Goal: Ask a question

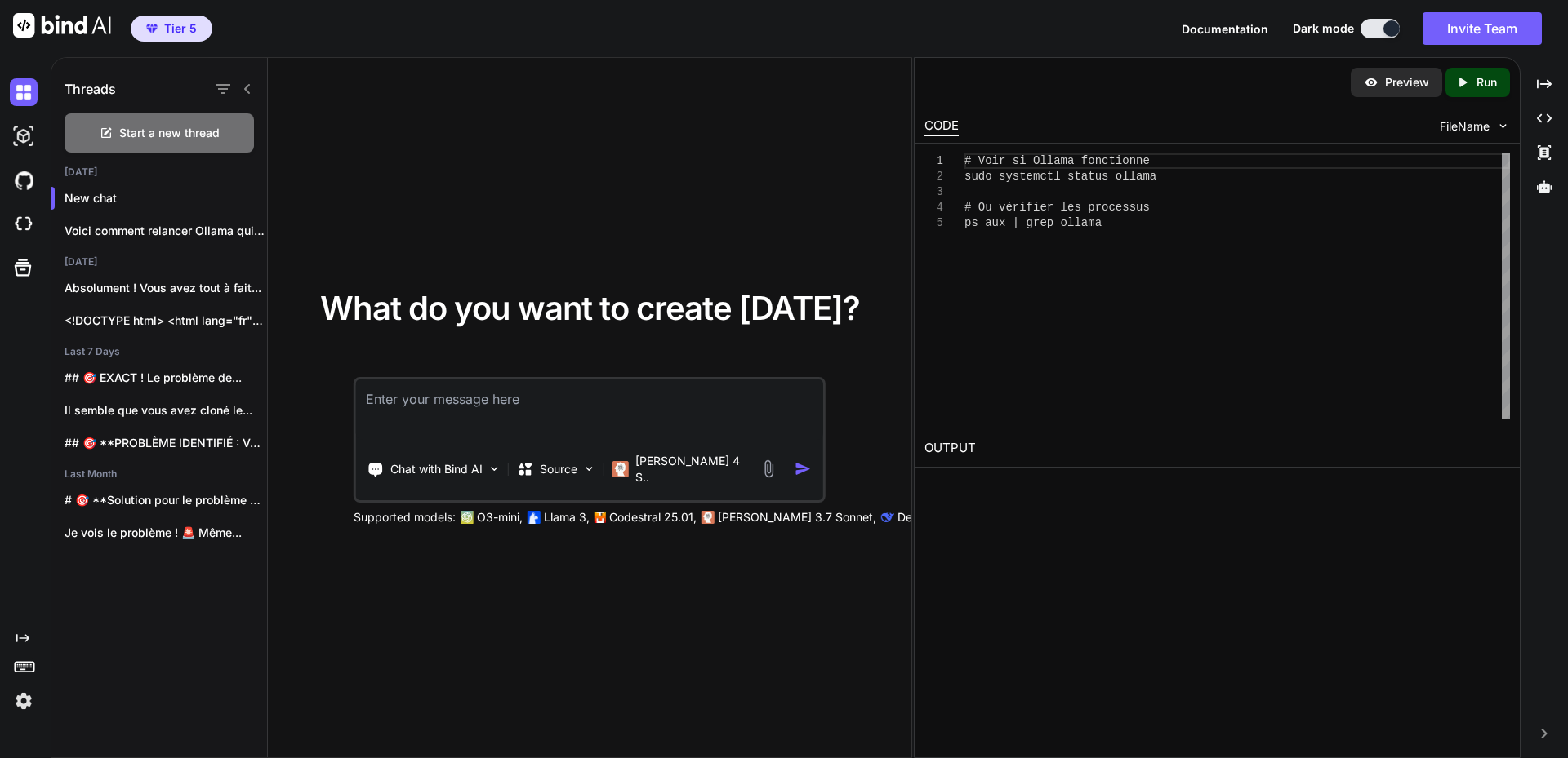
click at [419, 404] on textarea at bounding box center [589, 410] width 467 height 60
click at [106, 193] on p "New chat" at bounding box center [166, 198] width 202 height 16
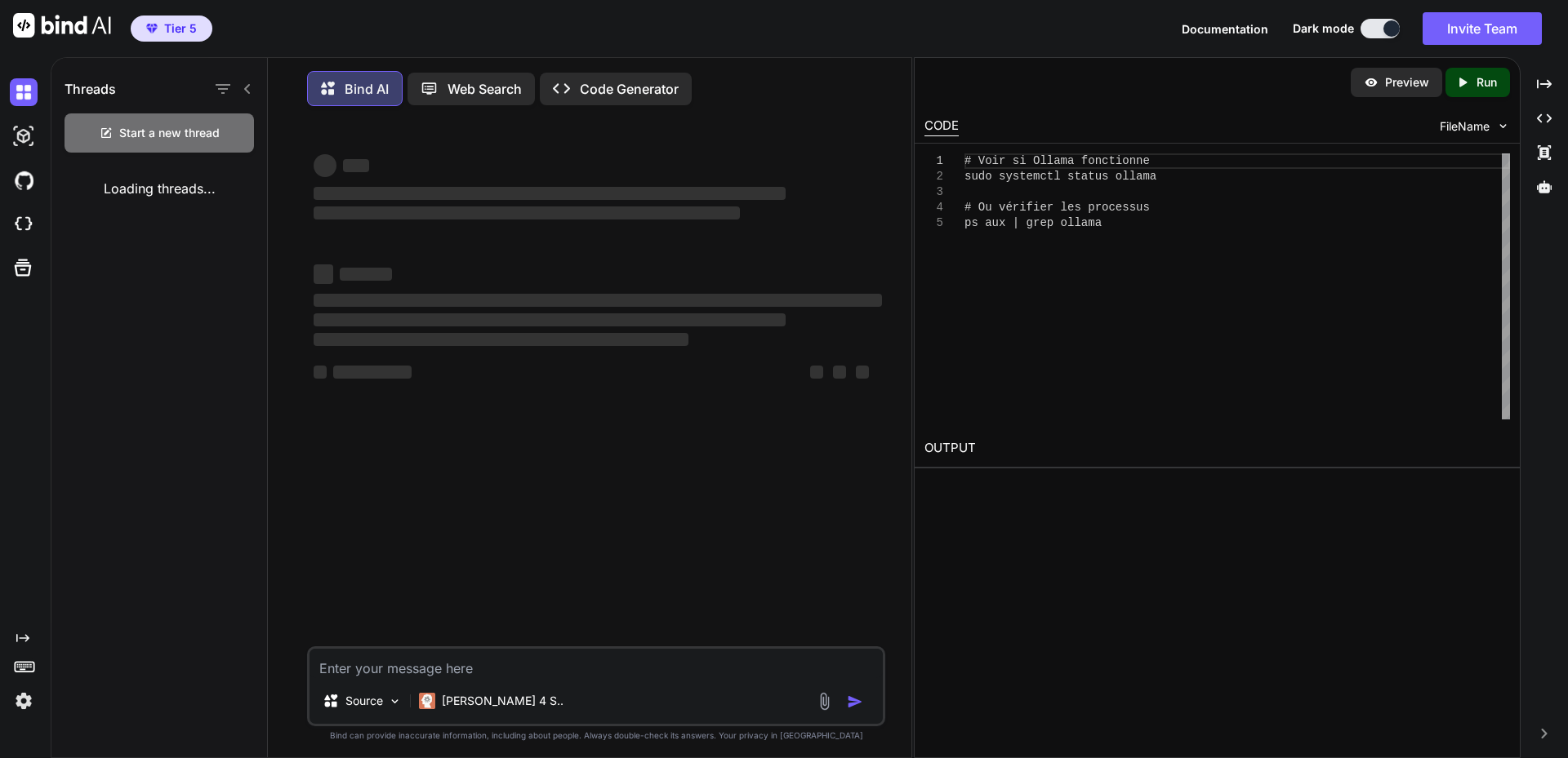
click at [415, 671] on textarea at bounding box center [596, 664] width 573 height 30
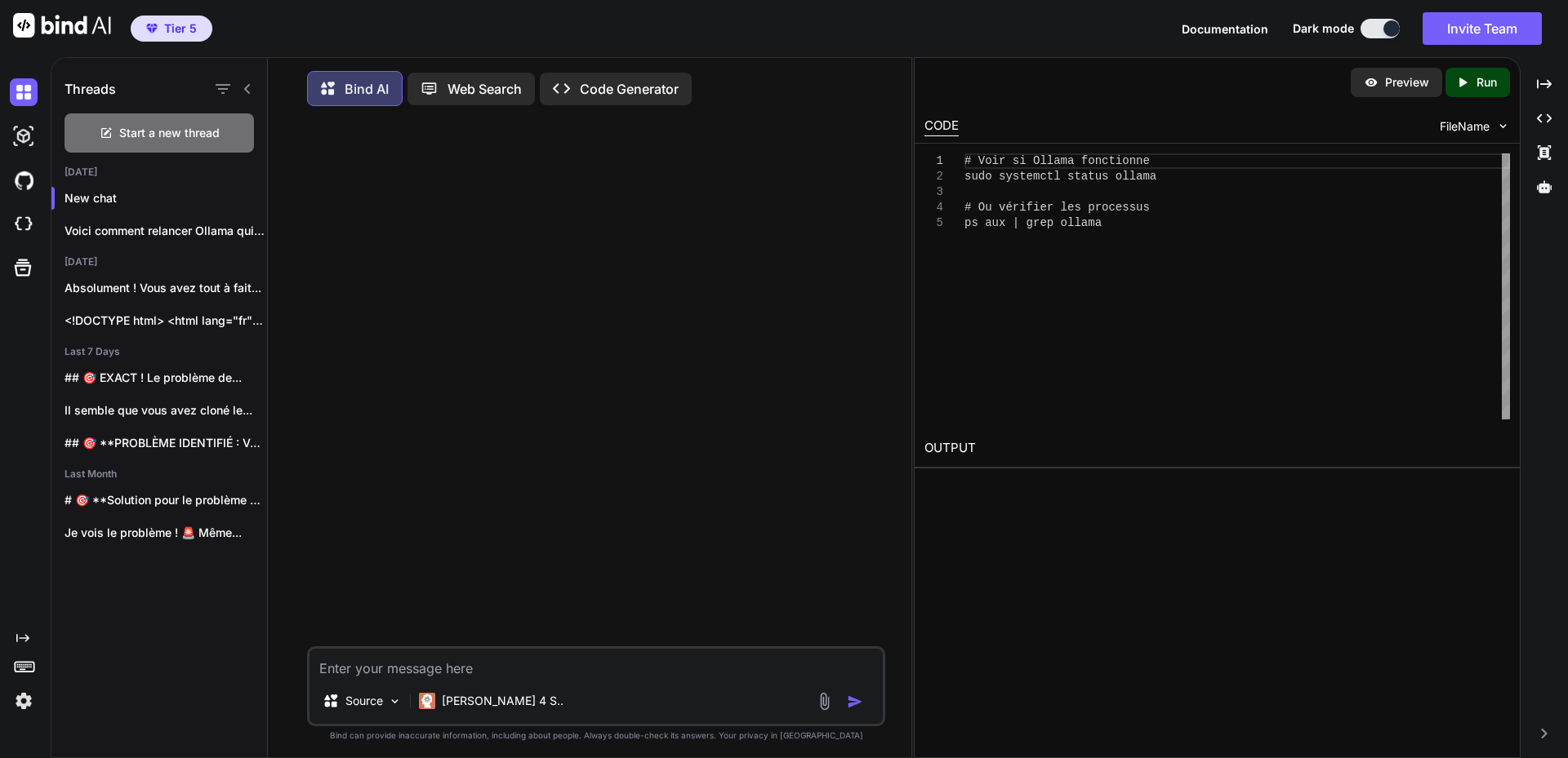
click at [417, 665] on textarea at bounding box center [596, 664] width 573 height 30
type textarea "labaude@gpt-server:~$ cd /var/www/mesprojets/dyad labaude@gpt-server:/var/www/m…"
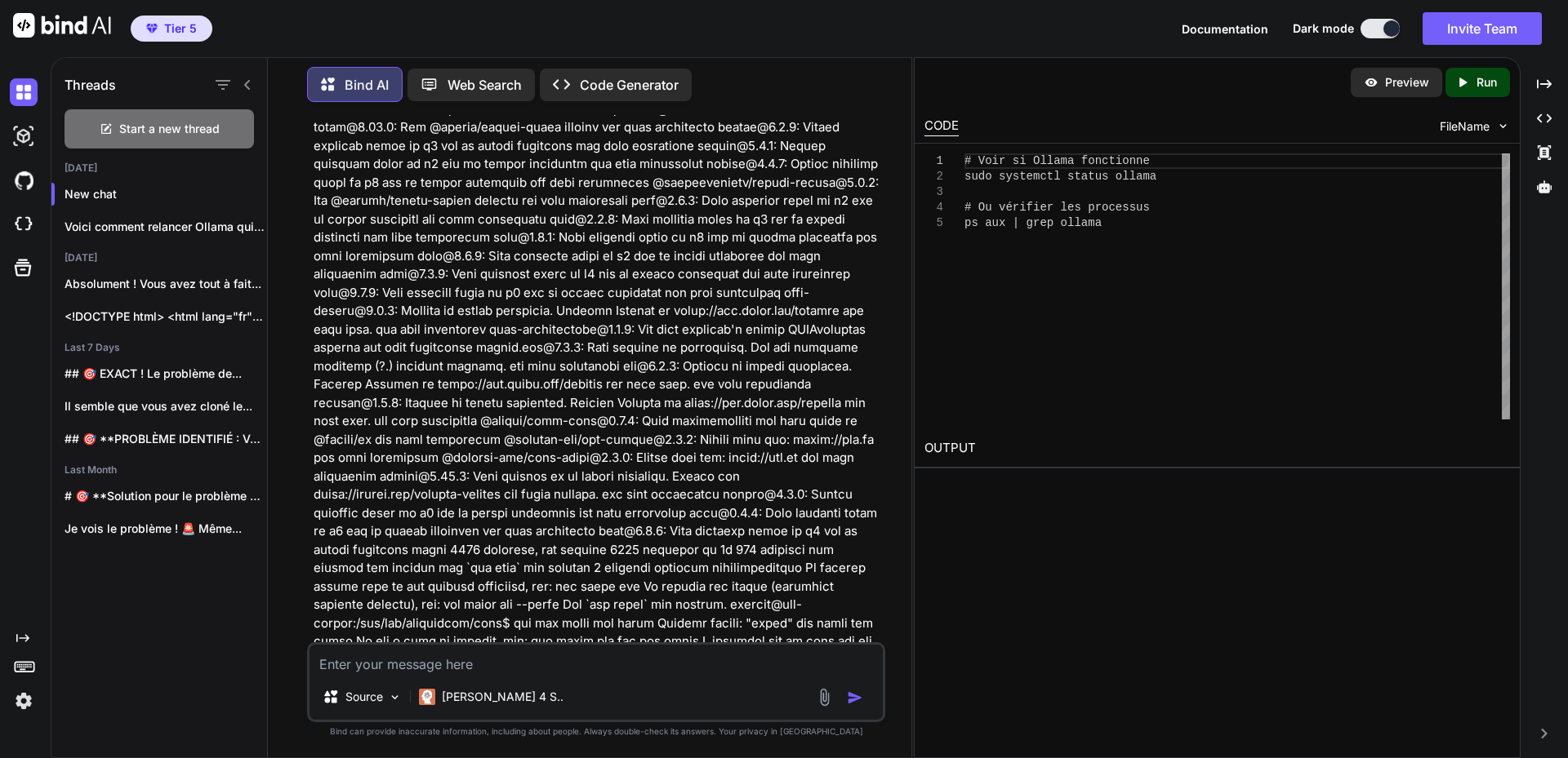
scroll to position [711, 0]
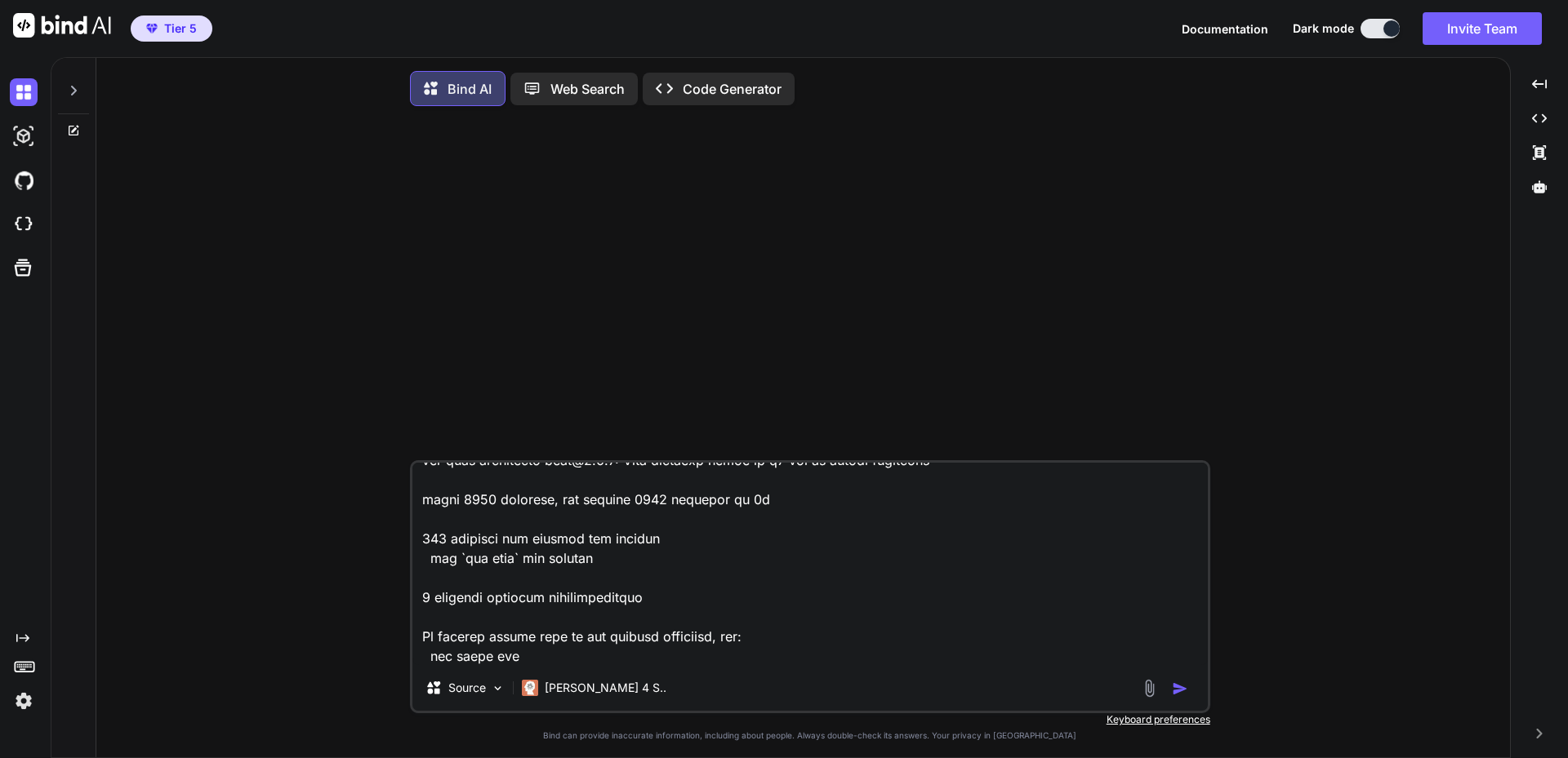
scroll to position [1590, 0]
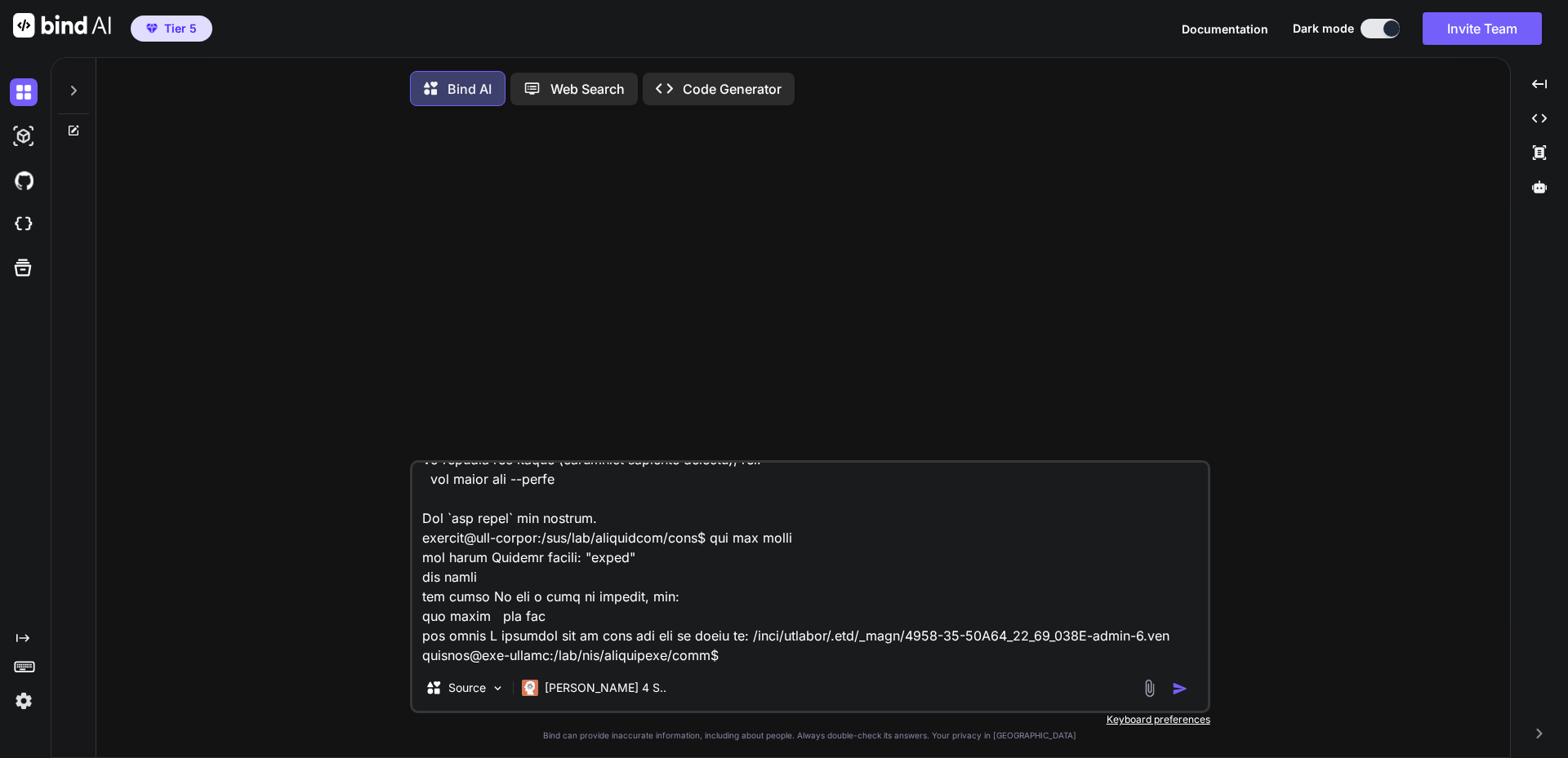
click at [1185, 694] on img "button" at bounding box center [1179, 688] width 16 height 16
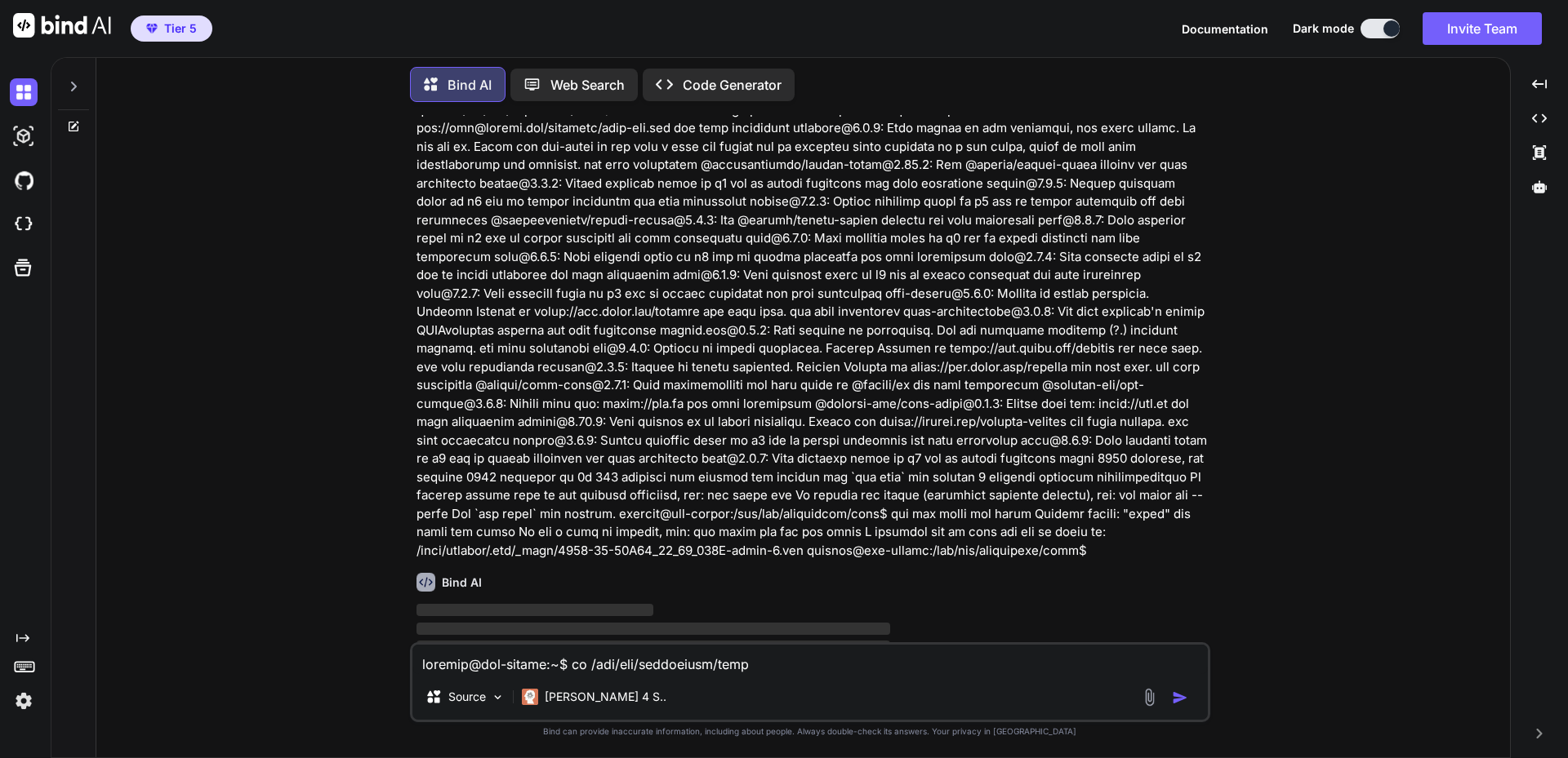
scroll to position [435, 0]
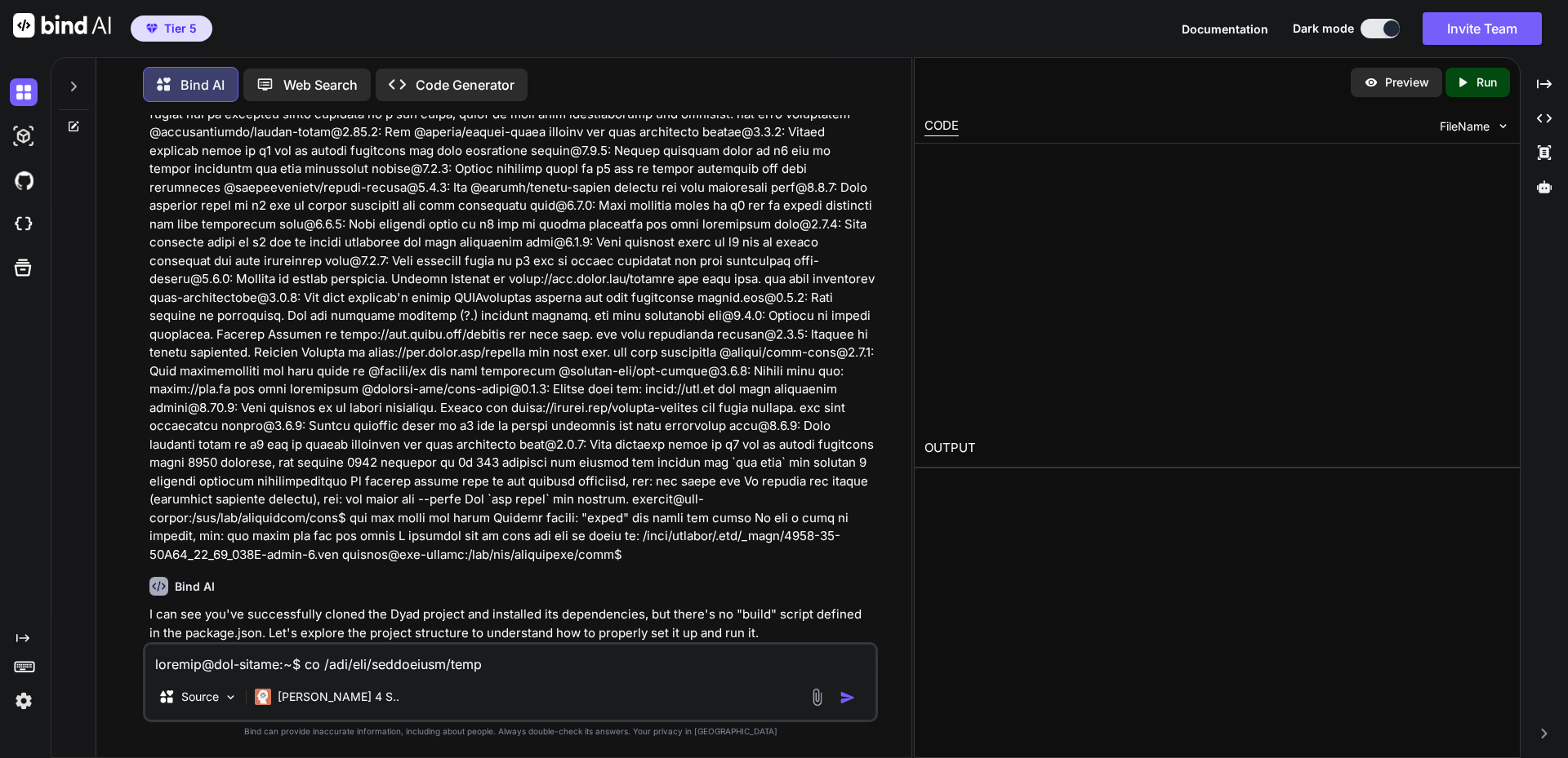
type textarea "x"
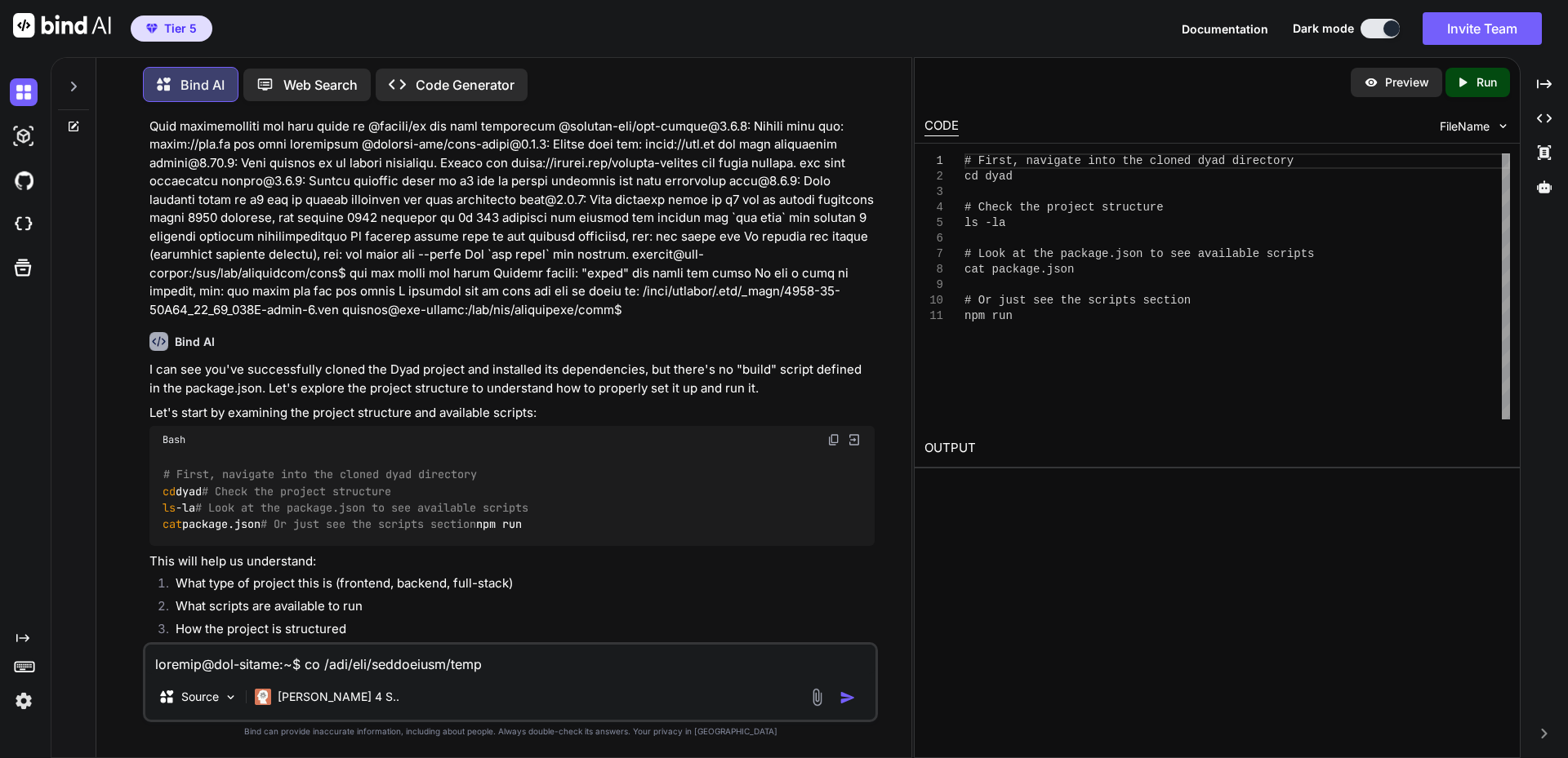
scroll to position [761, 0]
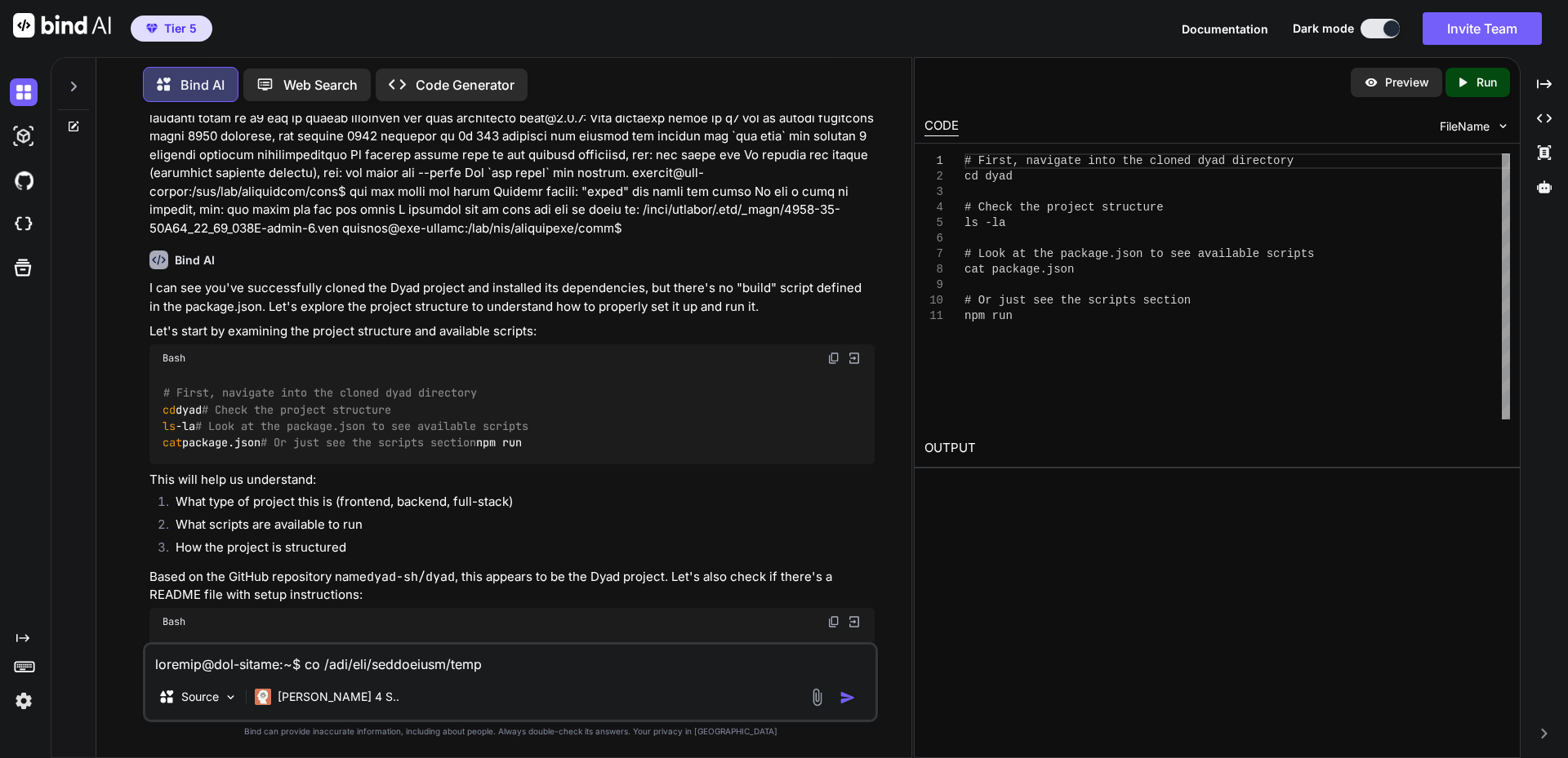
click at [194, 411] on code "# First, navigate into the cloned dyad directory cd dyad # Check the project st…" at bounding box center [345, 417] width 366 height 67
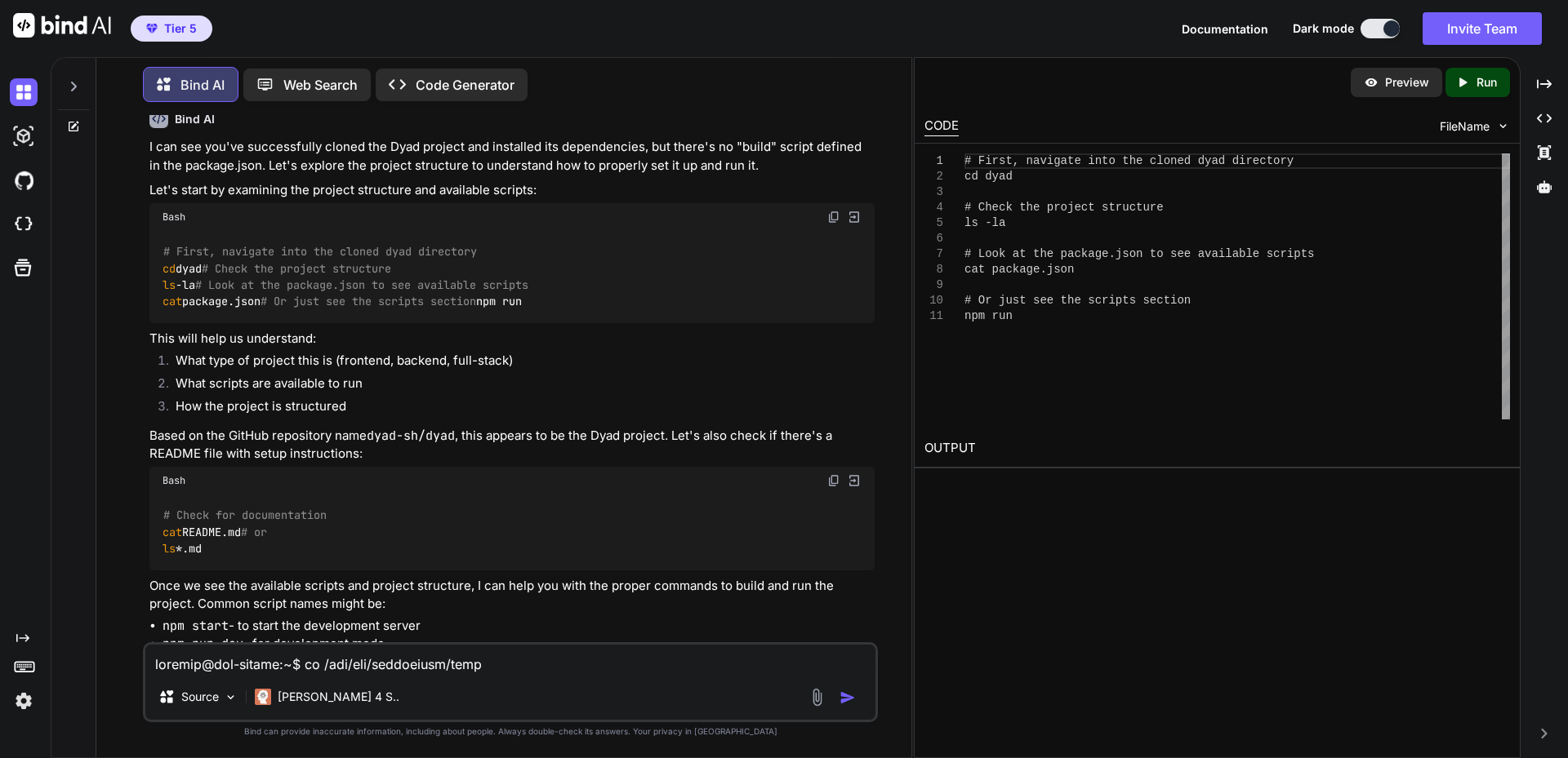
scroll to position [925, 0]
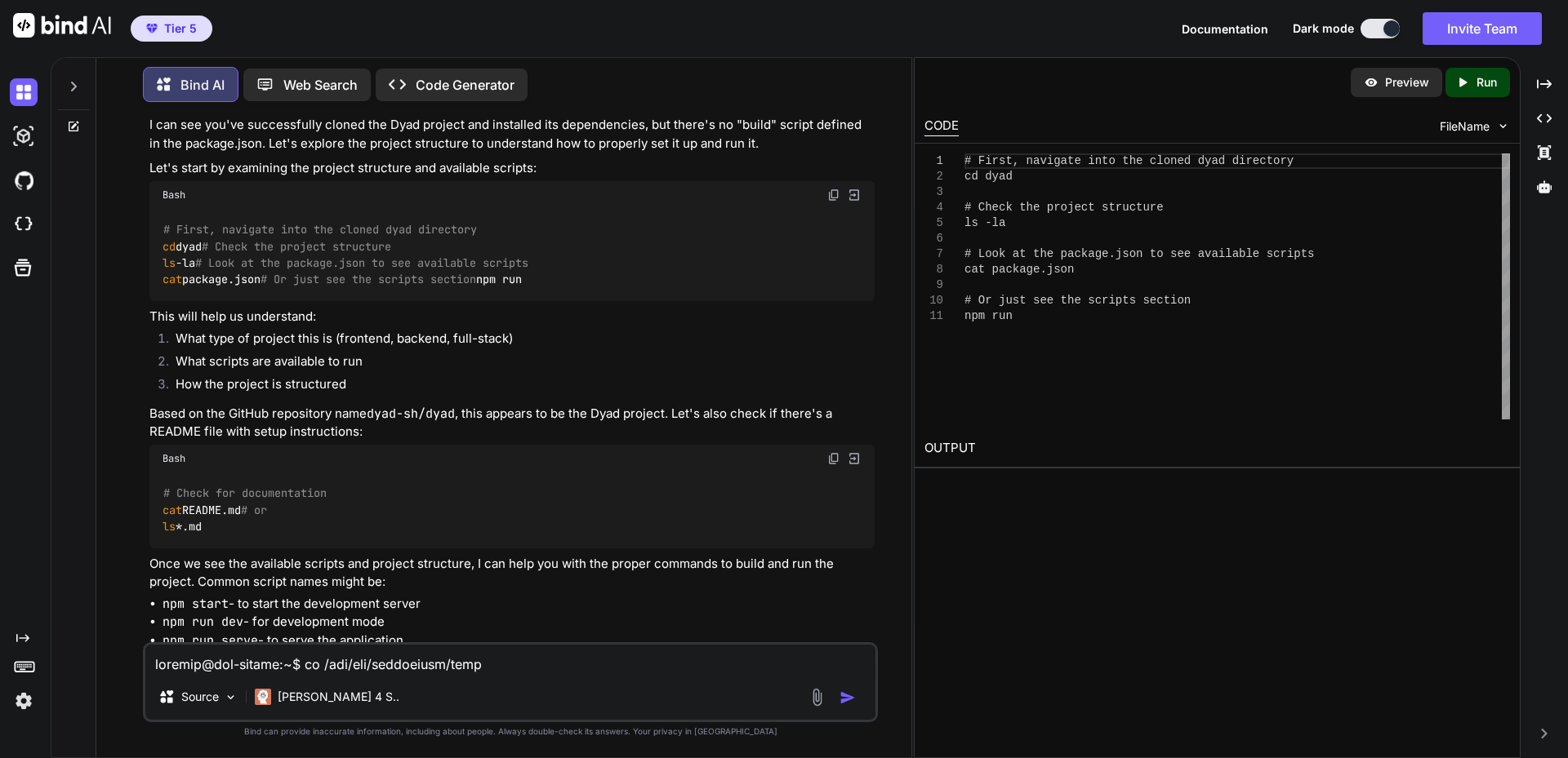
click at [212, 288] on code "# First, navigate into the cloned dyad directory cd dyad # Check the project st…" at bounding box center [345, 254] width 366 height 67
click at [181, 246] on code "# First, navigate into the cloned dyad directory cd dyad # Check the project st…" at bounding box center [345, 254] width 366 height 67
click at [830, 196] on img at bounding box center [833, 195] width 13 height 13
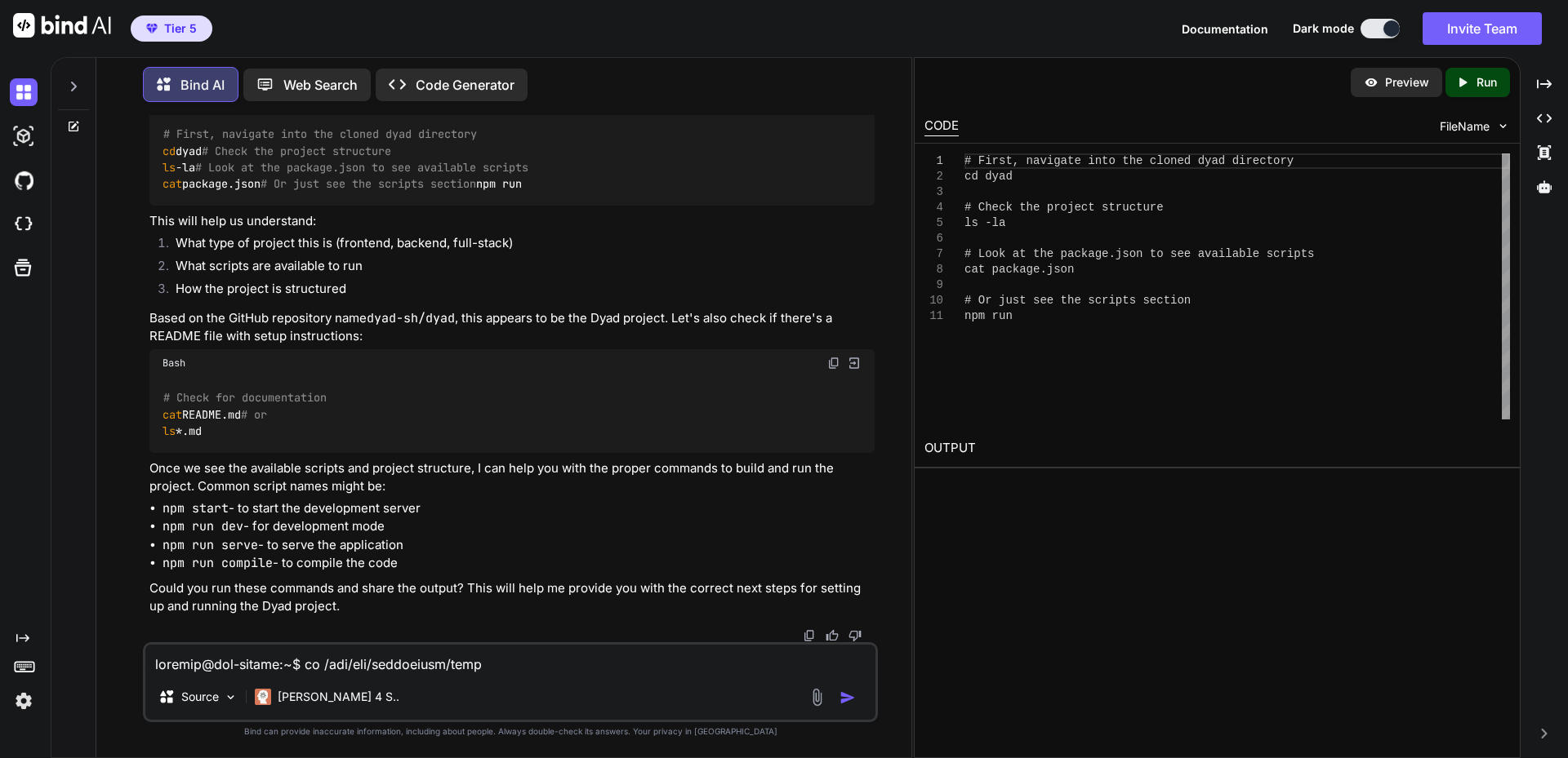
scroll to position [1153, 0]
click at [294, 654] on textarea at bounding box center [510, 659] width 730 height 30
paste textarea "# First, navigate into the cloned dyad directory cd dyad # Check the project st…"
type textarea "# First, navigate into the cloned dyad directory cd dyad # Check the project st…"
type textarea "x"
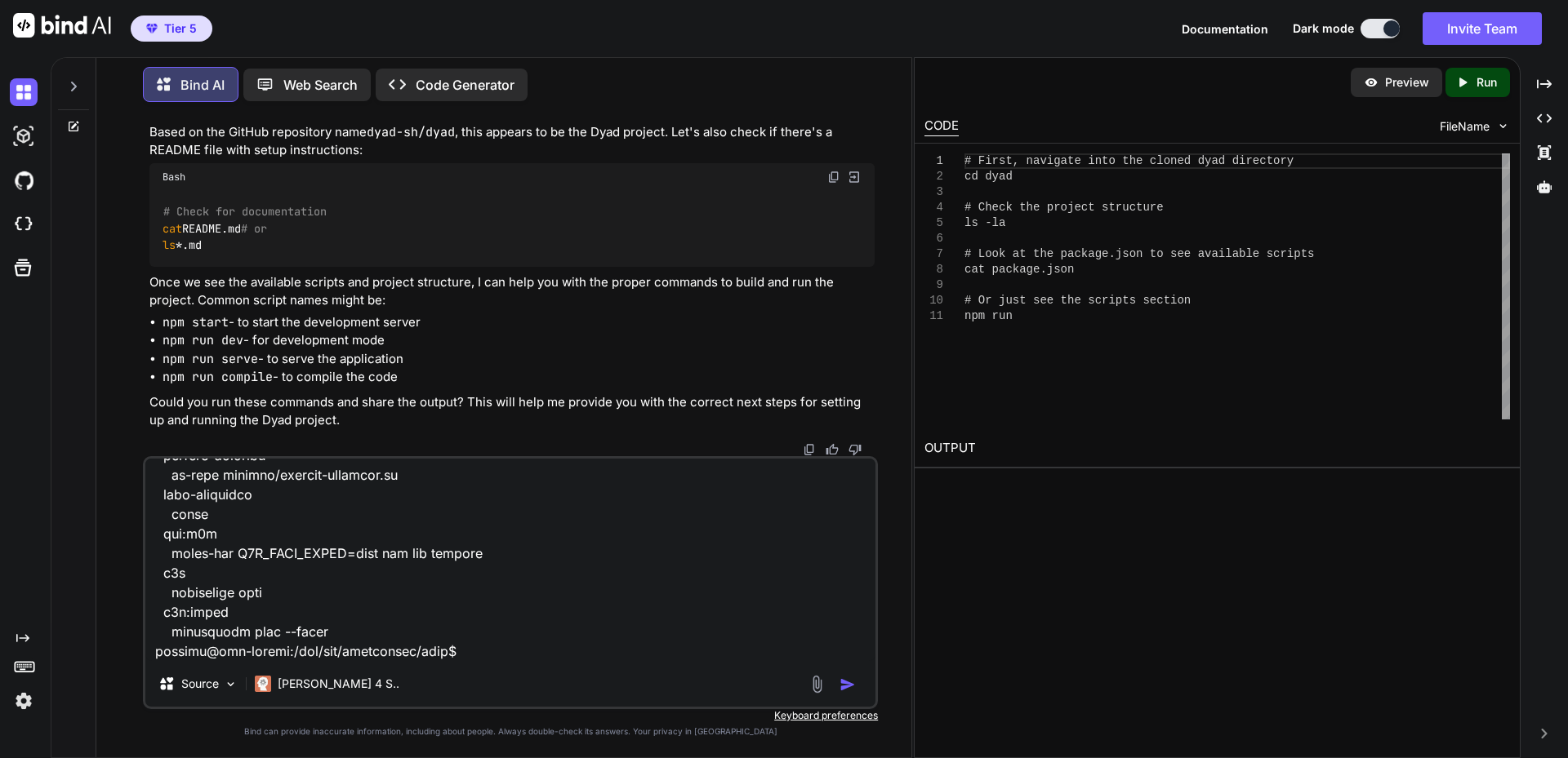
scroll to position [1339, 0]
click at [832, 171] on img at bounding box center [833, 177] width 13 height 13
click at [229, 650] on textarea at bounding box center [510, 560] width 730 height 202
paste textarea "# Lorem ips dolorsitametc adi ELITSE.do # ei te *.in # Utla Etdo ma a enima, mi…"
type textarea "# First, navigate into the cloned dyad directory cd dyad # Check the project st…"
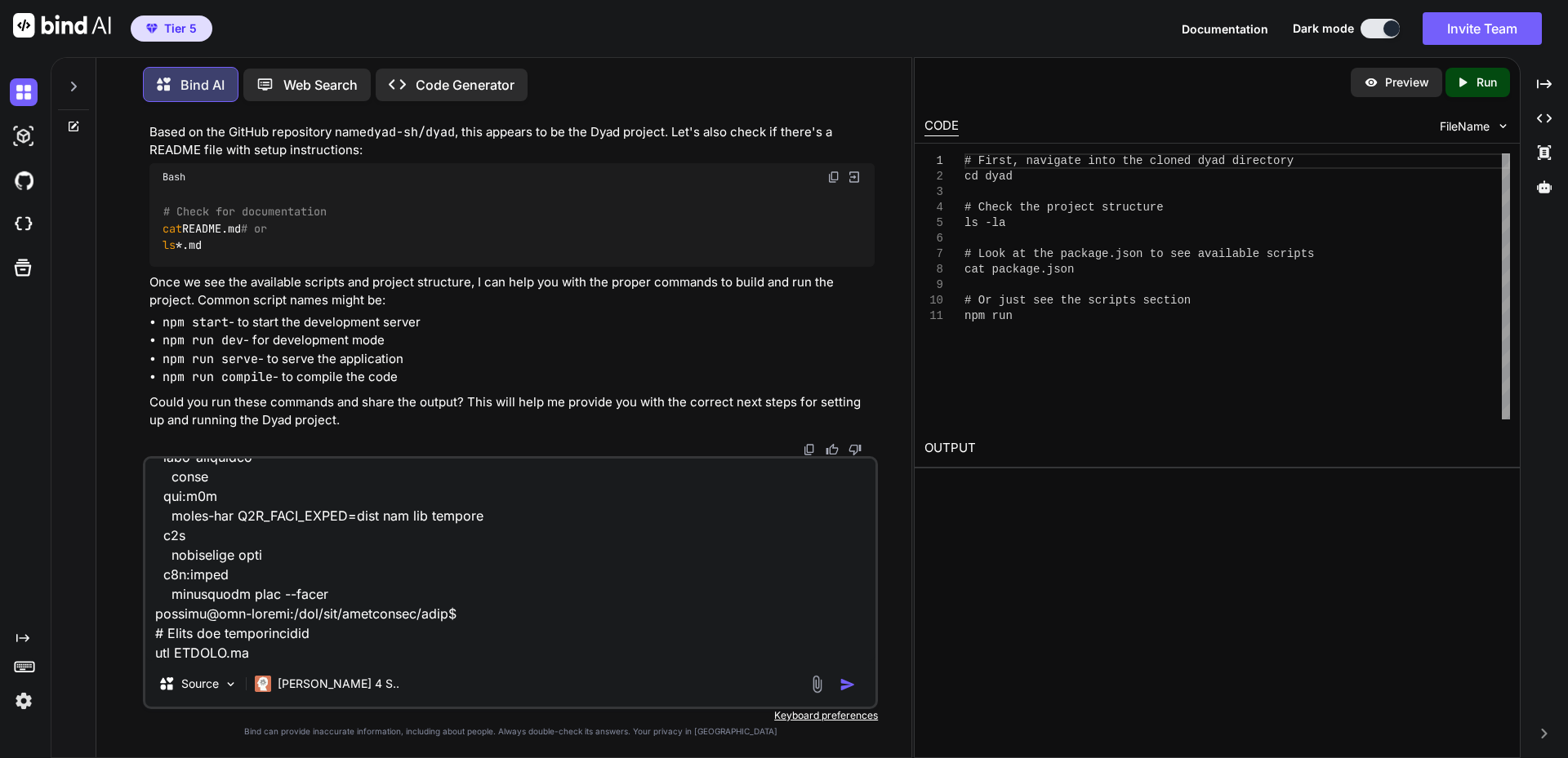
scroll to position [6368, 0]
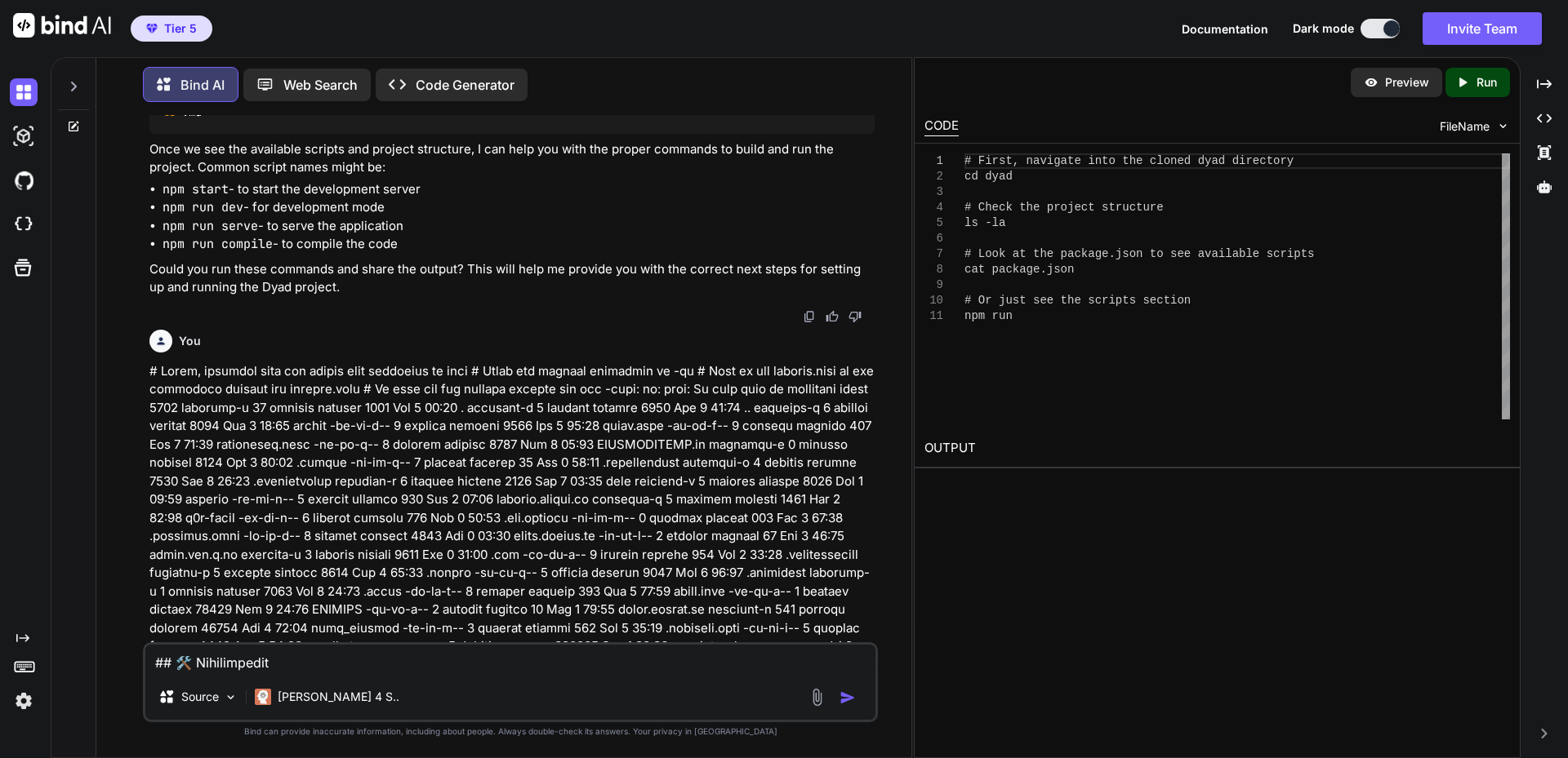
type textarea "x"
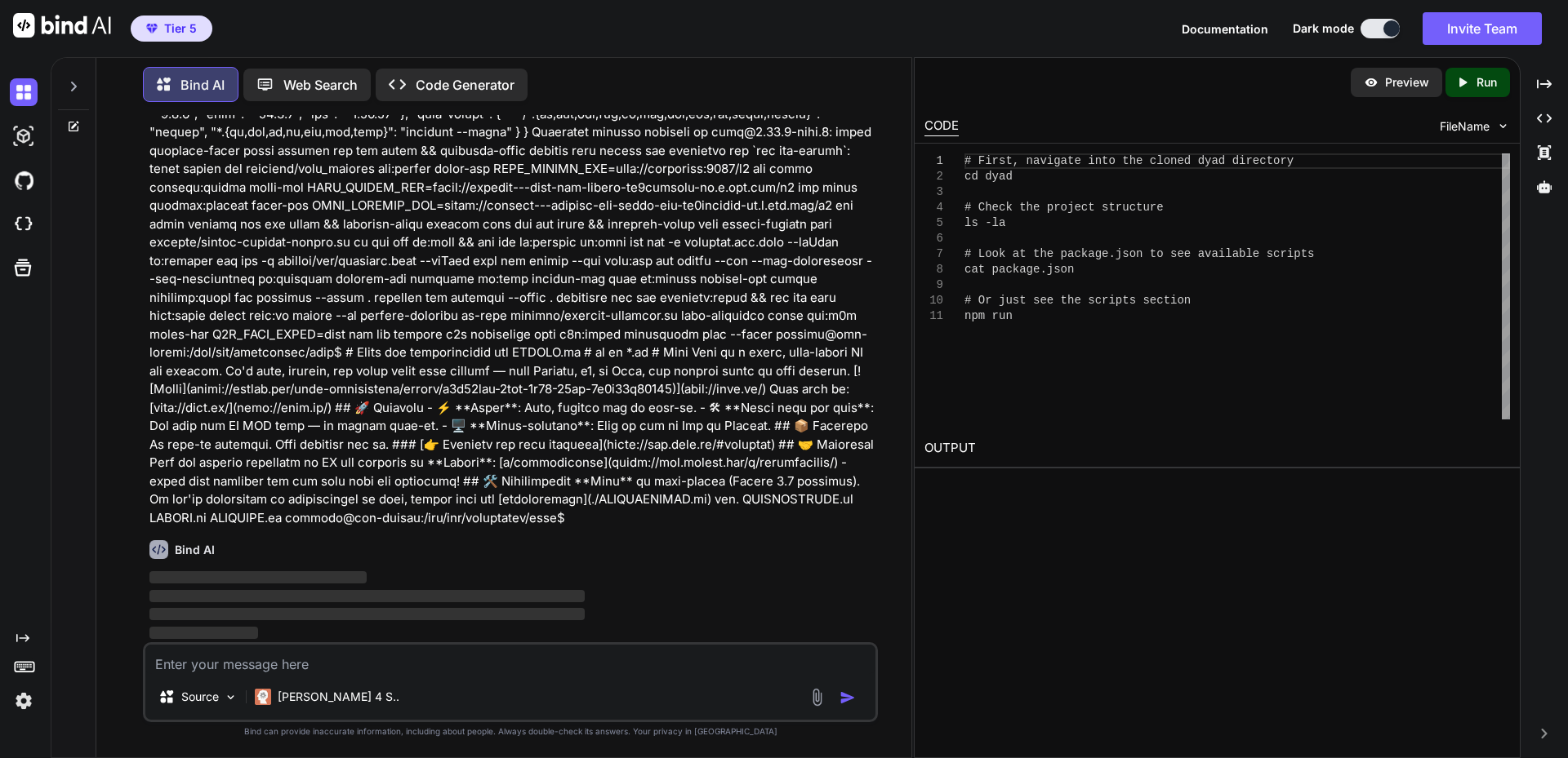
scroll to position [2997, 0]
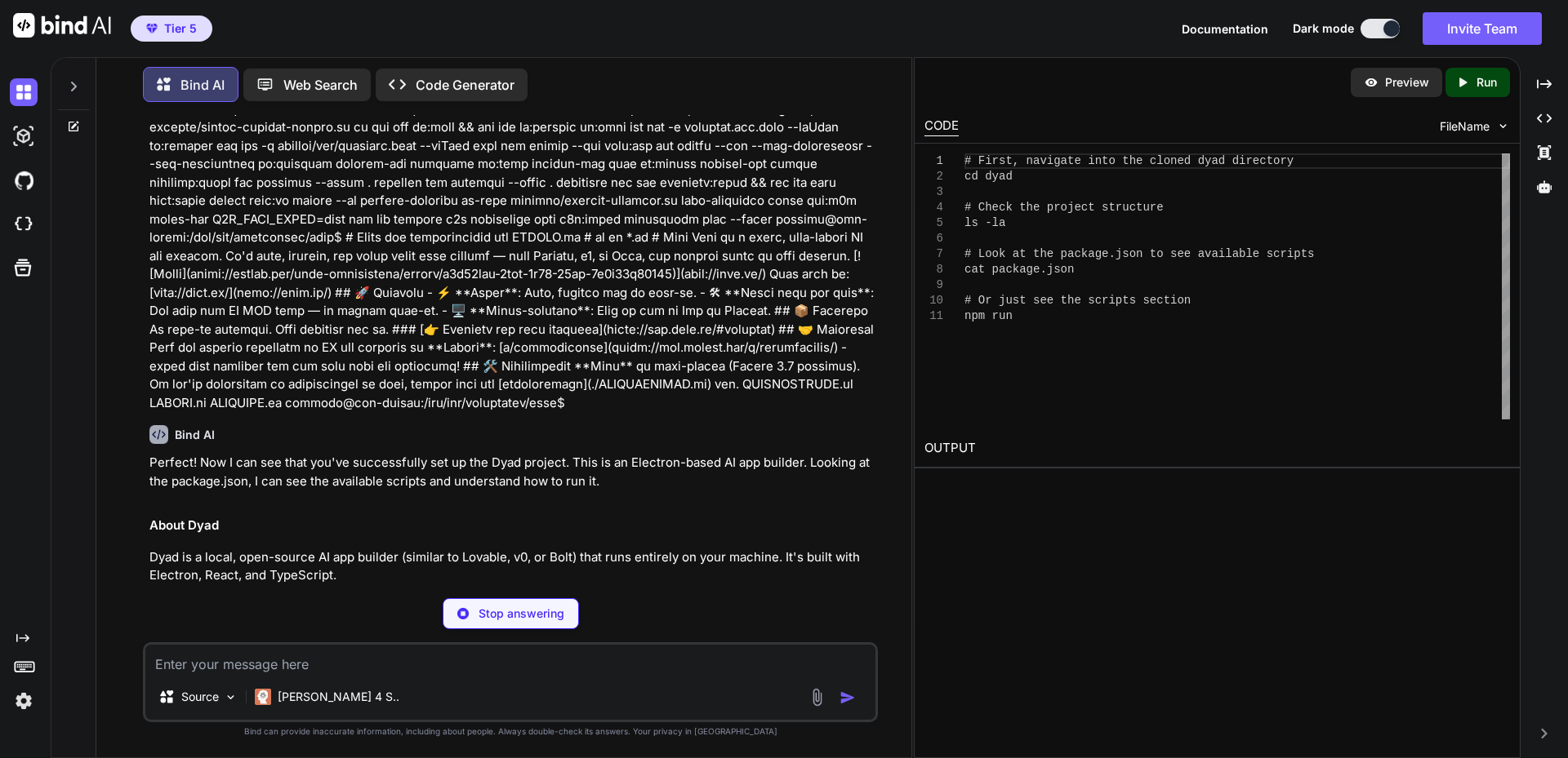
type textarea "x"
type textarea "npm start"
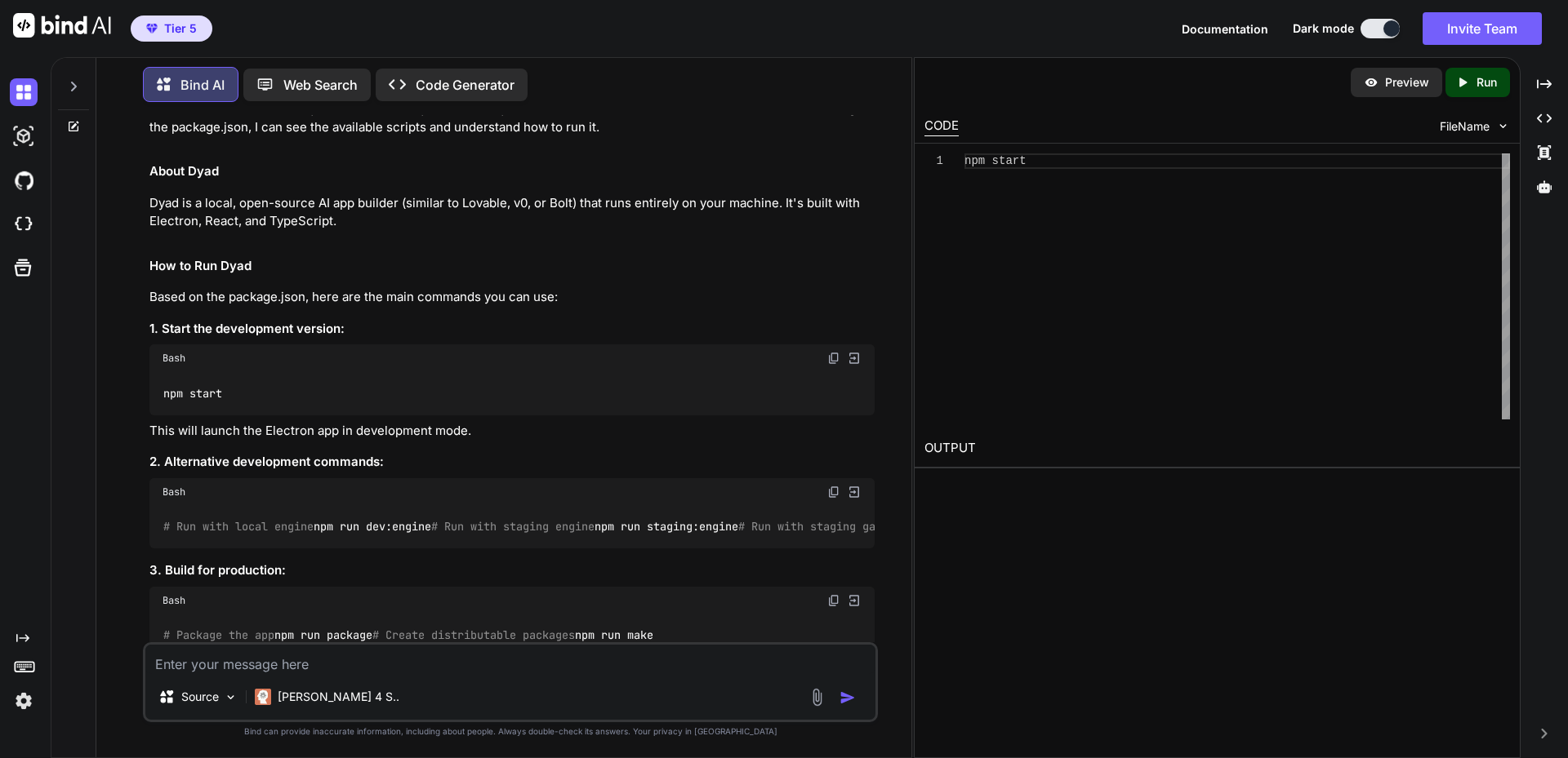
scroll to position [3405, 0]
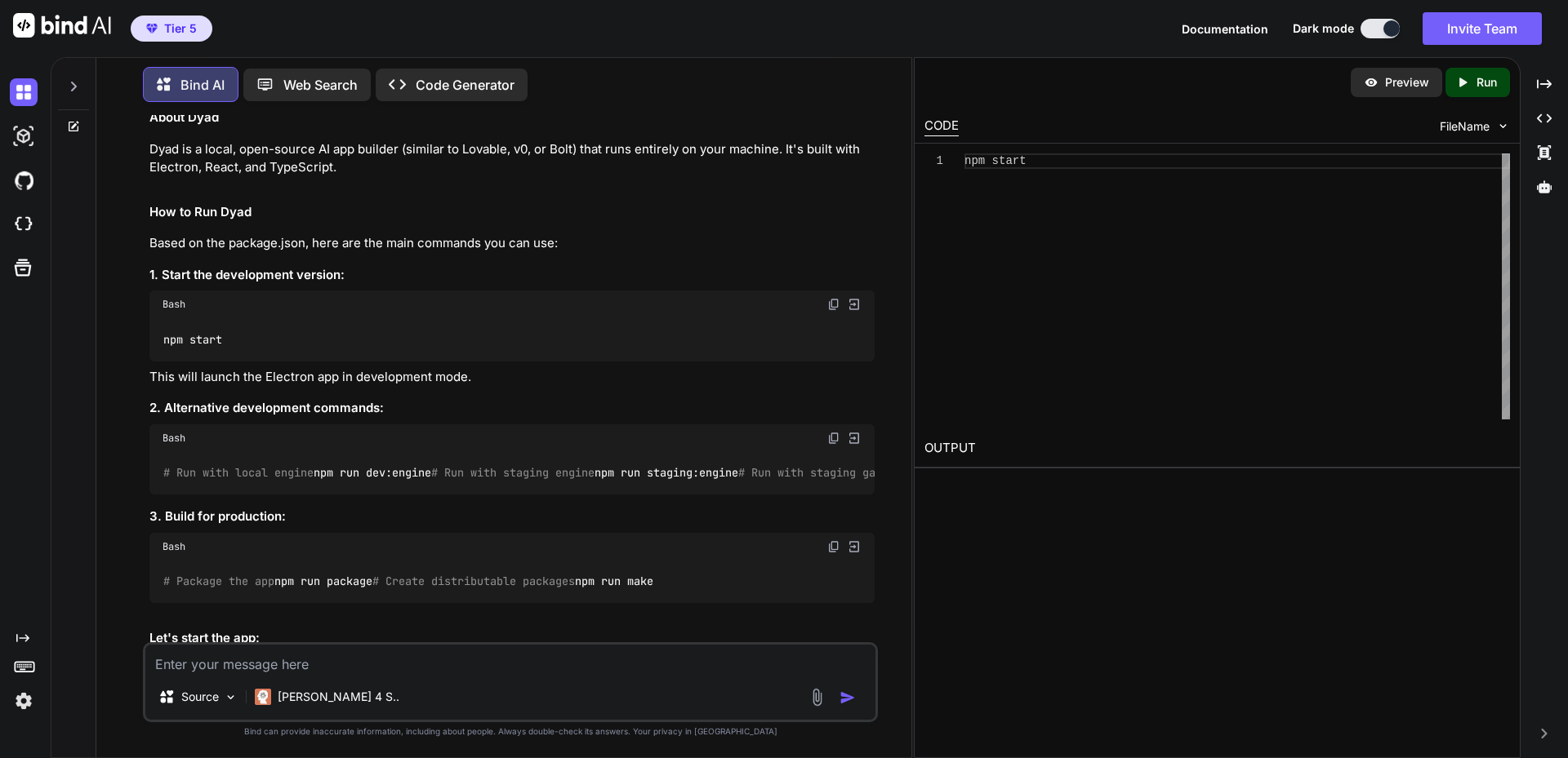
click at [831, 311] on img at bounding box center [833, 304] width 13 height 13
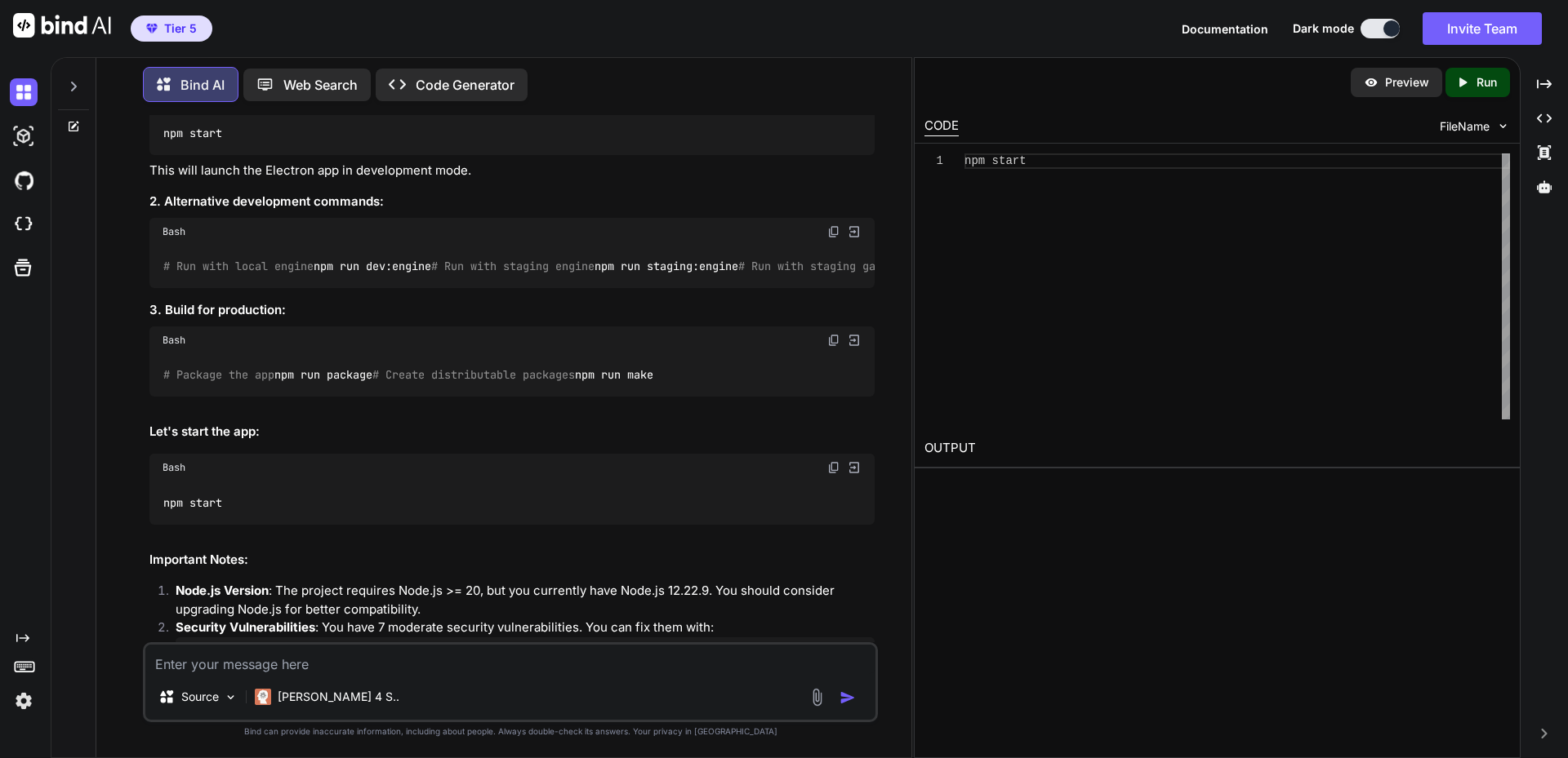
scroll to position [3650, 0]
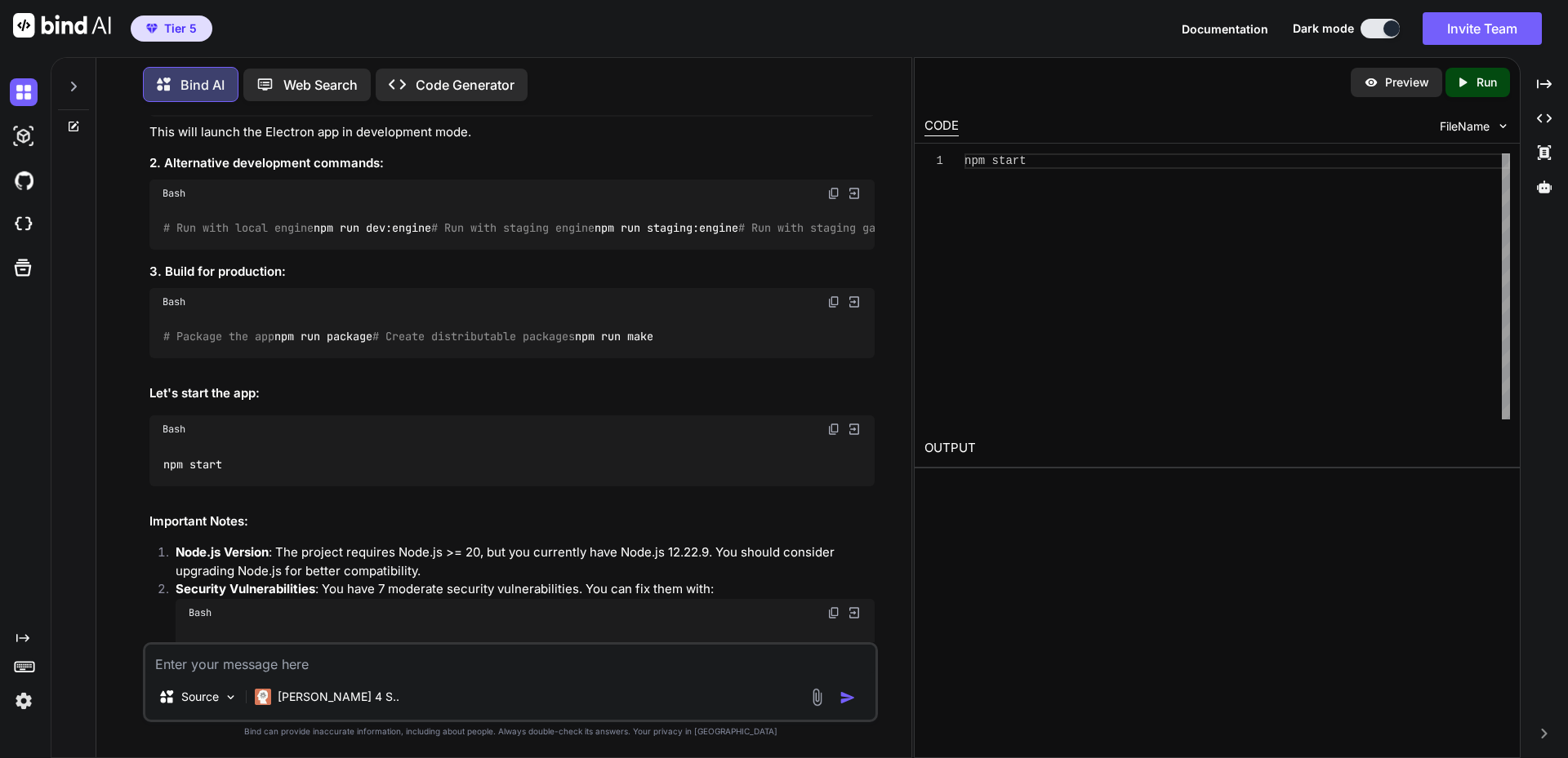
click at [279, 655] on textarea at bounding box center [510, 659] width 730 height 30
type textarea "I"
type textarea "x"
type textarea "Im"
type textarea "x"
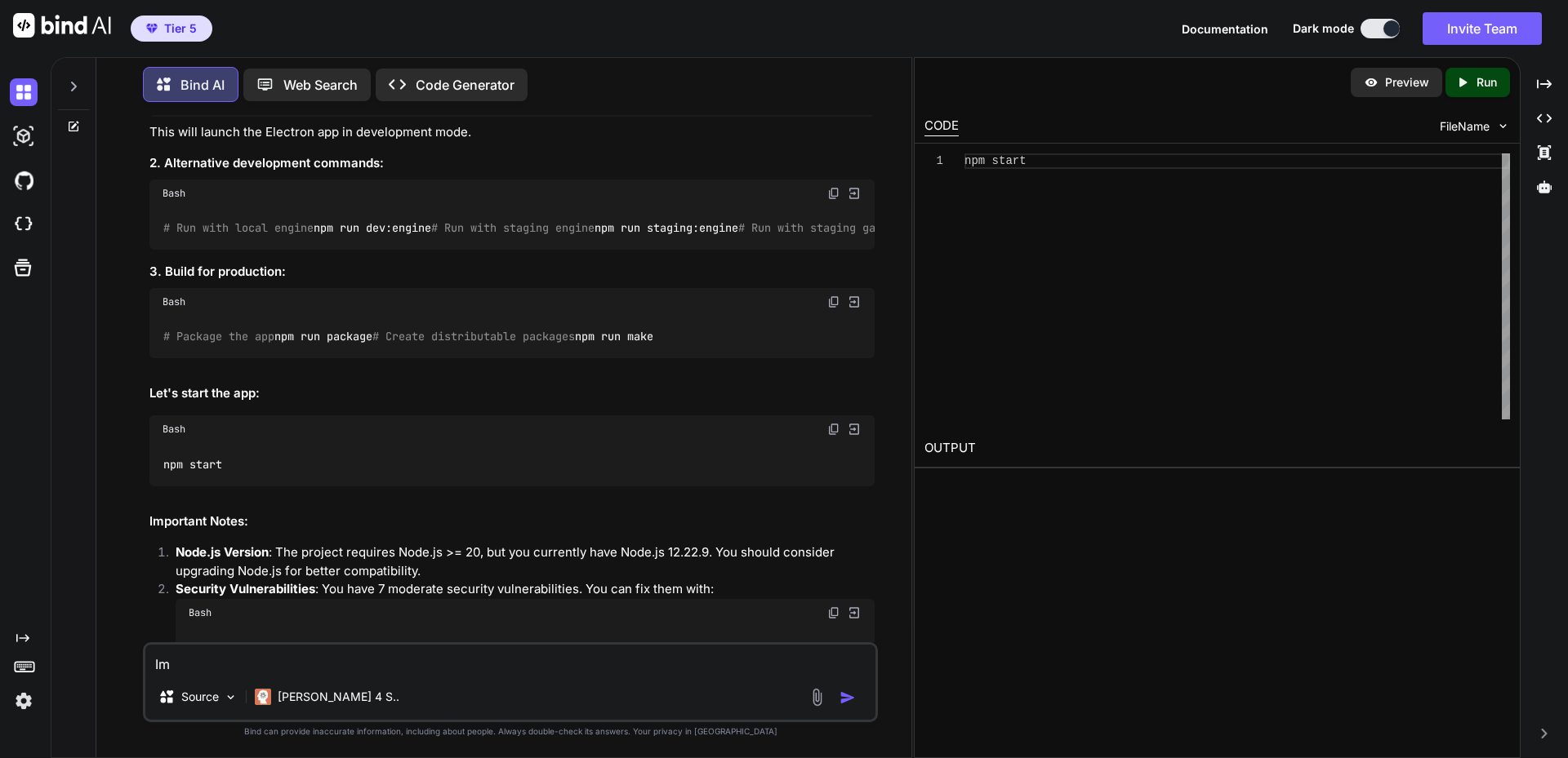
type textarea "Imp"
type textarea "x"
type textarea "Impo"
type textarea "x"
type textarea "Impos"
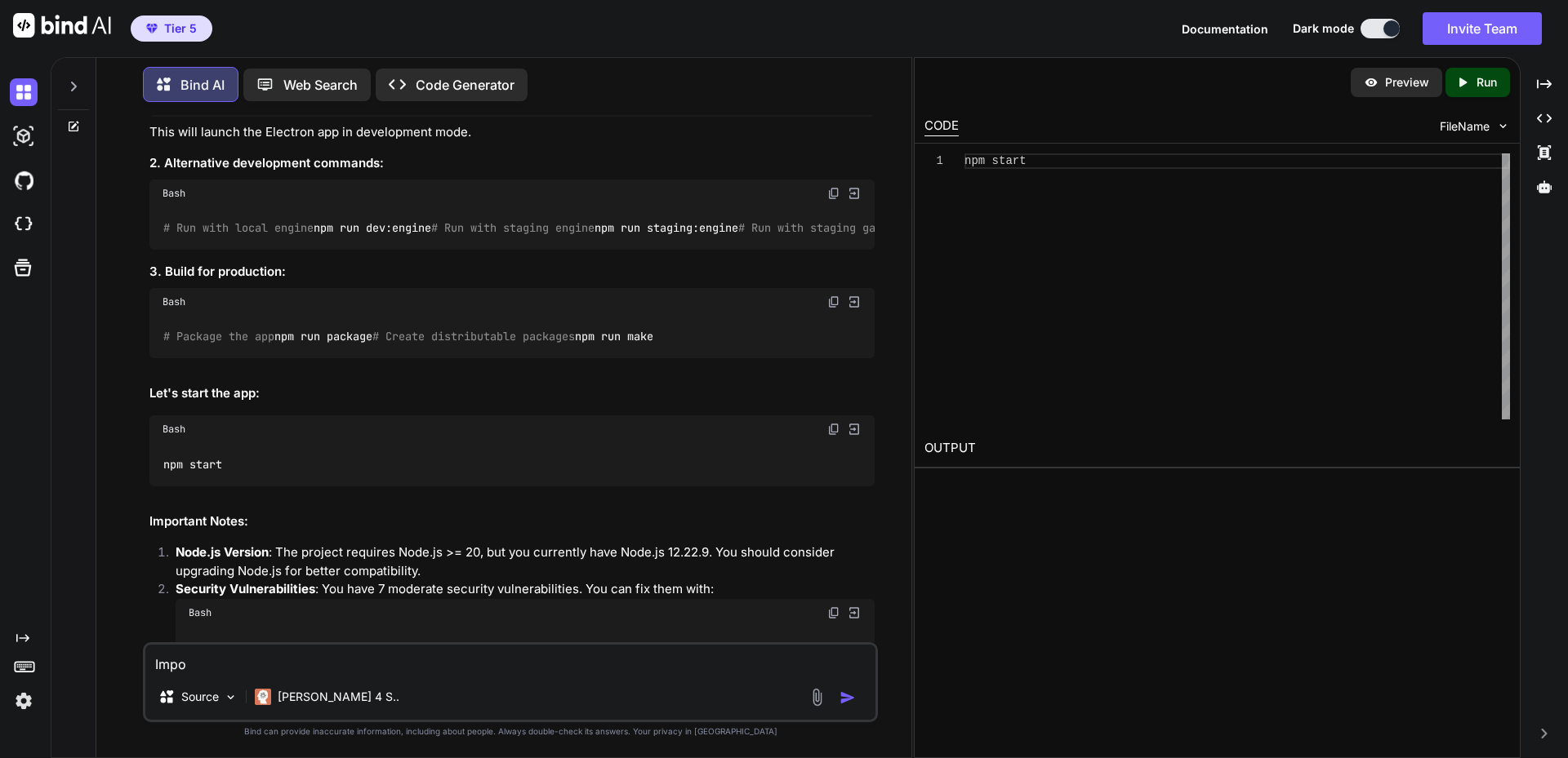
type textarea "x"
type textarea "Imposs"
type textarea "x"
type textarea "Impossi"
type textarea "x"
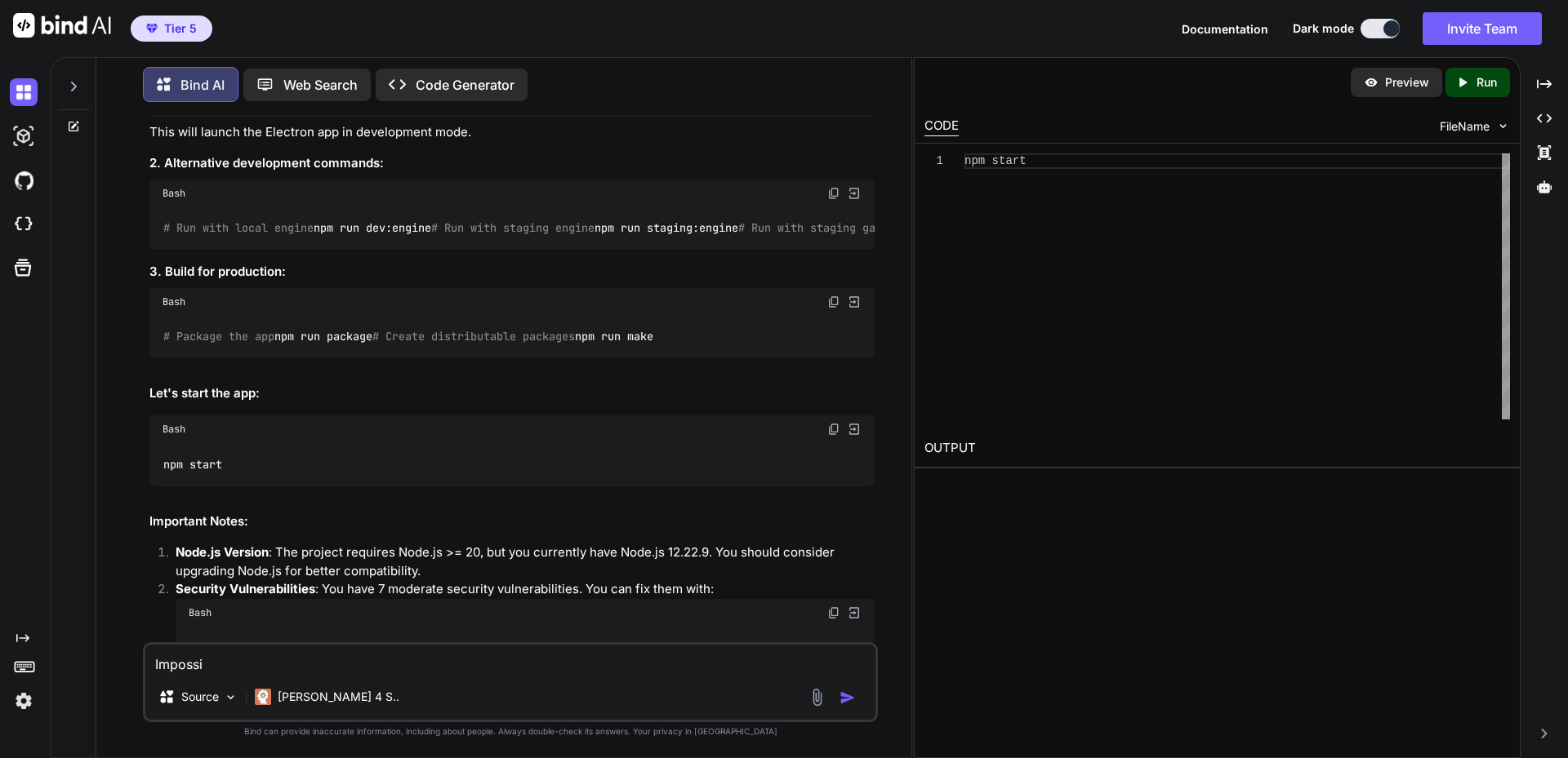
type textarea "Impossib"
type textarea "x"
type textarea "Impossibl"
type textarea "x"
type textarea "Impossible"
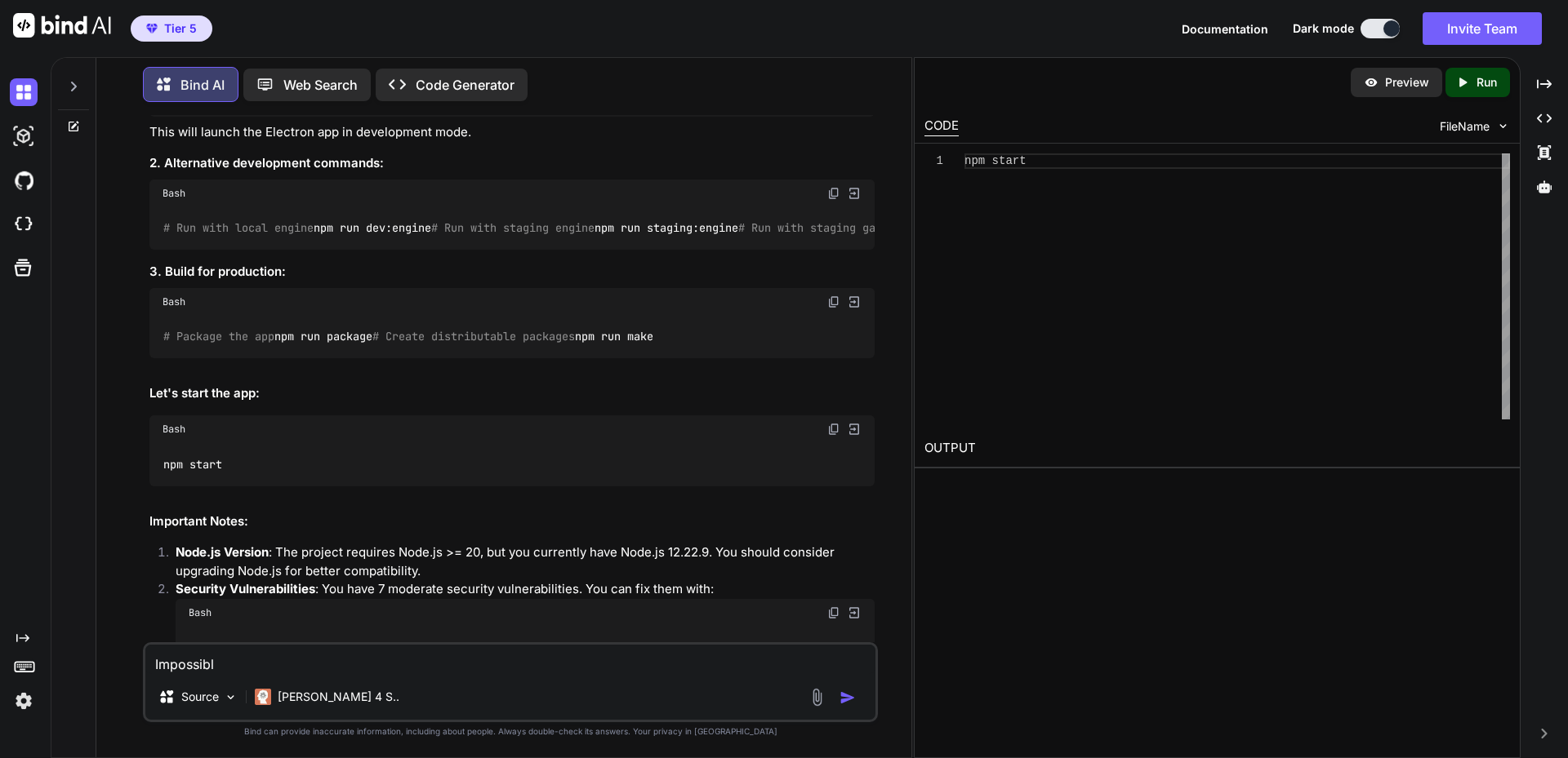
type textarea "x"
type textarea "Impossible"
type textarea "x"
type textarea "Impossible d"
type textarea "x"
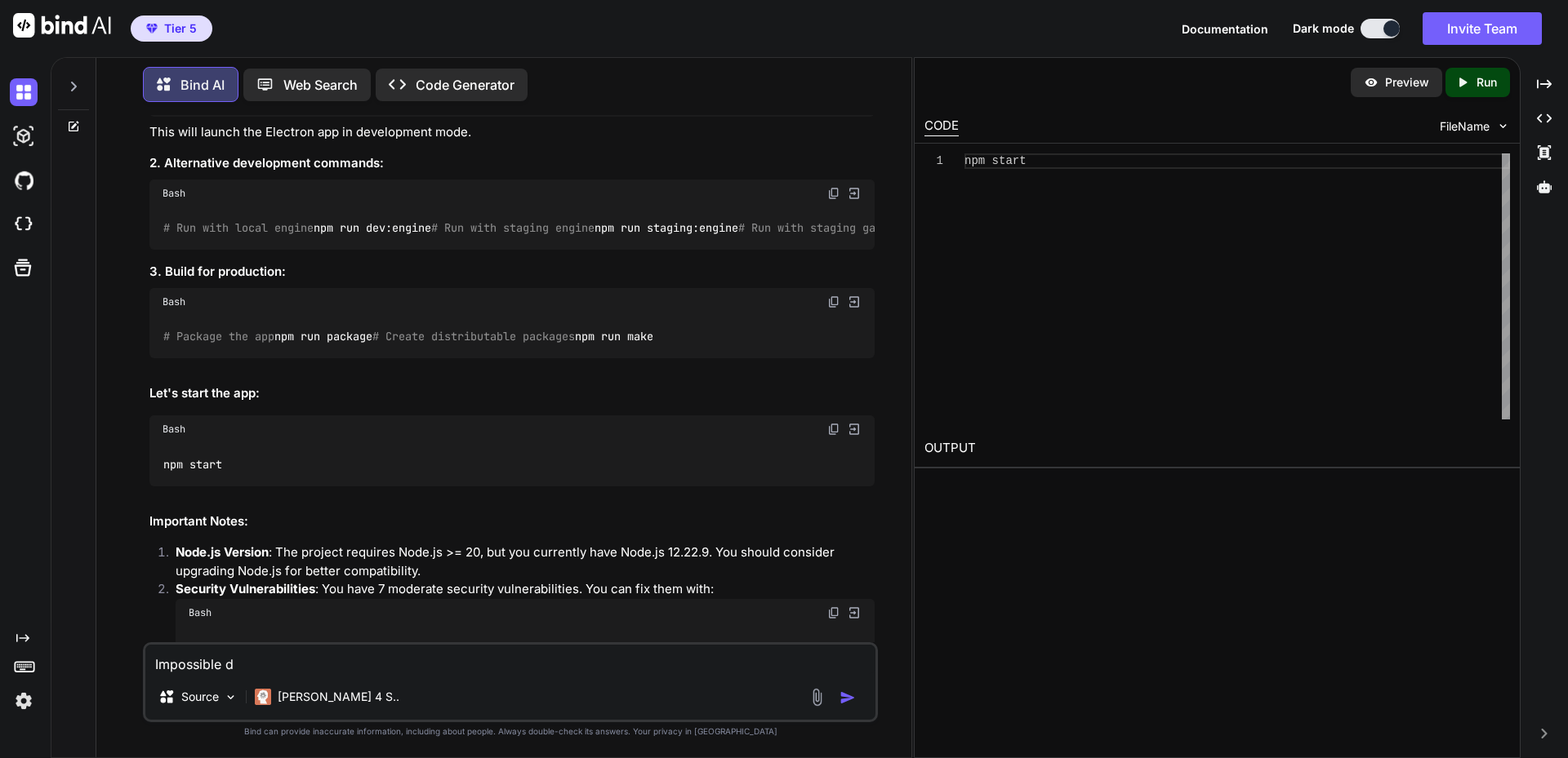
type textarea "Impossible d'"
type textarea "x"
type textarea "Impossible d'a"
type textarea "x"
type textarea "Impossible d'ac"
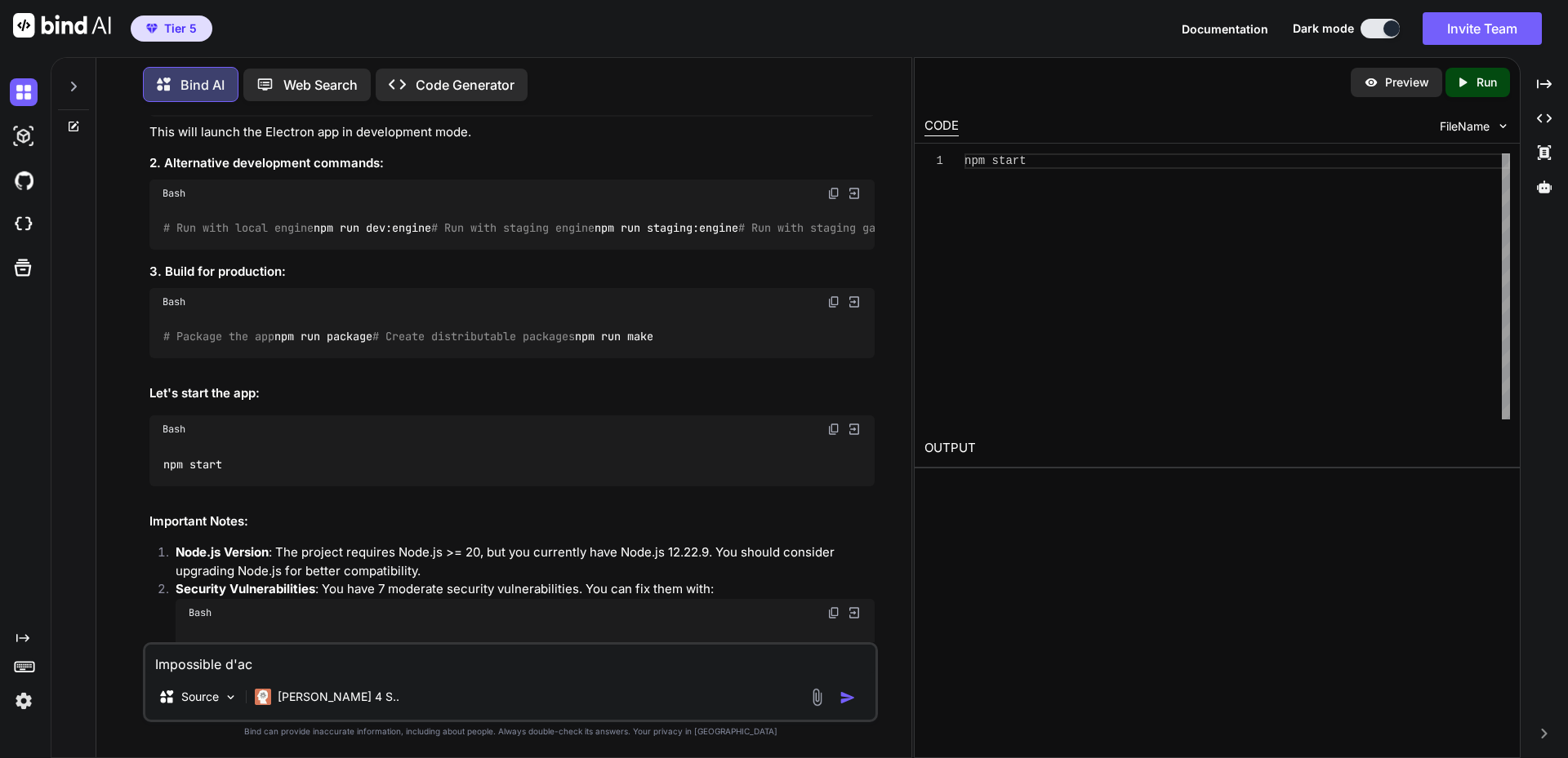
type textarea "x"
type textarea "Impossible d'acc"
type textarea "x"
type textarea "Impossible d'acce"
type textarea "x"
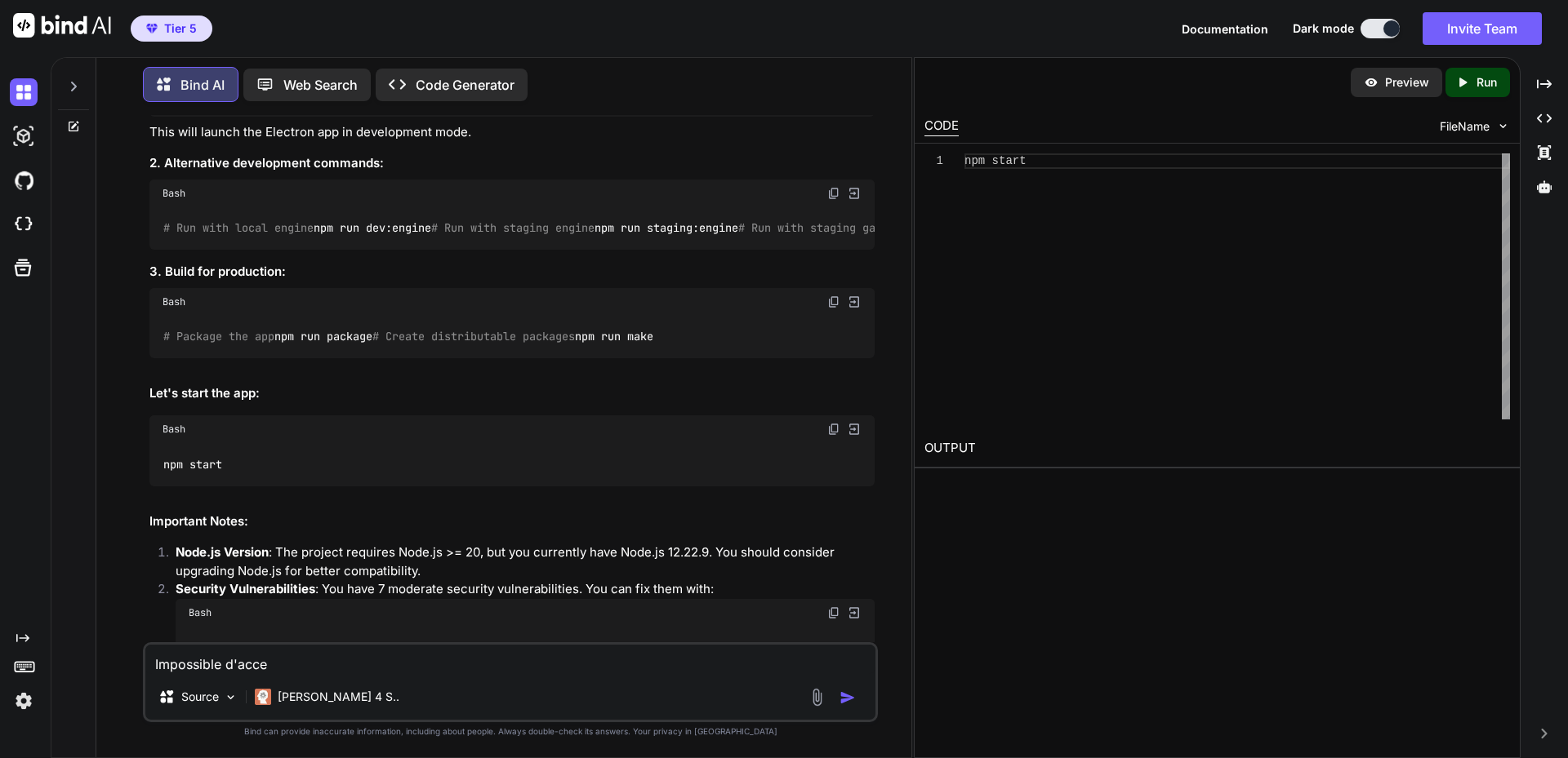
type textarea "Impossible d'acced"
type textarea "x"
type textarea "Impossible d'accede"
type textarea "x"
type textarea "Impossible d'acceder"
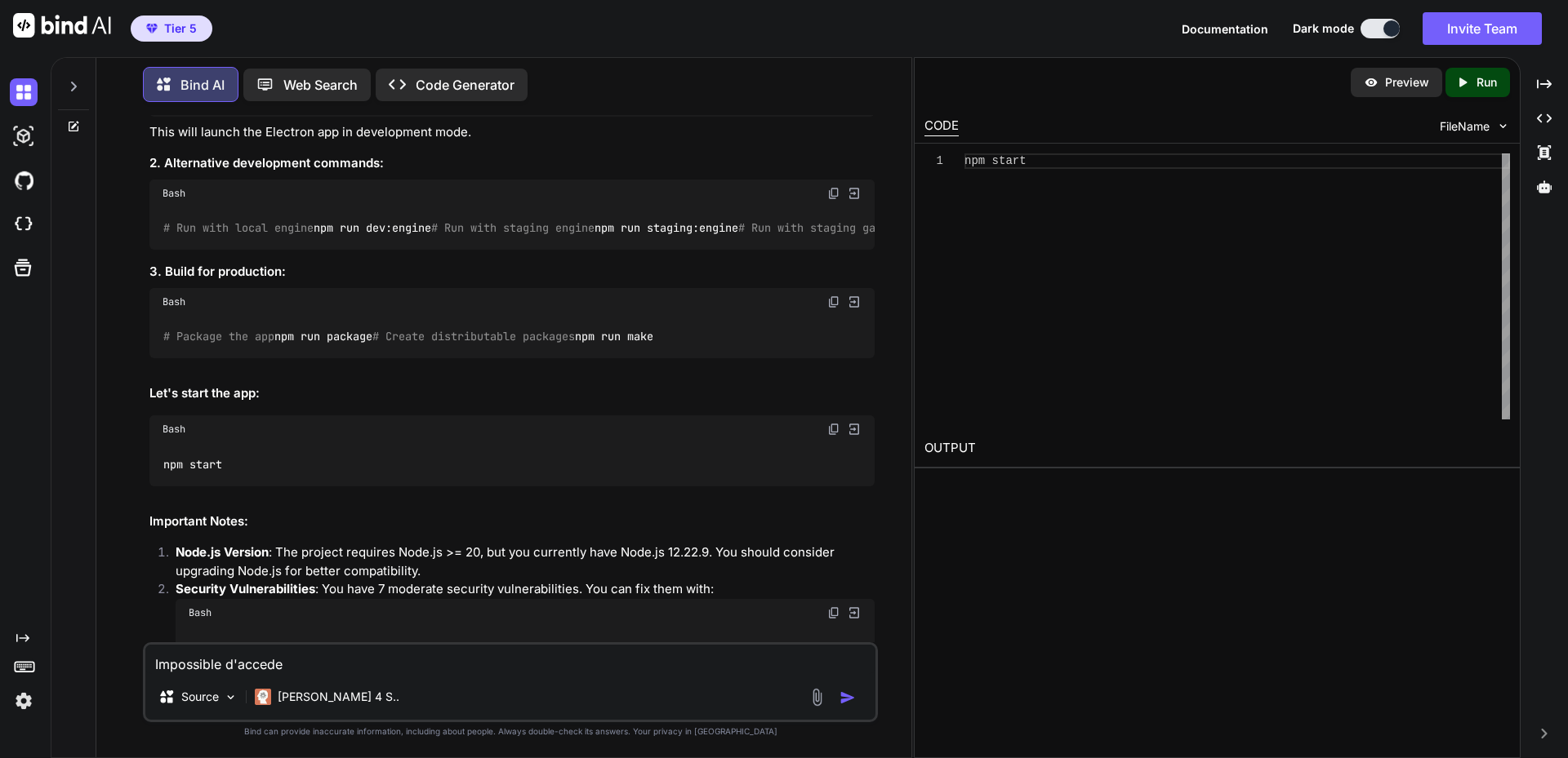
type textarea "x"
type textarea "Impossible d'acceder"
type textarea "x"
type textarea "Impossible d'acceder p"
type textarea "x"
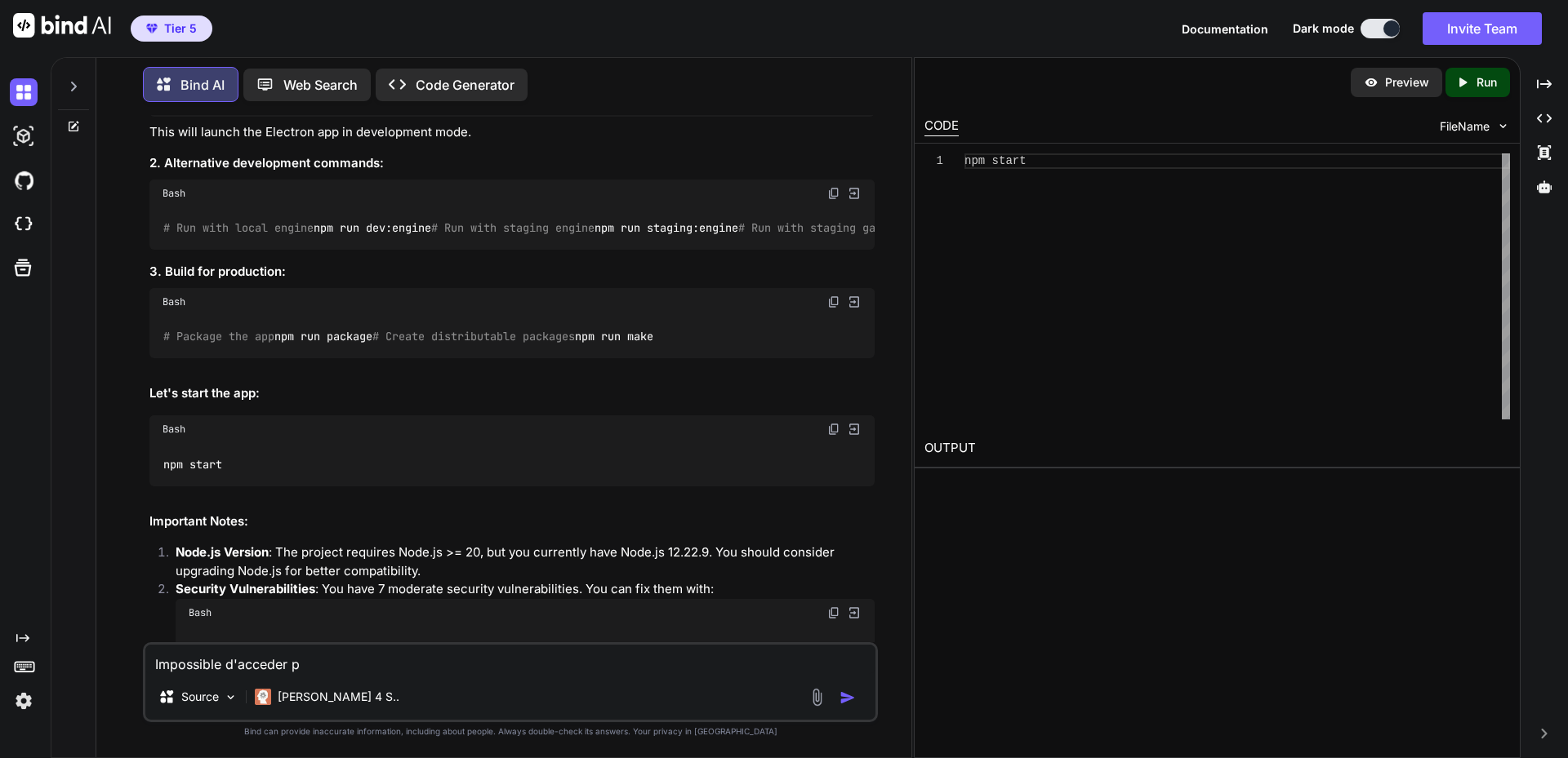
type textarea "Impossible d'acceder pa"
type textarea "x"
type textarea "Impossible d'acceder par"
type textarea "x"
type textarea "Impossible d'acceder par"
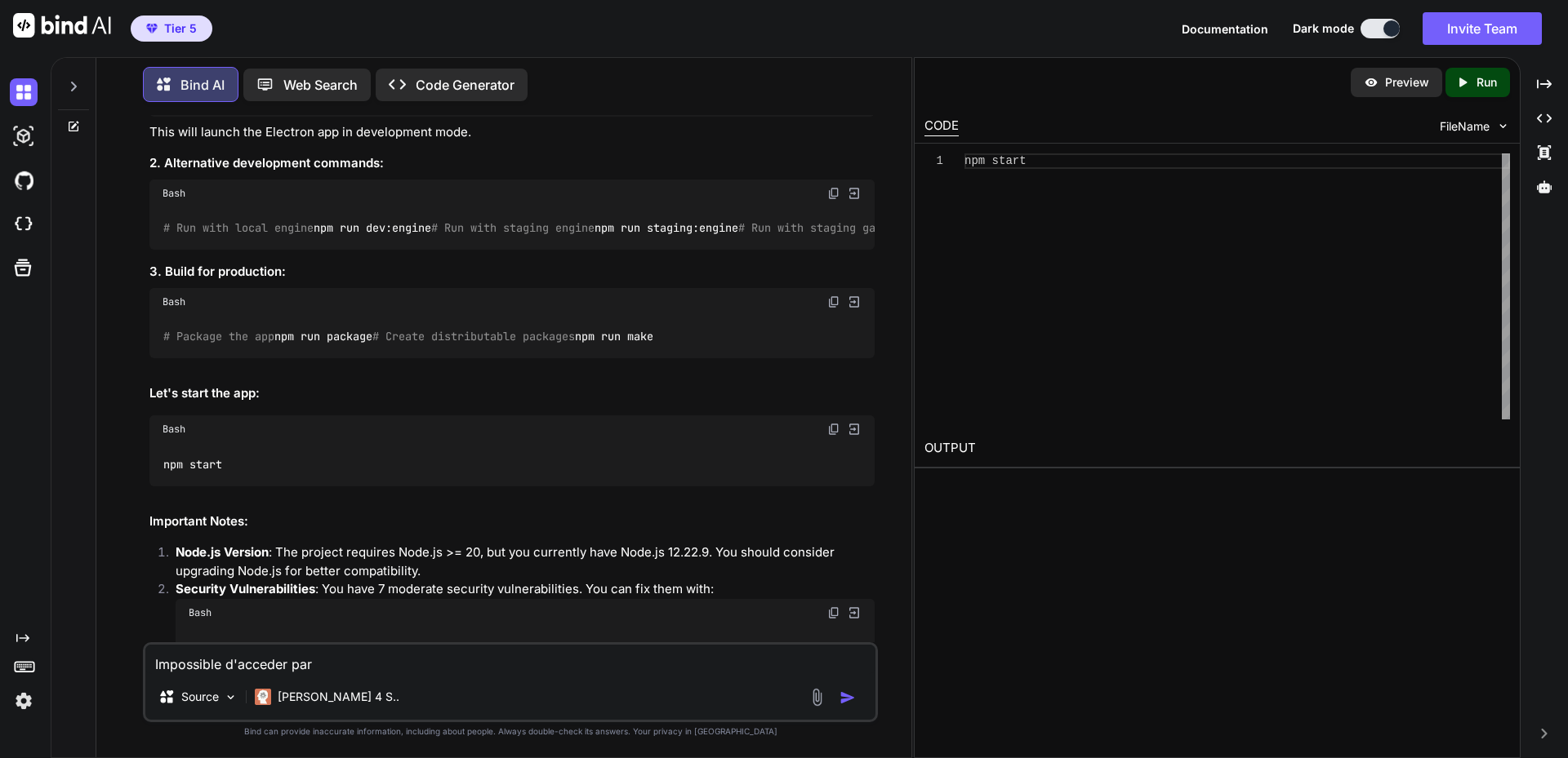
type textarea "x"
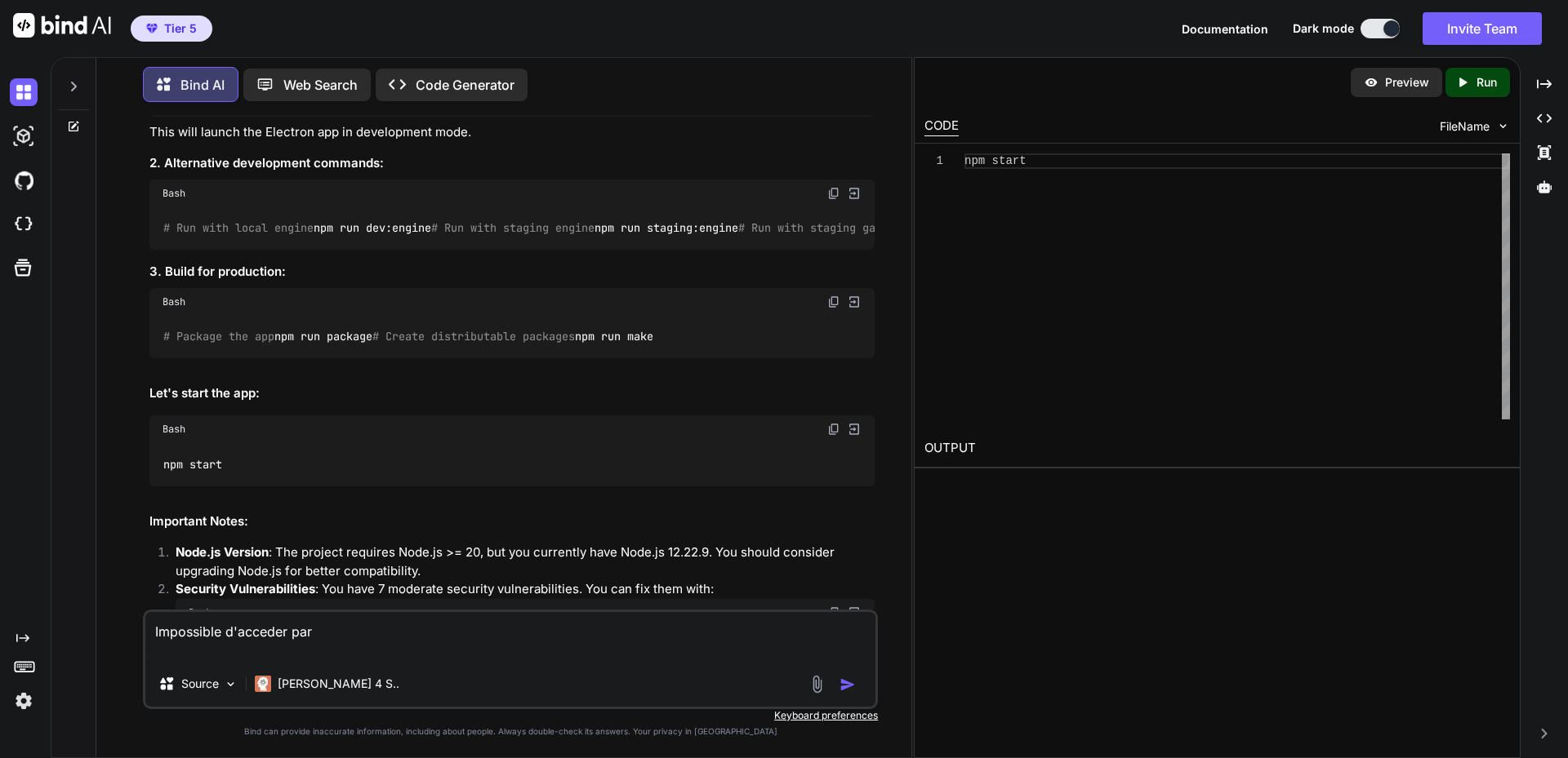
paste textarea "# Lorem ips dolorsitametc adi ELITSE.do # ei te *.in # Utla Etdo ma a enima, mi…"
type textarea "Loremipsum d'sitamet con # Adipi eli seddoeiusmodt inc UTLABO.et # do ma *.al #…"
type textarea "x"
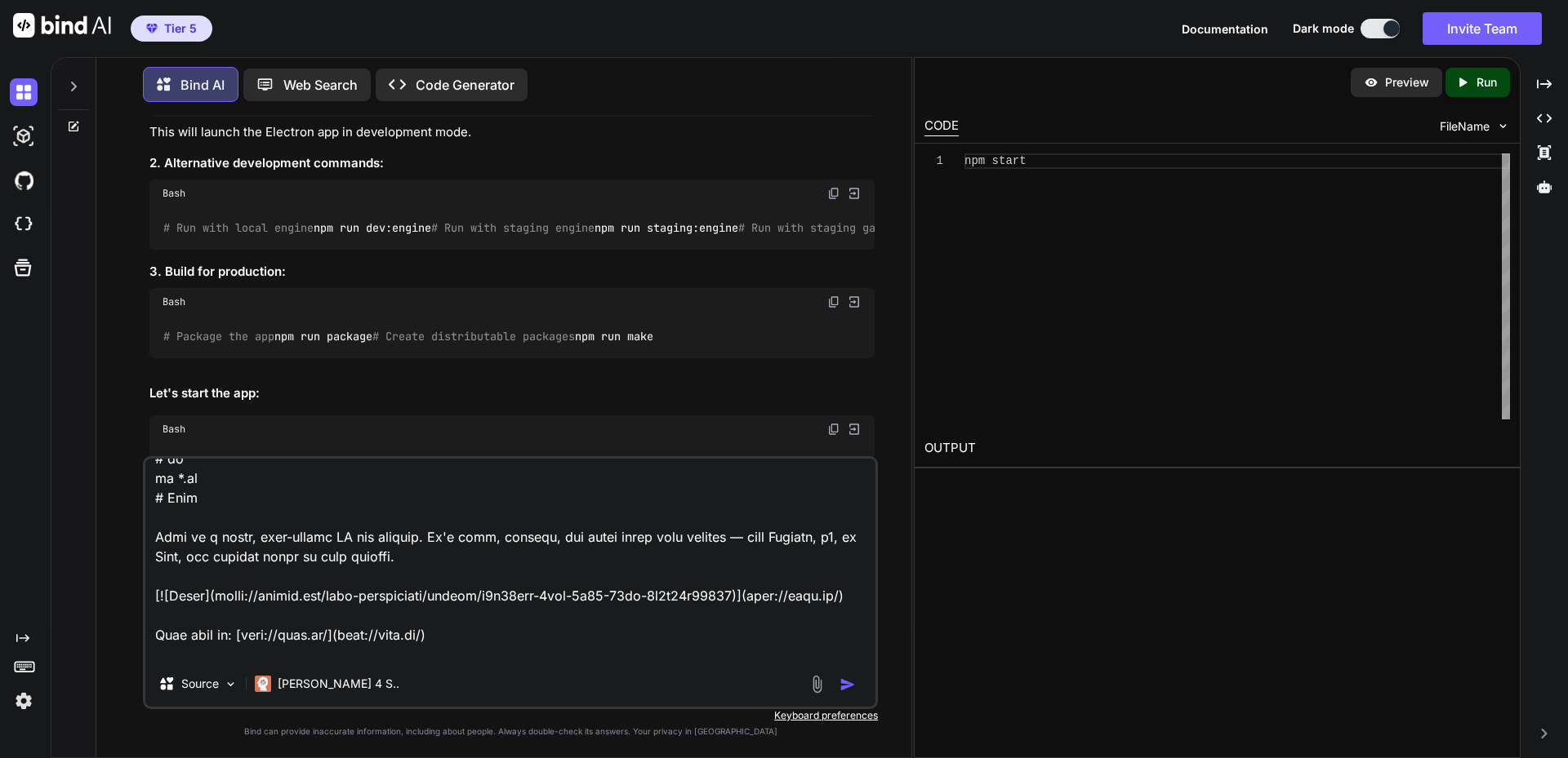
scroll to position [0, 0]
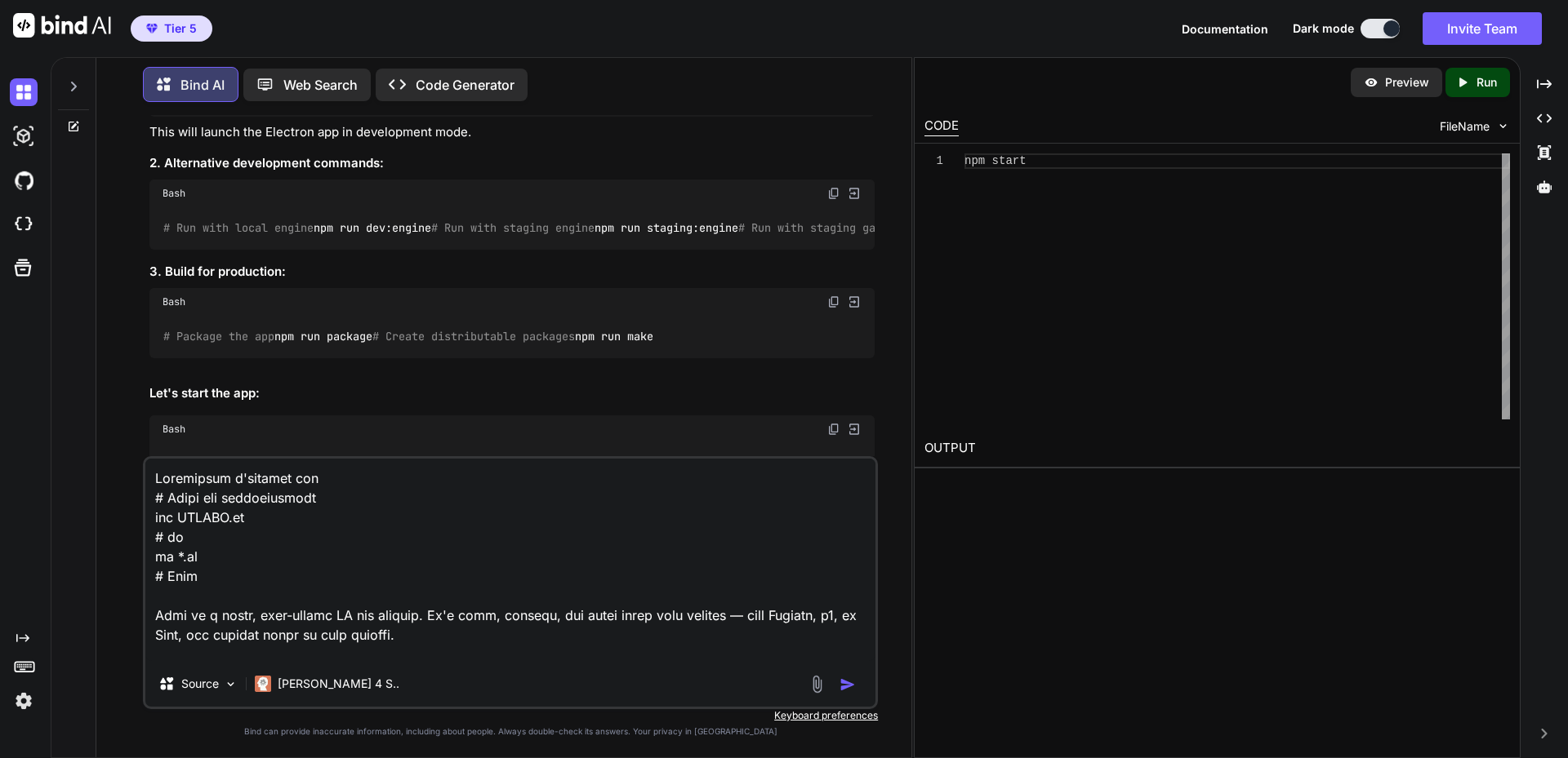
click at [353, 476] on textarea at bounding box center [510, 560] width 730 height 202
paste textarea "[URL][TECHNICAL_ID]"
type textarea "Loremipsum d'sitamet con adip://681.119.1.357:2759/ # Elits doe temporincidid u…"
type textarea "x"
type textarea "Loremipsum d'sitamet con adip://405.028.7.070:7363/ # Elits doe temporincidid u…"
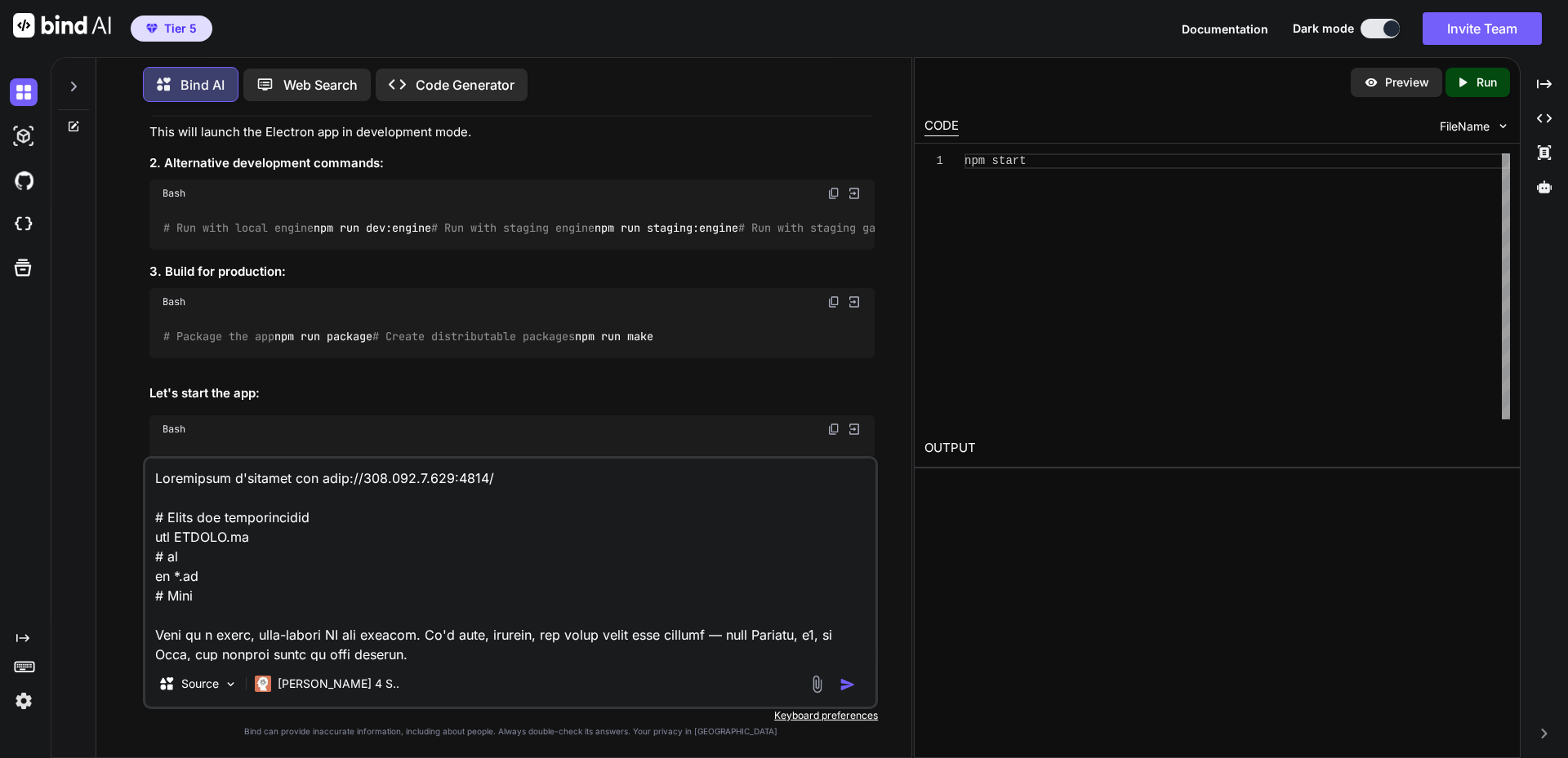
type textarea "x"
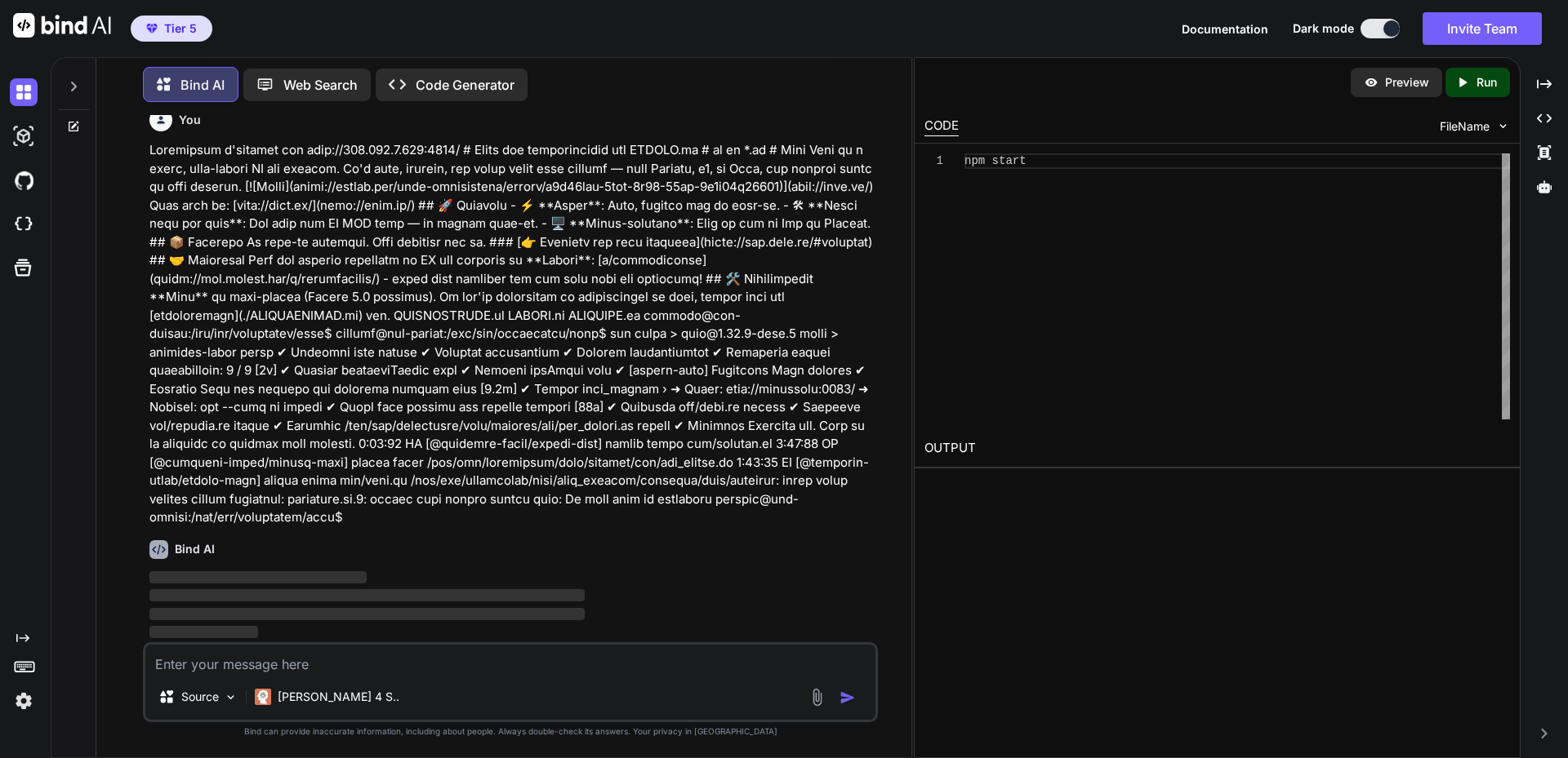
scroll to position [4674, 0]
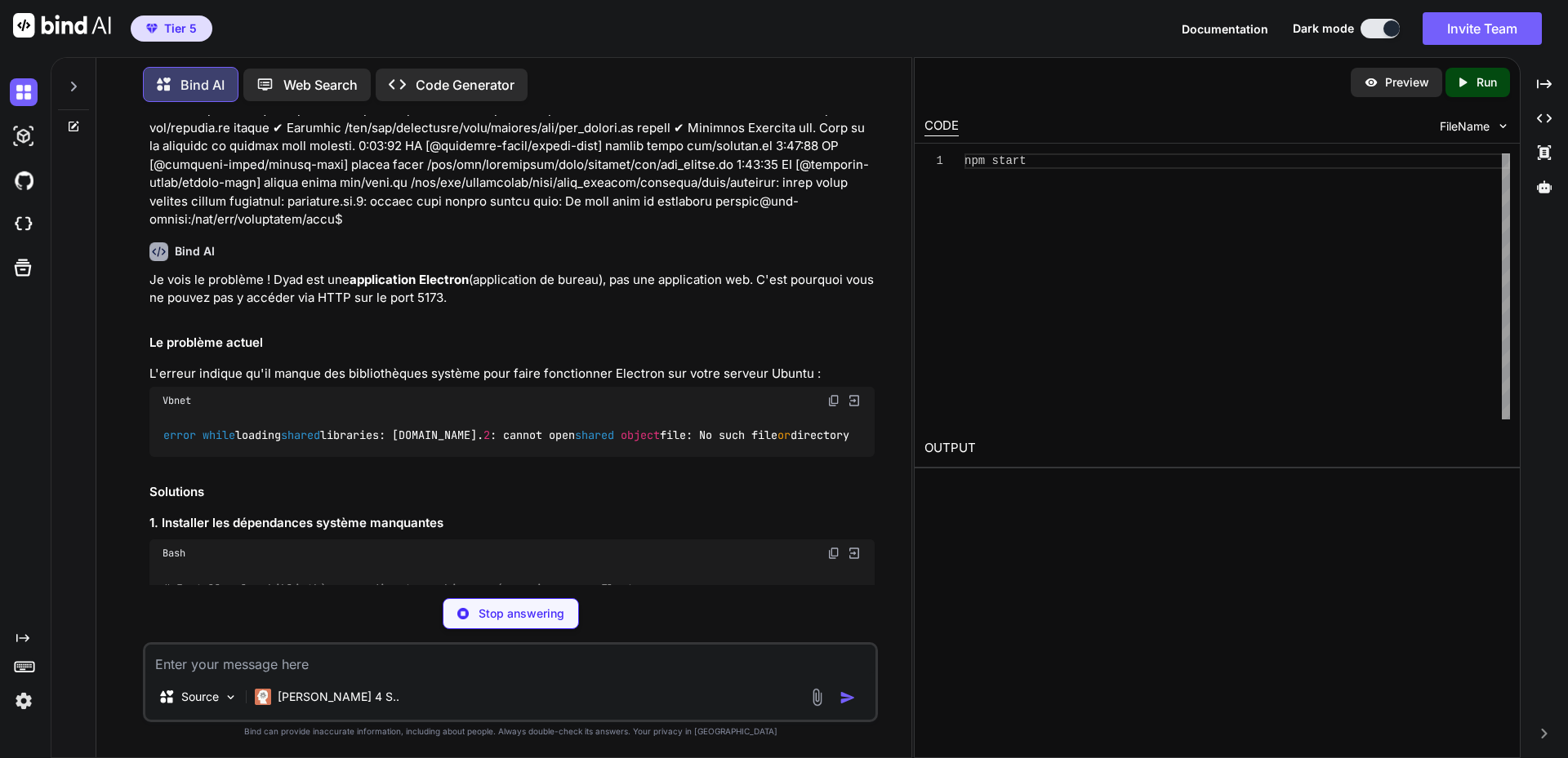
type textarea "x"
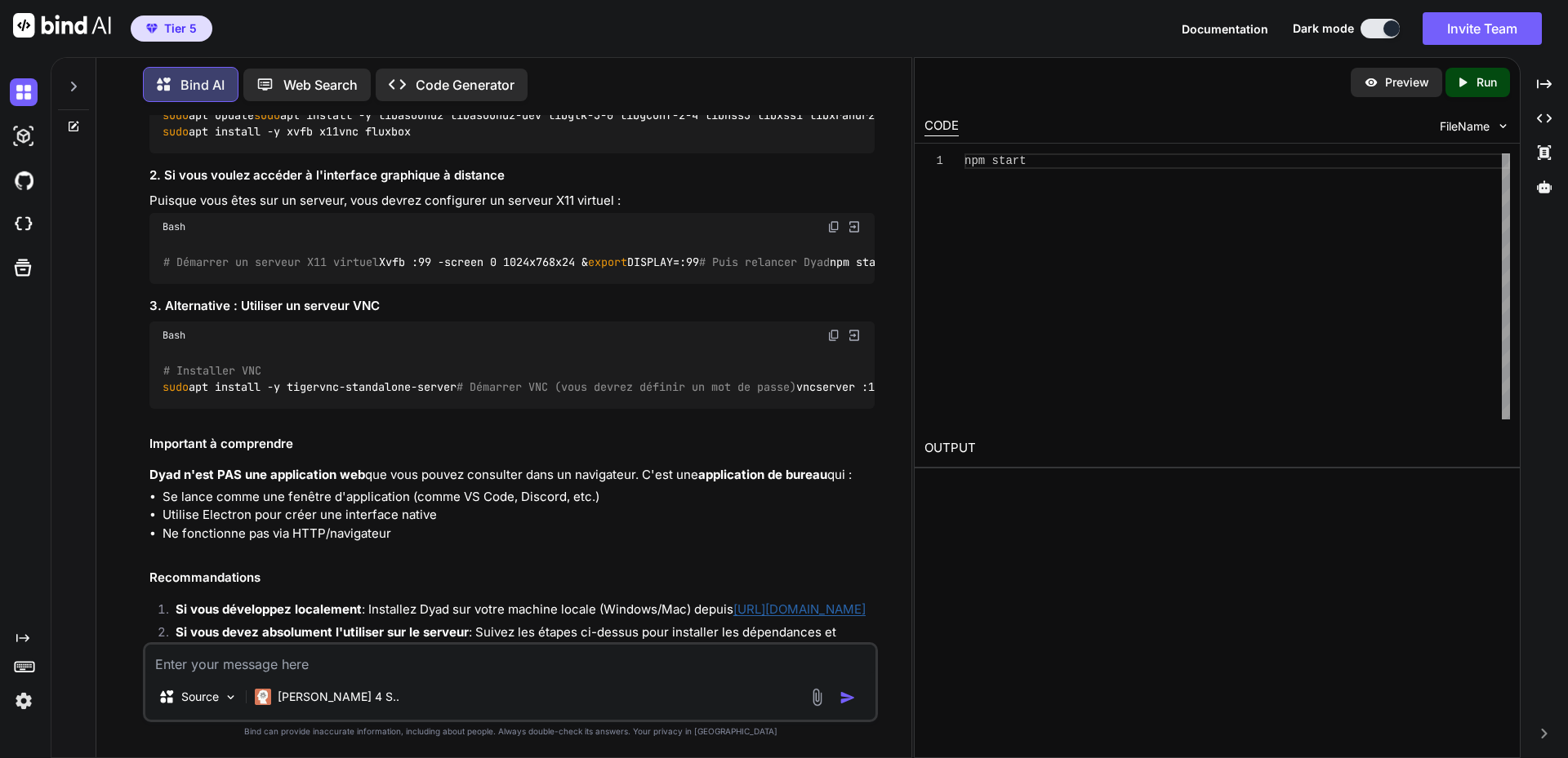
scroll to position [5245, 0]
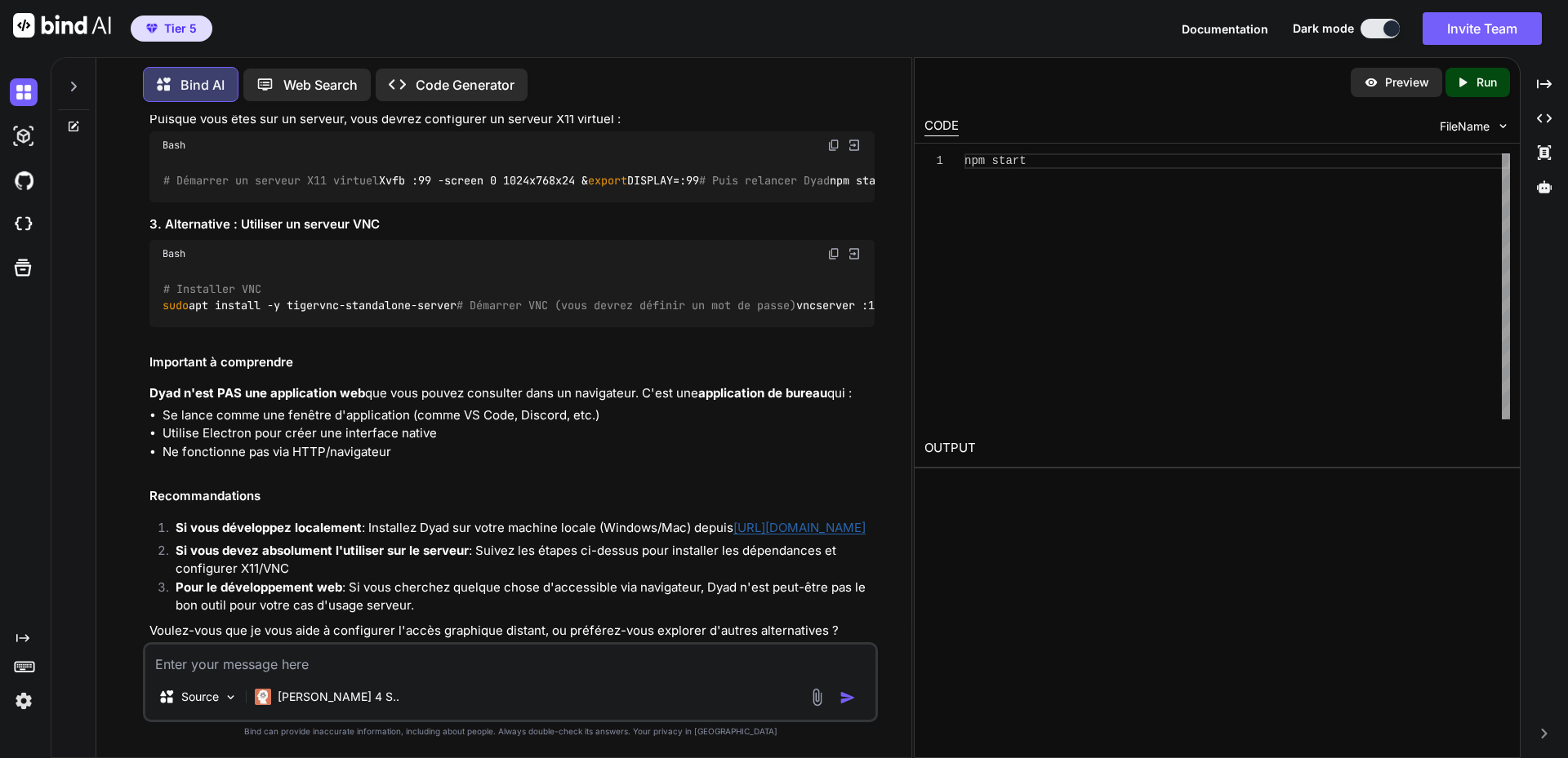
click at [116, 320] on div "You Bind AI I can see you've successfully cloned the Dyad project and installed…" at bounding box center [510, 436] width 802 height 642
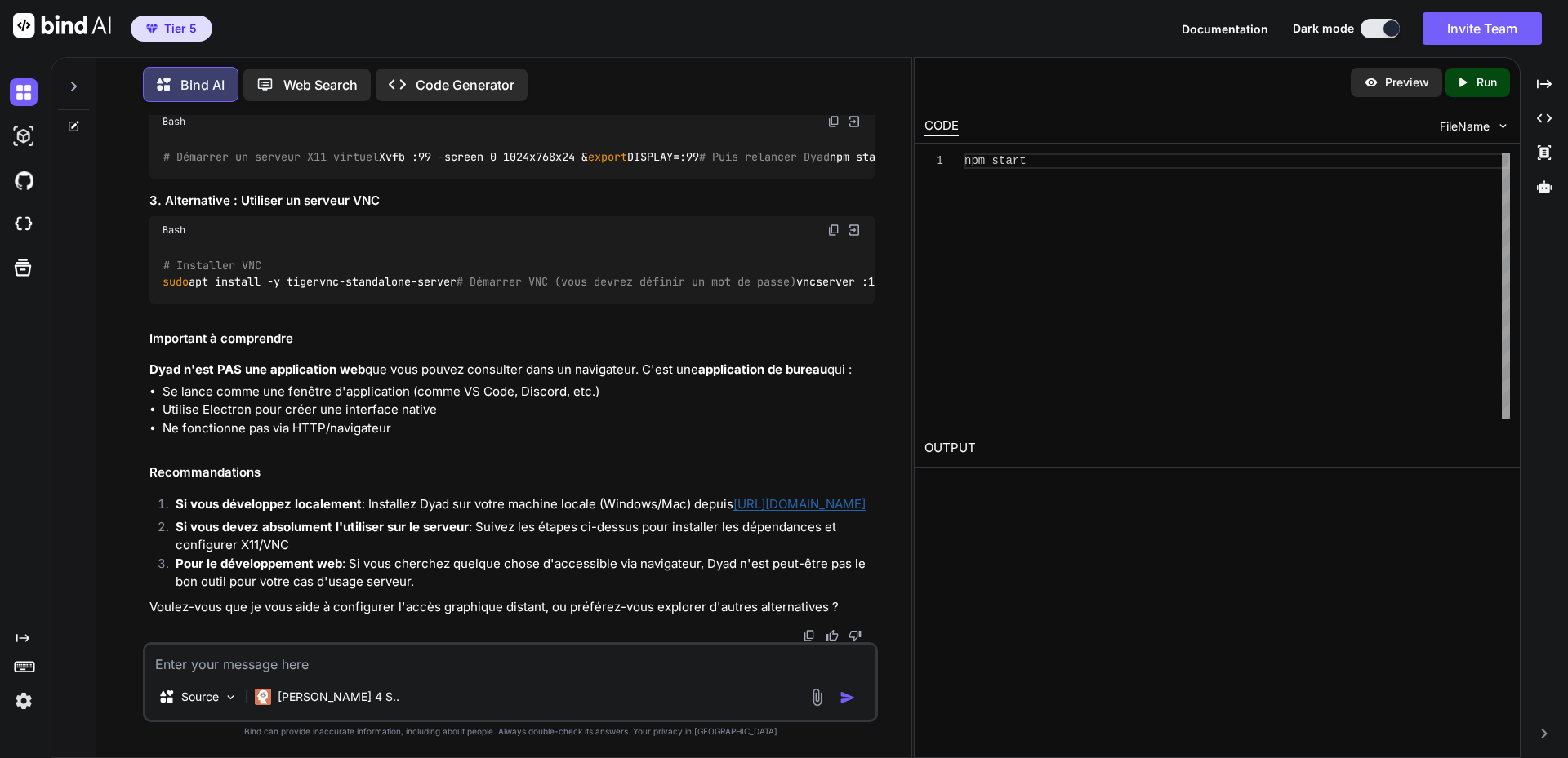
scroll to position [5839, 0]
click at [321, 660] on textarea at bounding box center [510, 659] width 730 height 30
type textarea "J"
type textarea "x"
type textarea "Je"
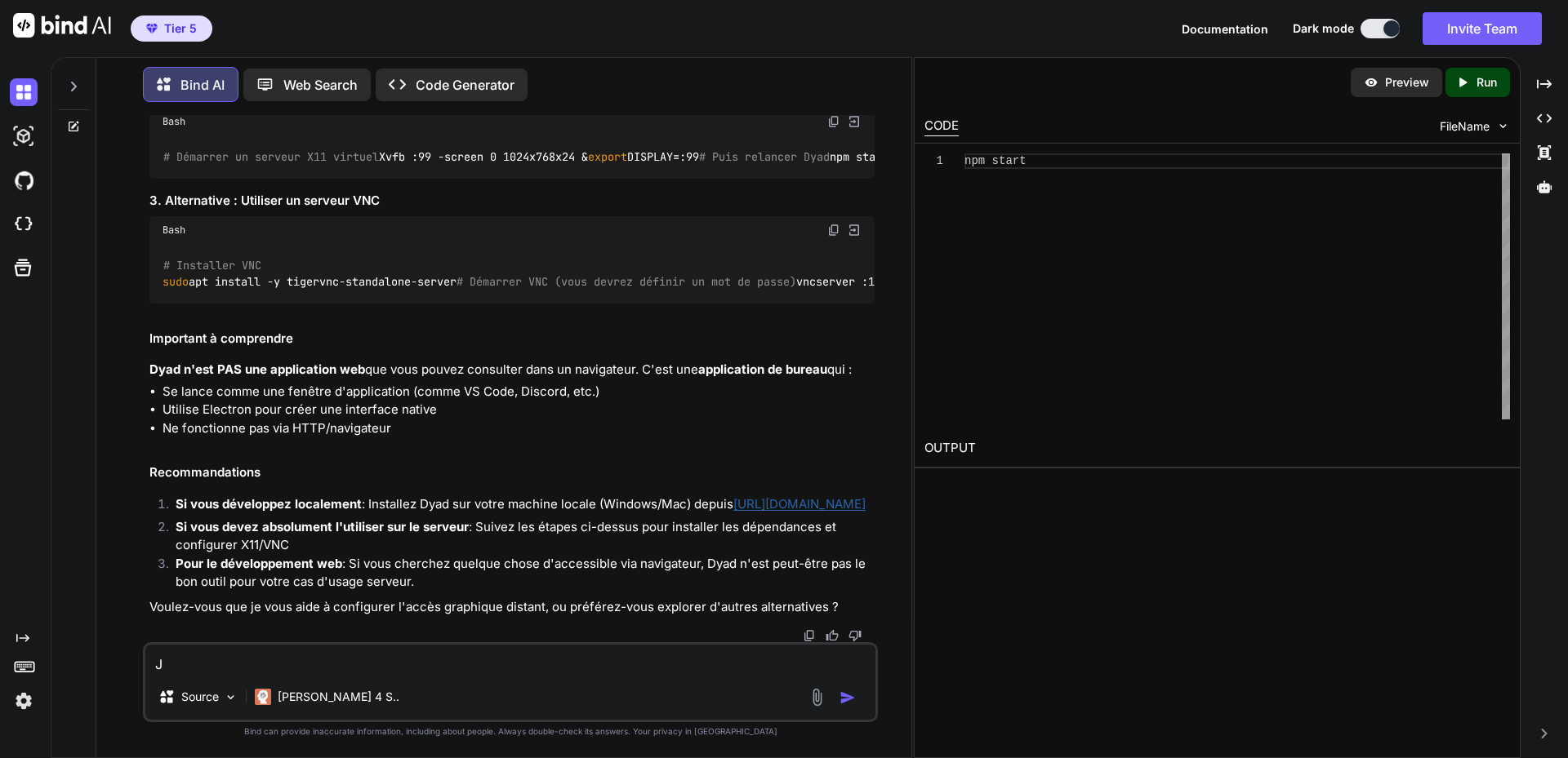
type textarea "x"
type textarea "Je"
type textarea "x"
type textarea "Je s"
type textarea "x"
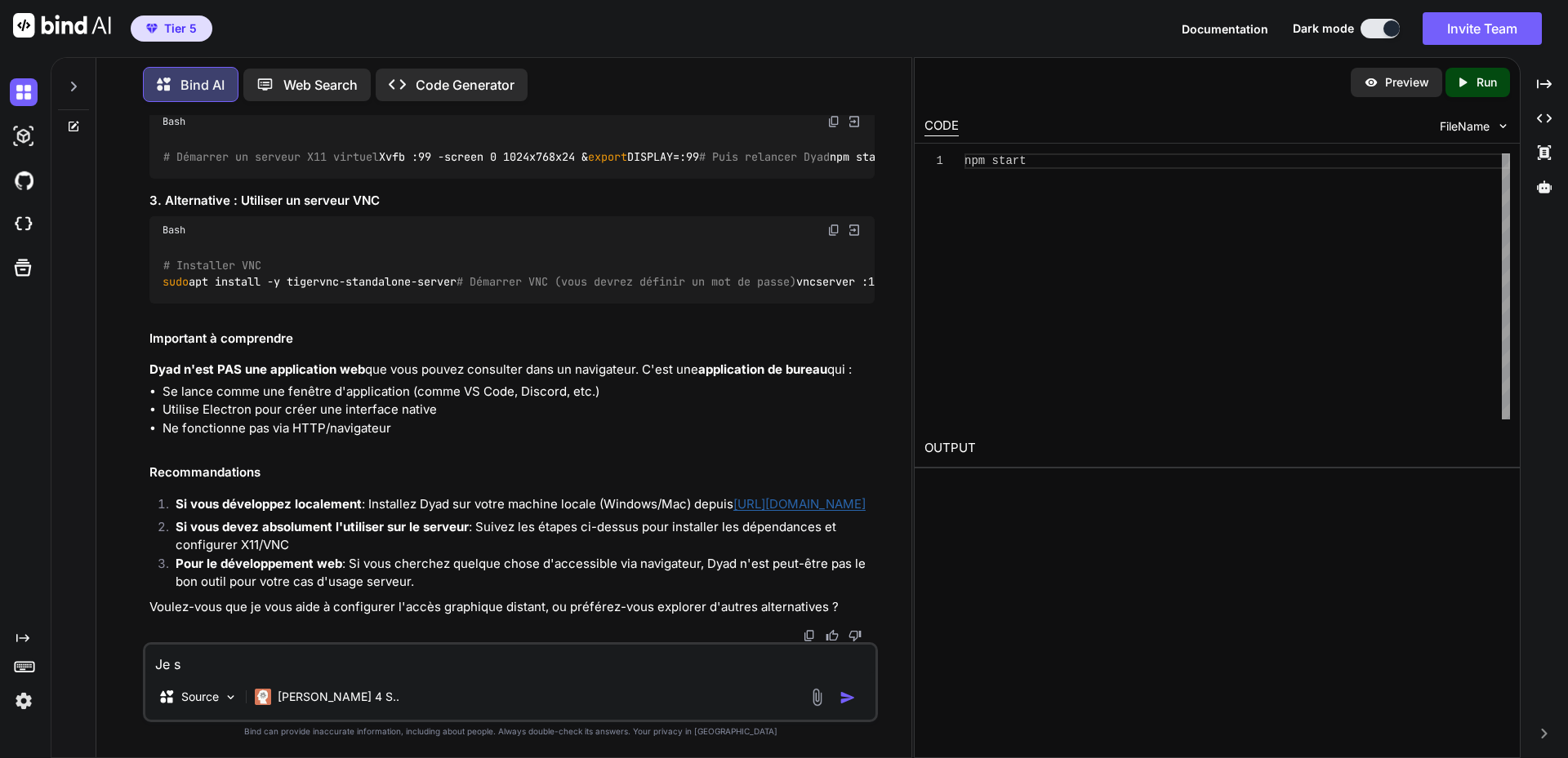
type textarea "Je su"
type textarea "x"
type textarea "Je sus"
type textarea "x"
type textarea "Je susi"
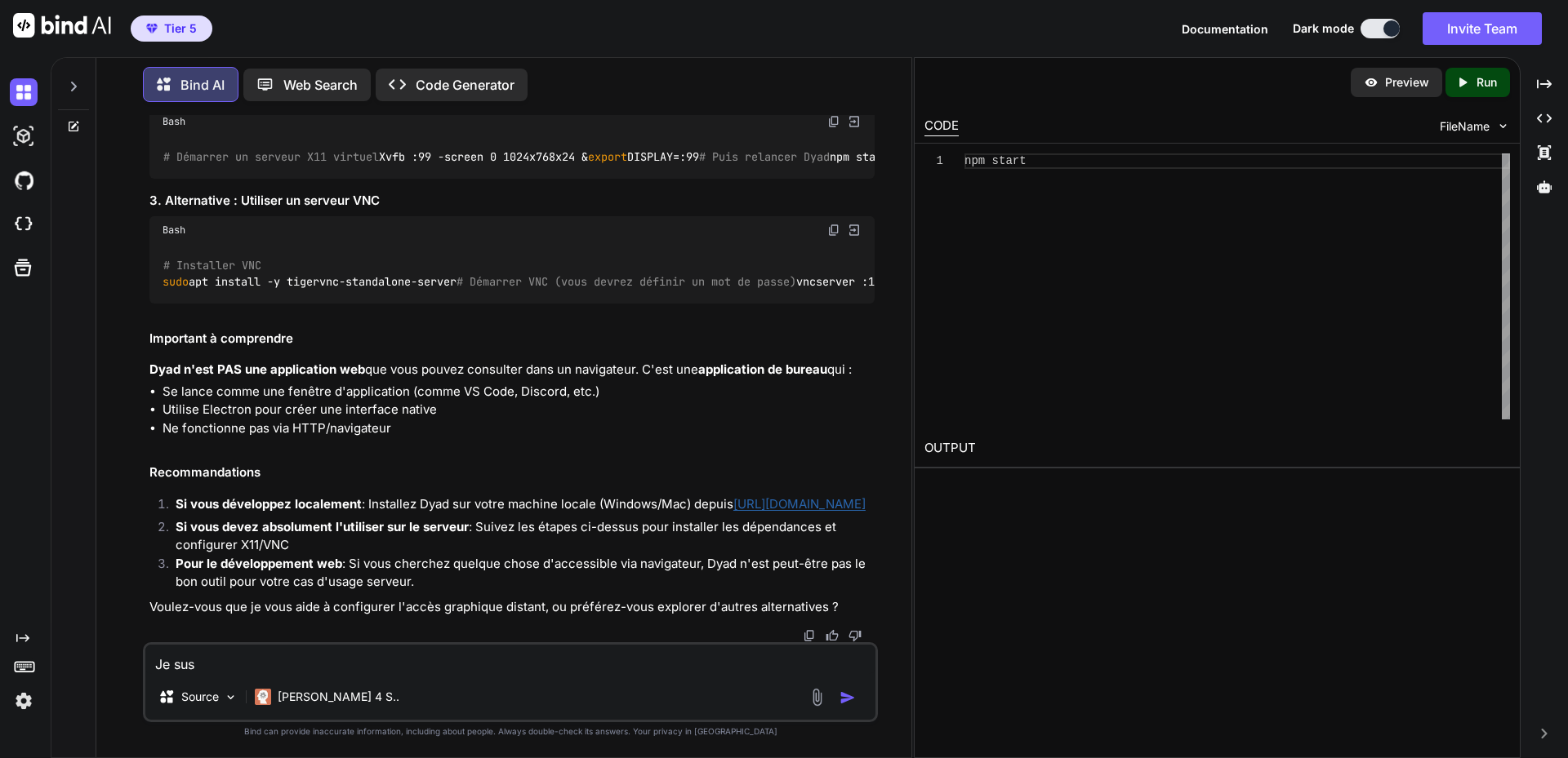
type textarea "x"
type textarea "Je susi"
type textarea "x"
type textarea "Je susi s"
type textarea "x"
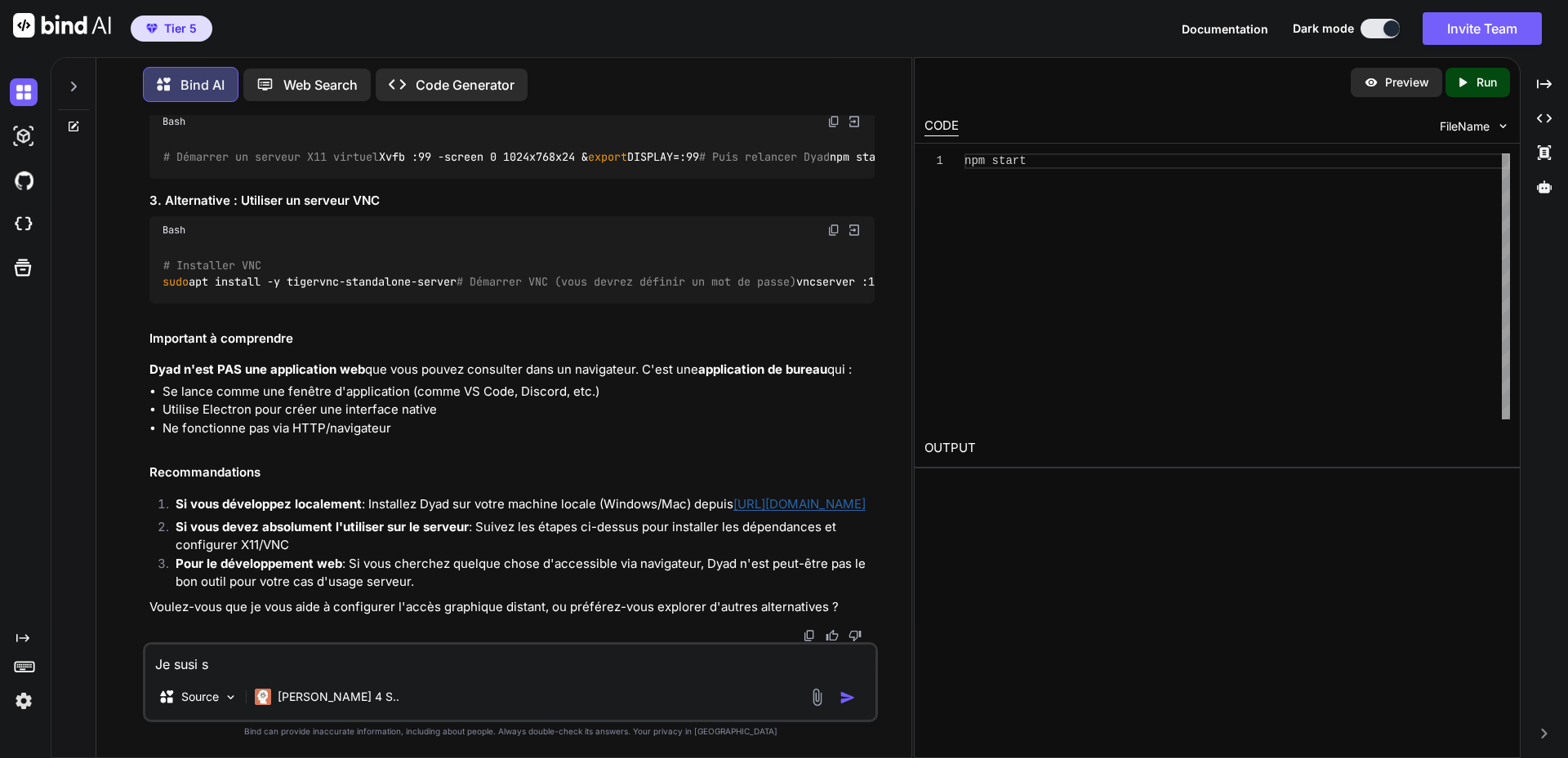
type textarea "Je susi su"
type textarea "x"
type textarea "Je susi s"
type textarea "x"
type textarea "Je susi"
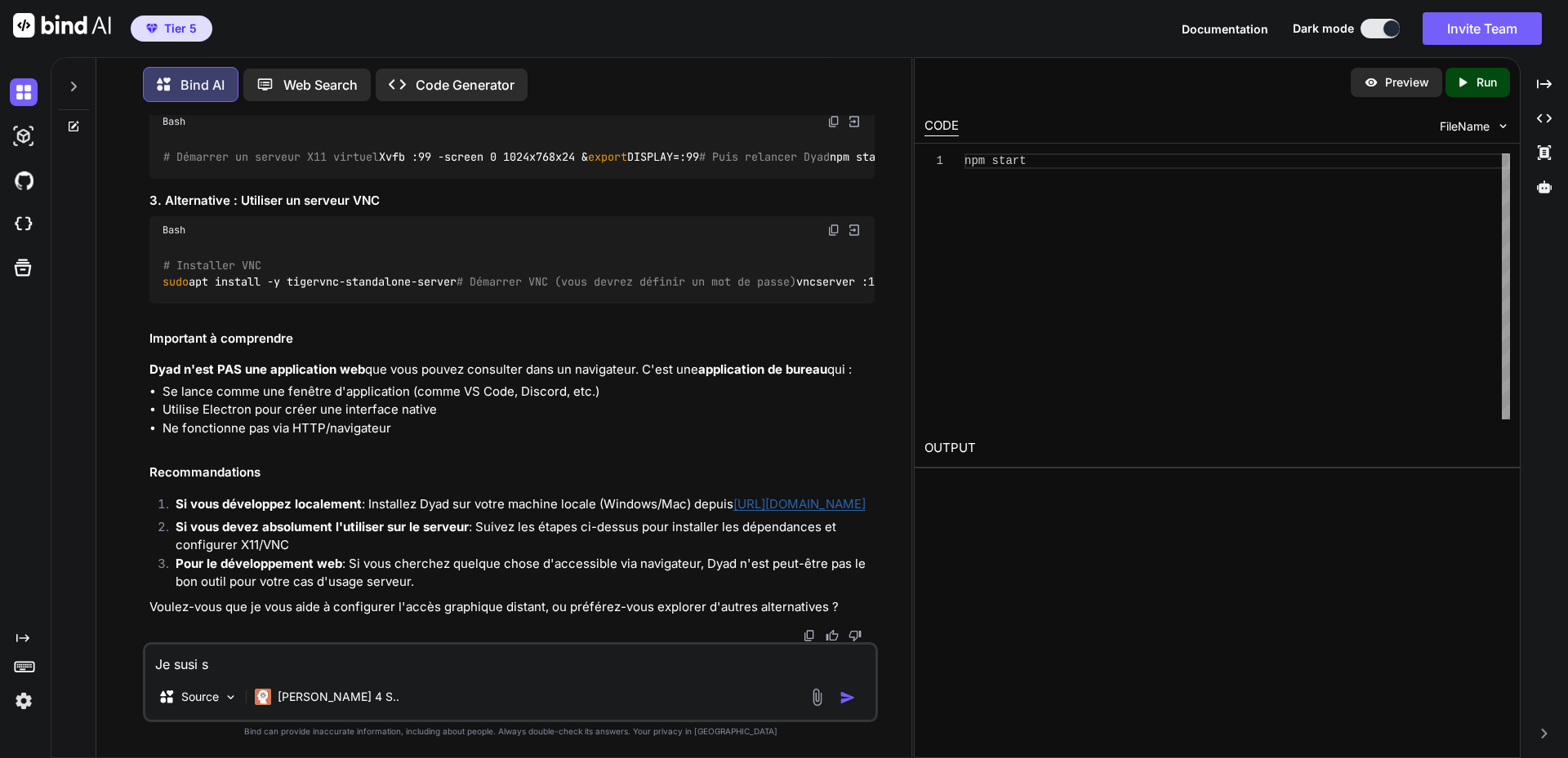
type textarea "x"
type textarea "Je susi"
type textarea "x"
type textarea "Je sus"
type textarea "x"
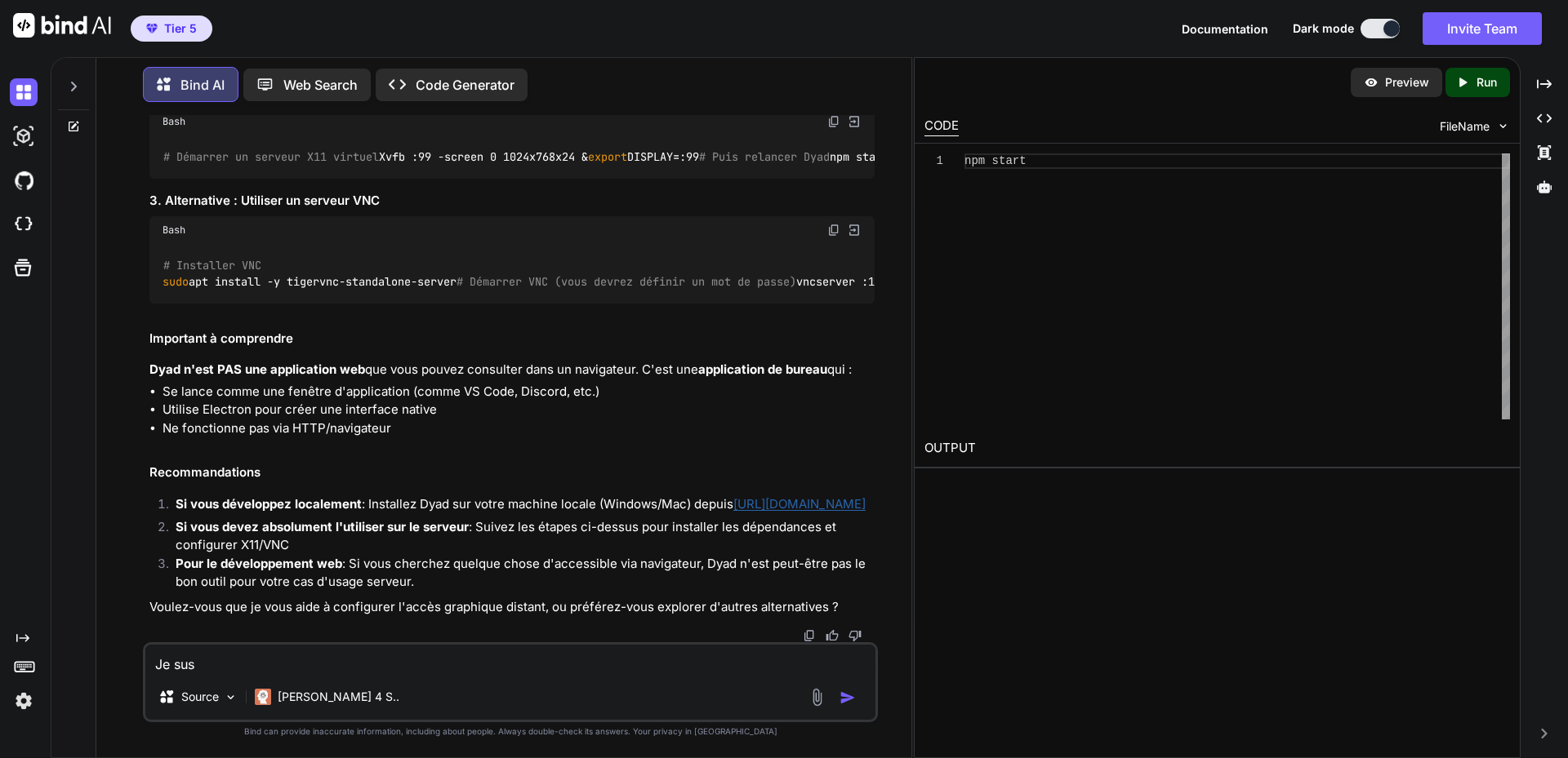
type textarea "Je su"
type textarea "x"
type textarea "Je sus"
type textarea "x"
type textarea "Je su"
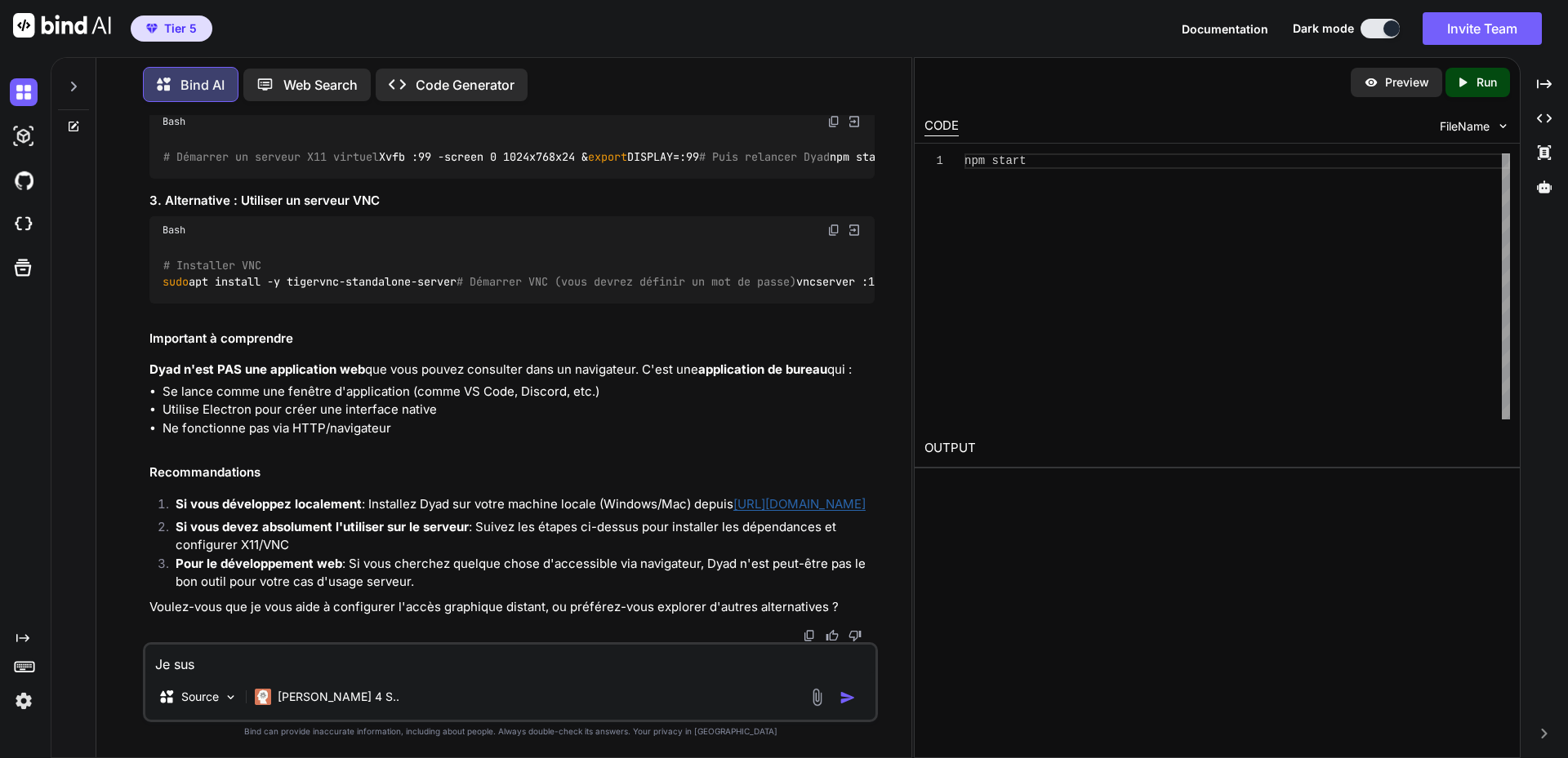
type textarea "x"
type textarea "Je sui"
type textarea "x"
type textarea "Je suis"
type textarea "x"
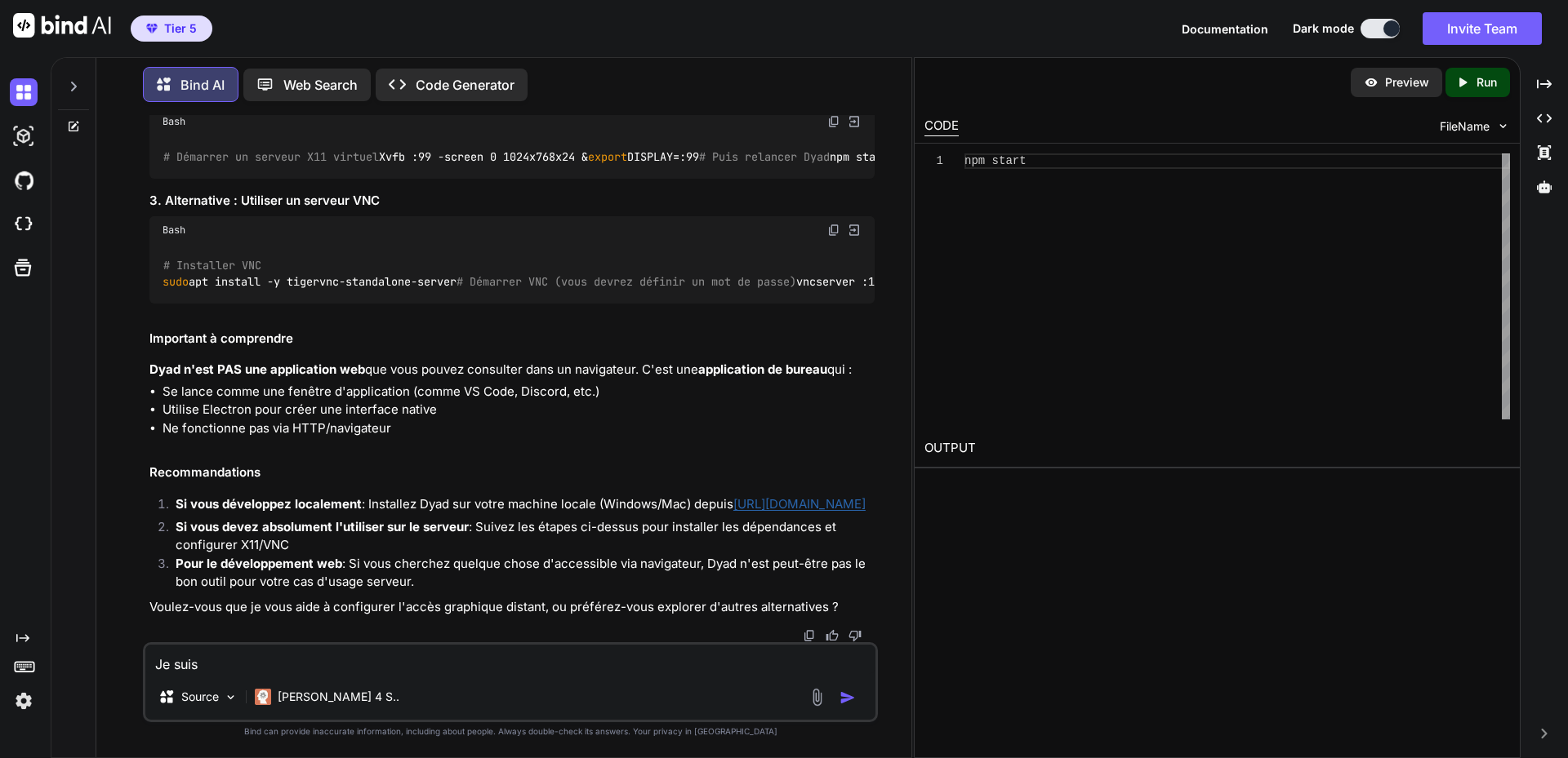
type textarea "Je suis"
type textarea "x"
type textarea "Je suis s"
type textarea "x"
type textarea "Je suis su"
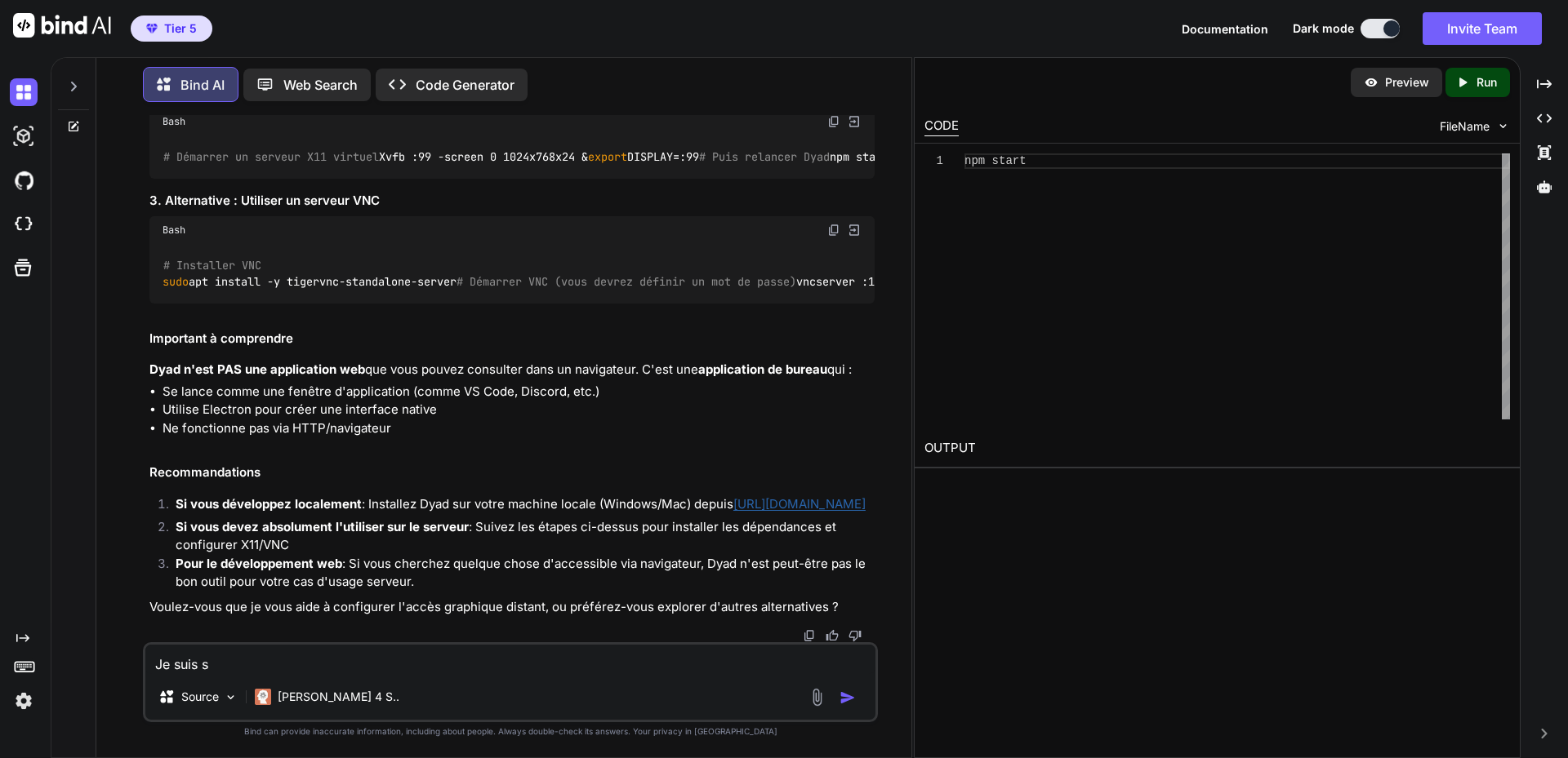
type textarea "x"
type textarea "Je suis sur"
type textarea "x"
type textarea "Je suis sur"
type textarea "x"
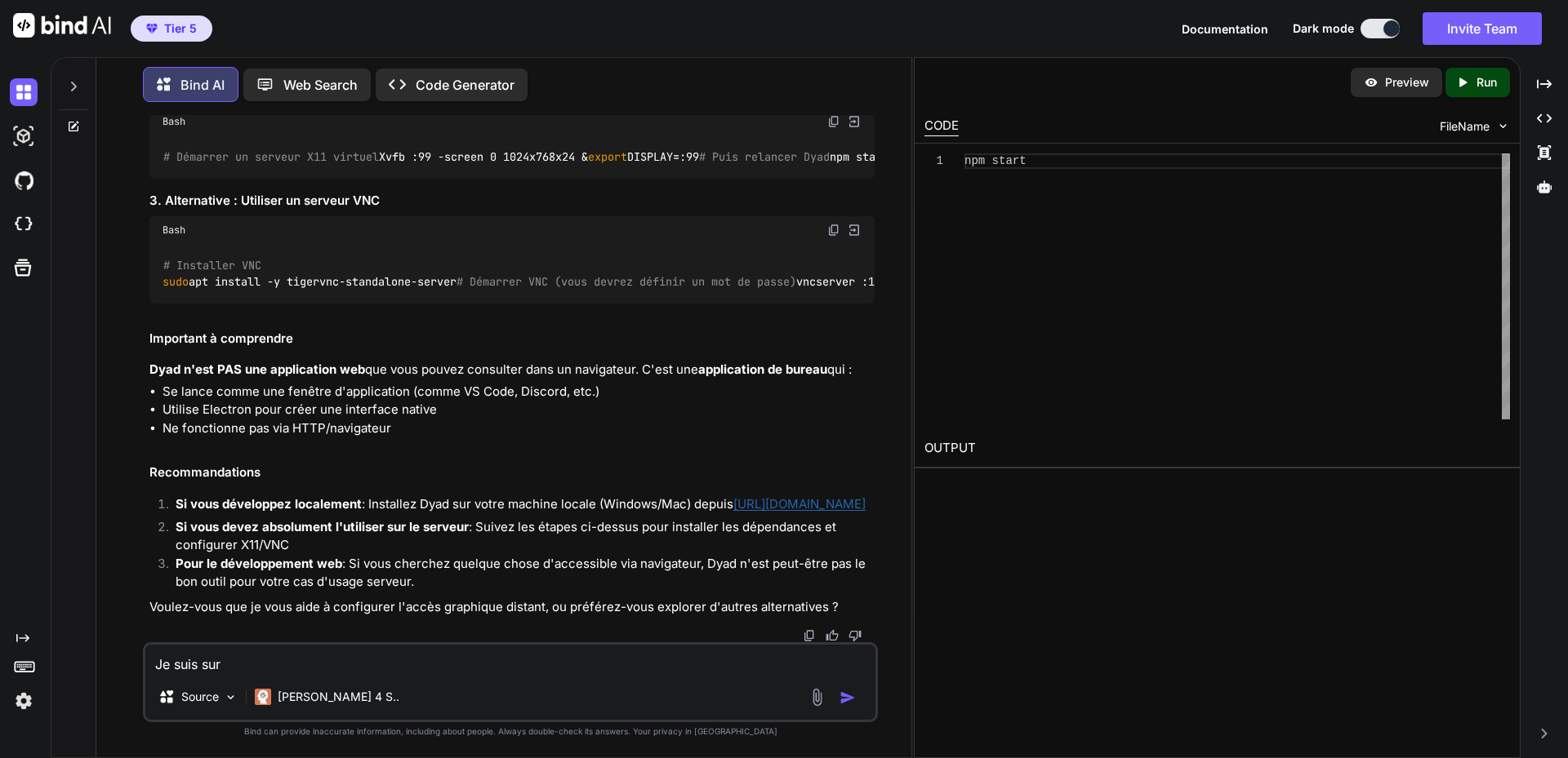
type textarea "Je suis sur u"
type textarea "x"
type textarea "Je suis sur ub"
type textarea "x"
type textarea "Je suis sur ubu"
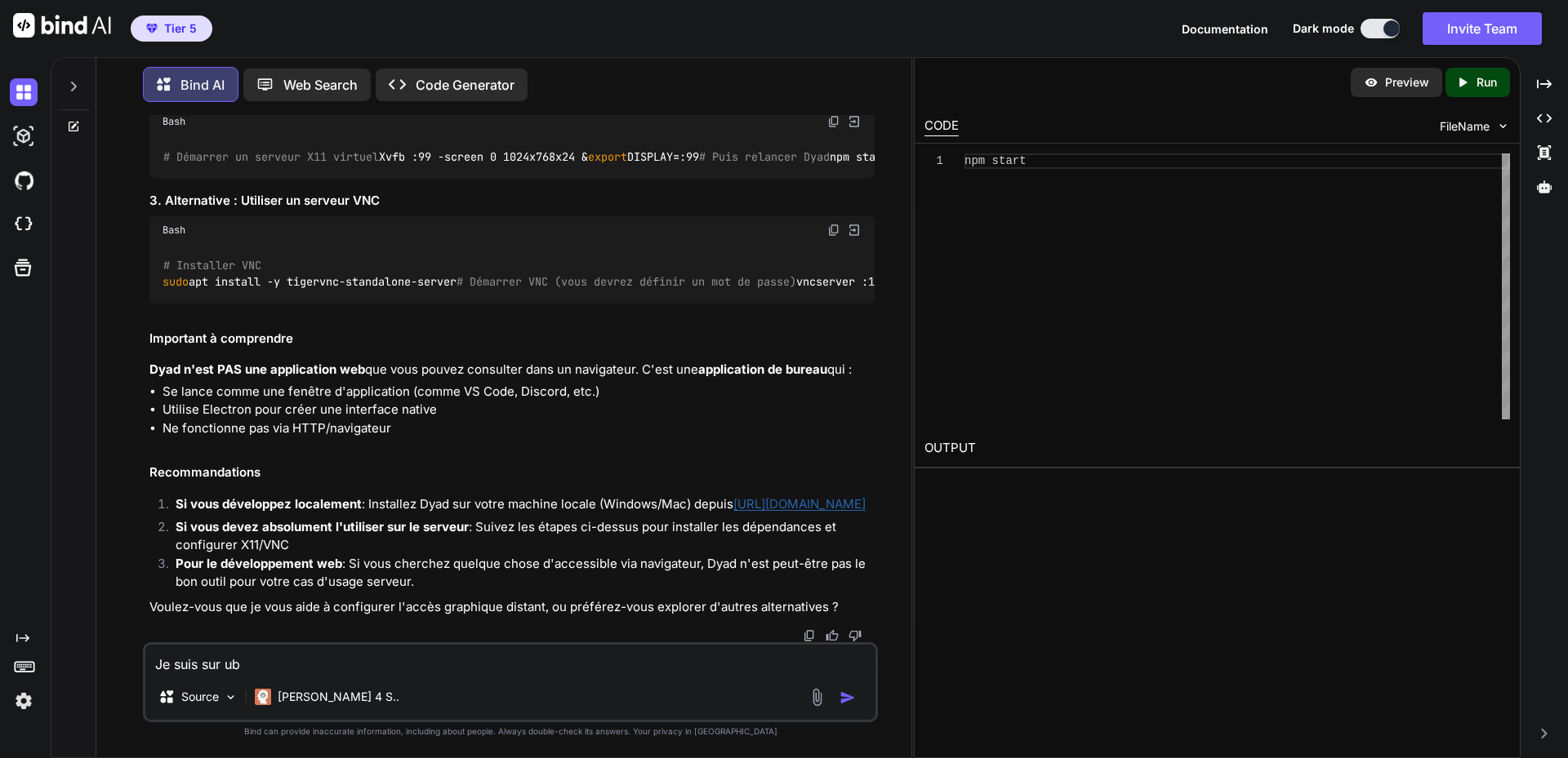
type textarea "x"
type textarea "Je suis sur ubun"
type textarea "x"
type textarea "Je suis sur ubunt"
type textarea "x"
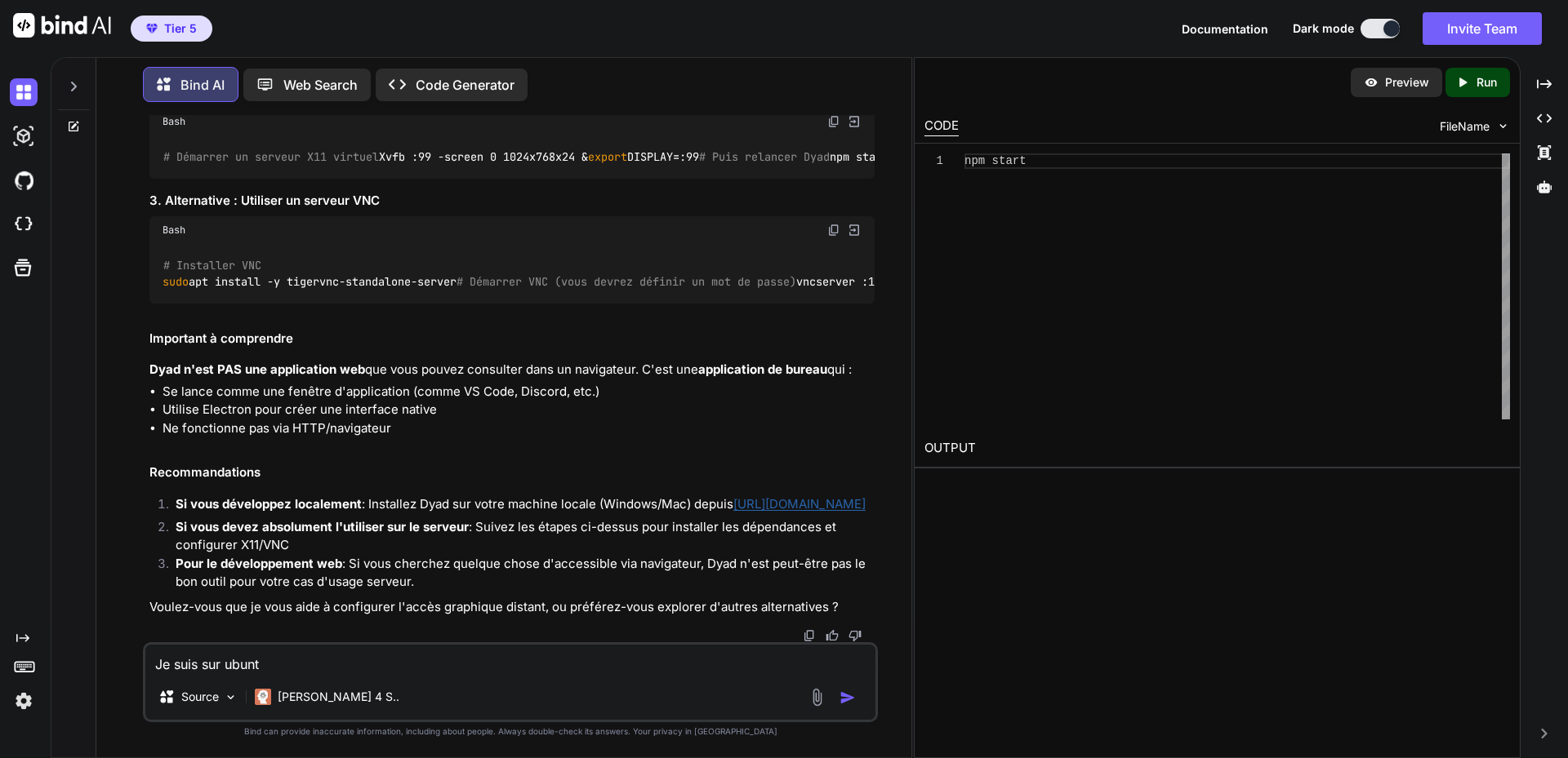
type textarea "Je suis sur ubuntu"
type textarea "x"
click at [224, 664] on textarea "Je suis sur ubuntu" at bounding box center [510, 659] width 730 height 30
type textarea "Je suis sur wubuntu"
type textarea "x"
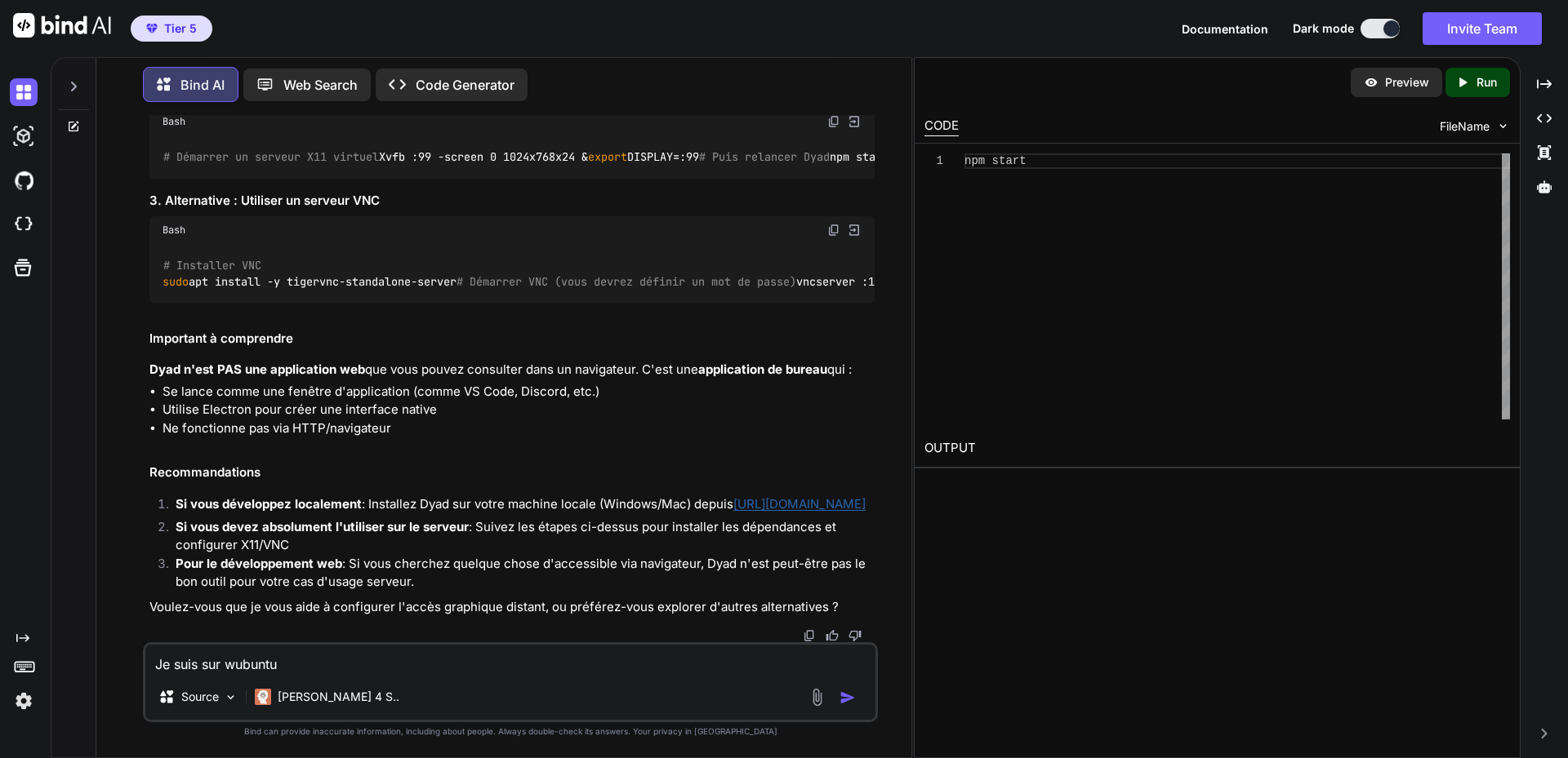
type textarea "Je suis sur wiubuntu"
type textarea "x"
type textarea "Je suis sur winubuntu"
type textarea "x"
type textarea "Je suis sur windubuntu"
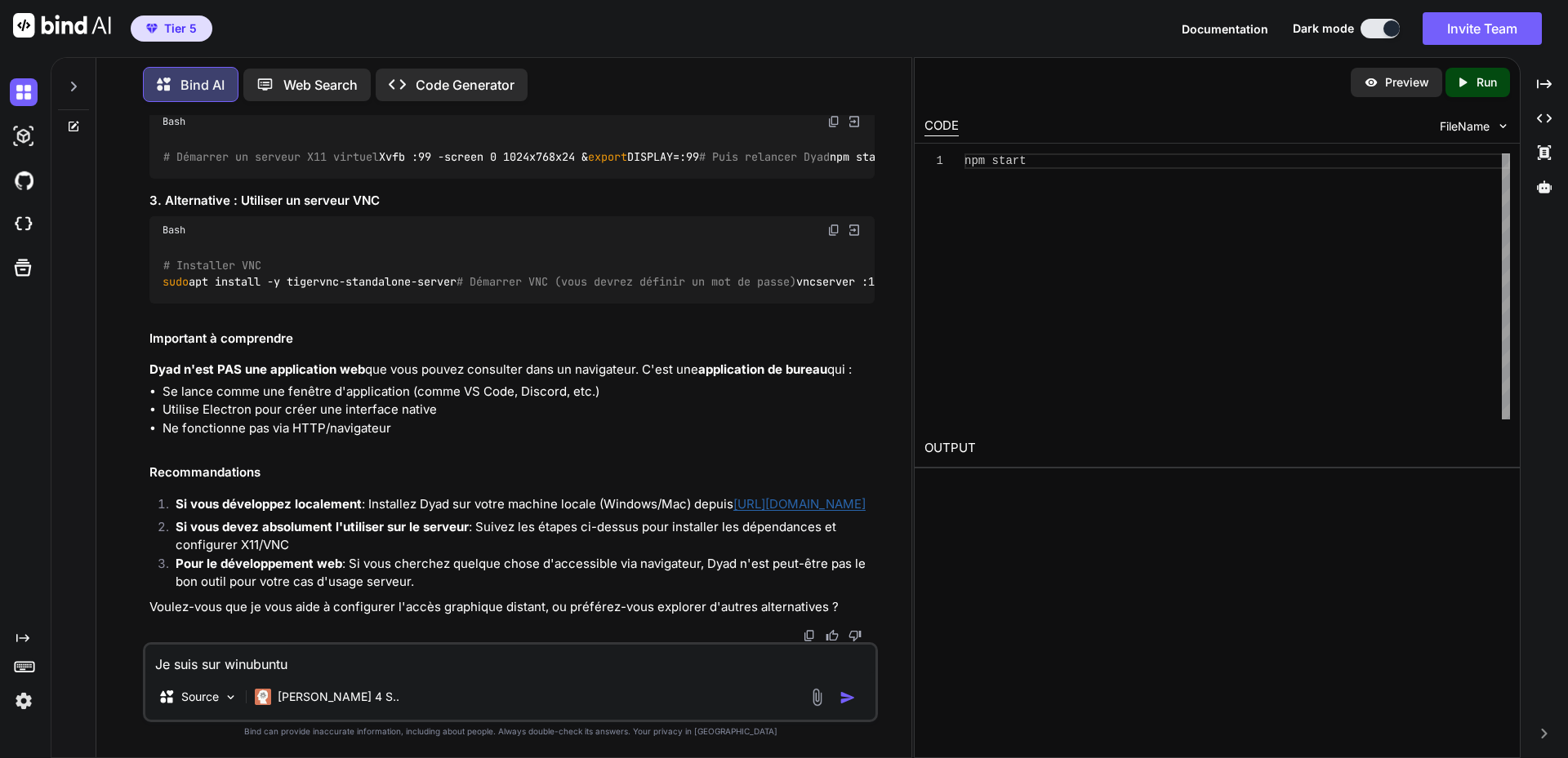
type textarea "x"
type textarea "Je suis sur windwubuntu"
type textarea "x"
type textarea "Je suis sur windubuntu"
type textarea "x"
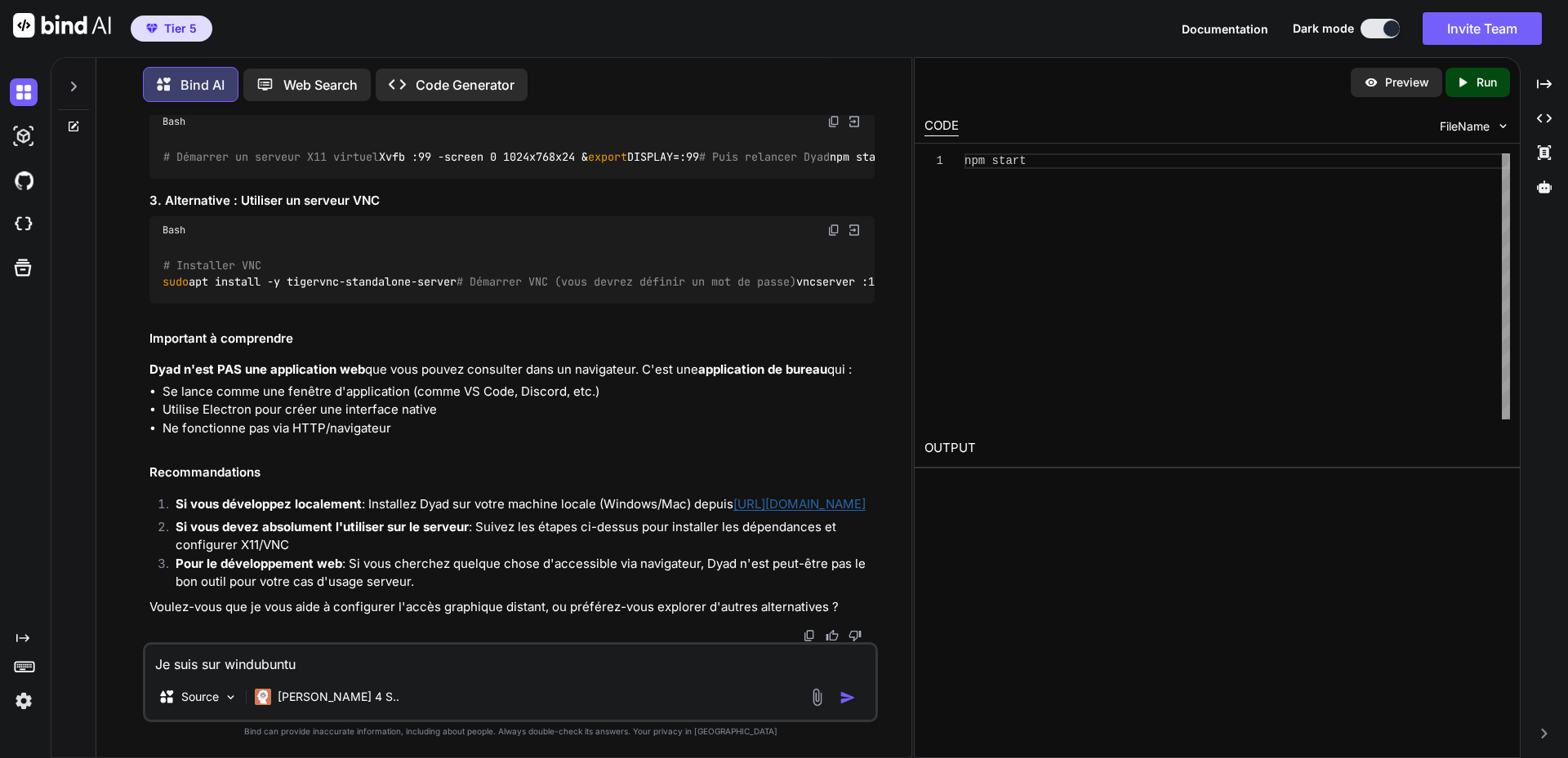
type textarea "Je suis sur windoubuntu"
type textarea "x"
type textarea "Je suis sur windosubuntu"
type textarea "x"
type textarea "Je suis sur windos ubuntu"
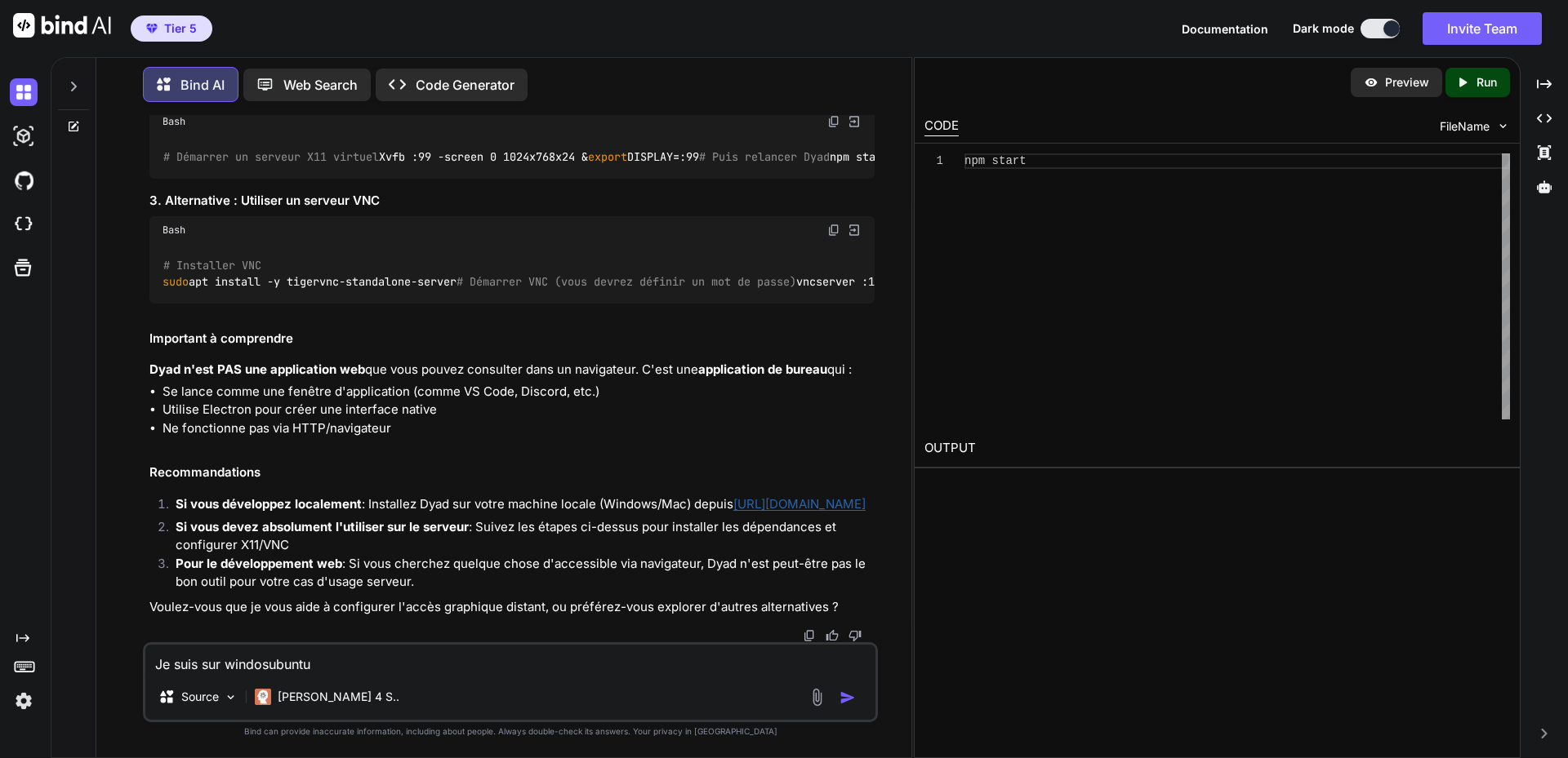
type textarea "x"
type textarea "Je suis sur windos 1ubuntu"
type textarea "x"
type textarea "Je suis sur windos 10ubuntu"
type textarea "x"
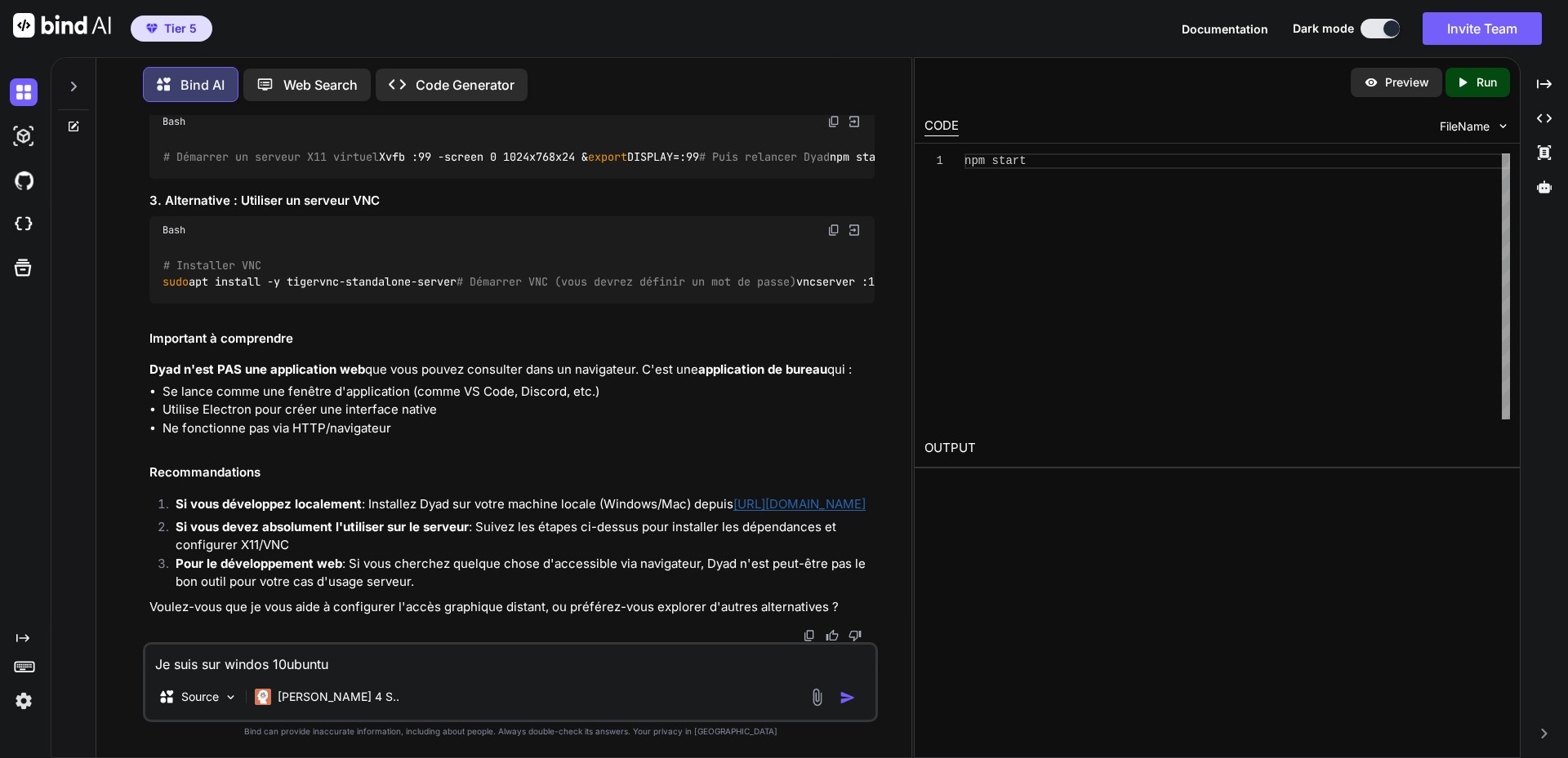
type textarea "Je suis sur windos 10 ubuntu"
type textarea "x"
type textarea "Je suis sur windos 10 mubuntu"
type textarea "x"
type textarea "Je suis sur windos 10 maubuntu"
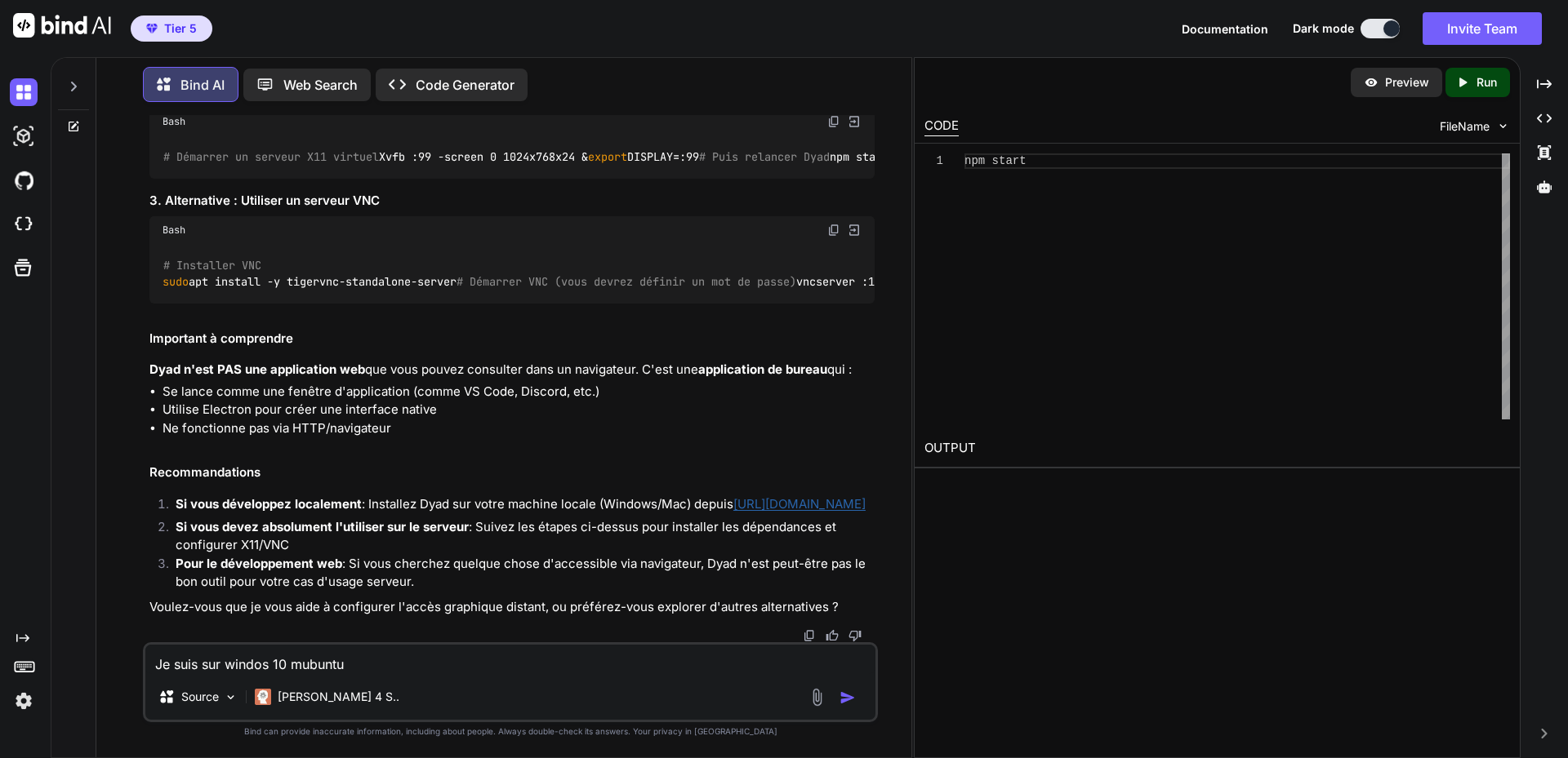
type textarea "x"
type textarea "Je suis sur windos 10 maiubuntu"
type textarea "x"
type textarea "Je suis sur windos 10 maisubuntu"
type textarea "x"
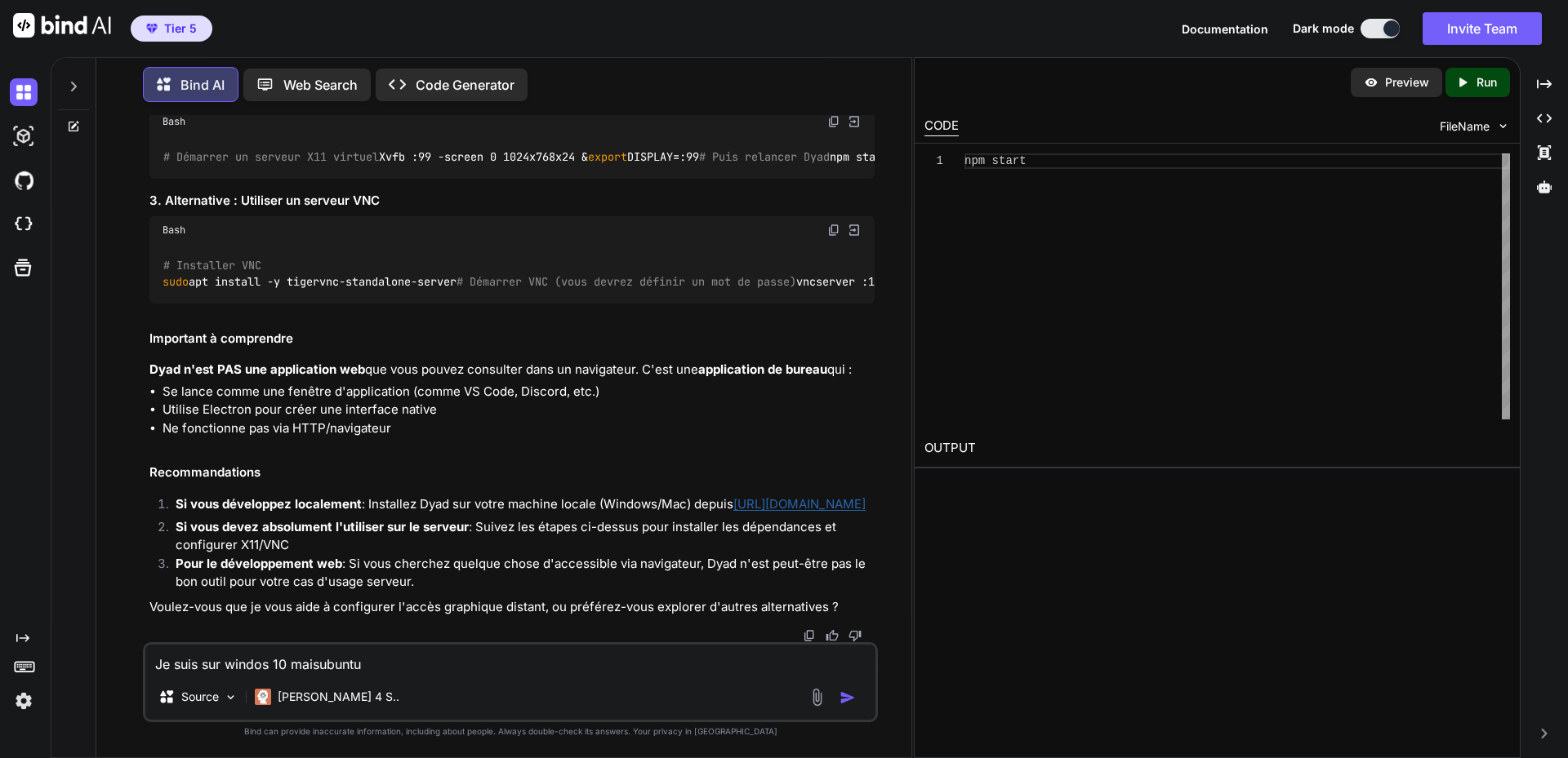
type textarea "Je suis sur windos 10 mais ubuntu"
type textarea "x"
type textarea "Je suis sur windos 10 mais lubuntu"
type textarea "x"
type textarea "Je suis sur windos 10 mais leubuntu"
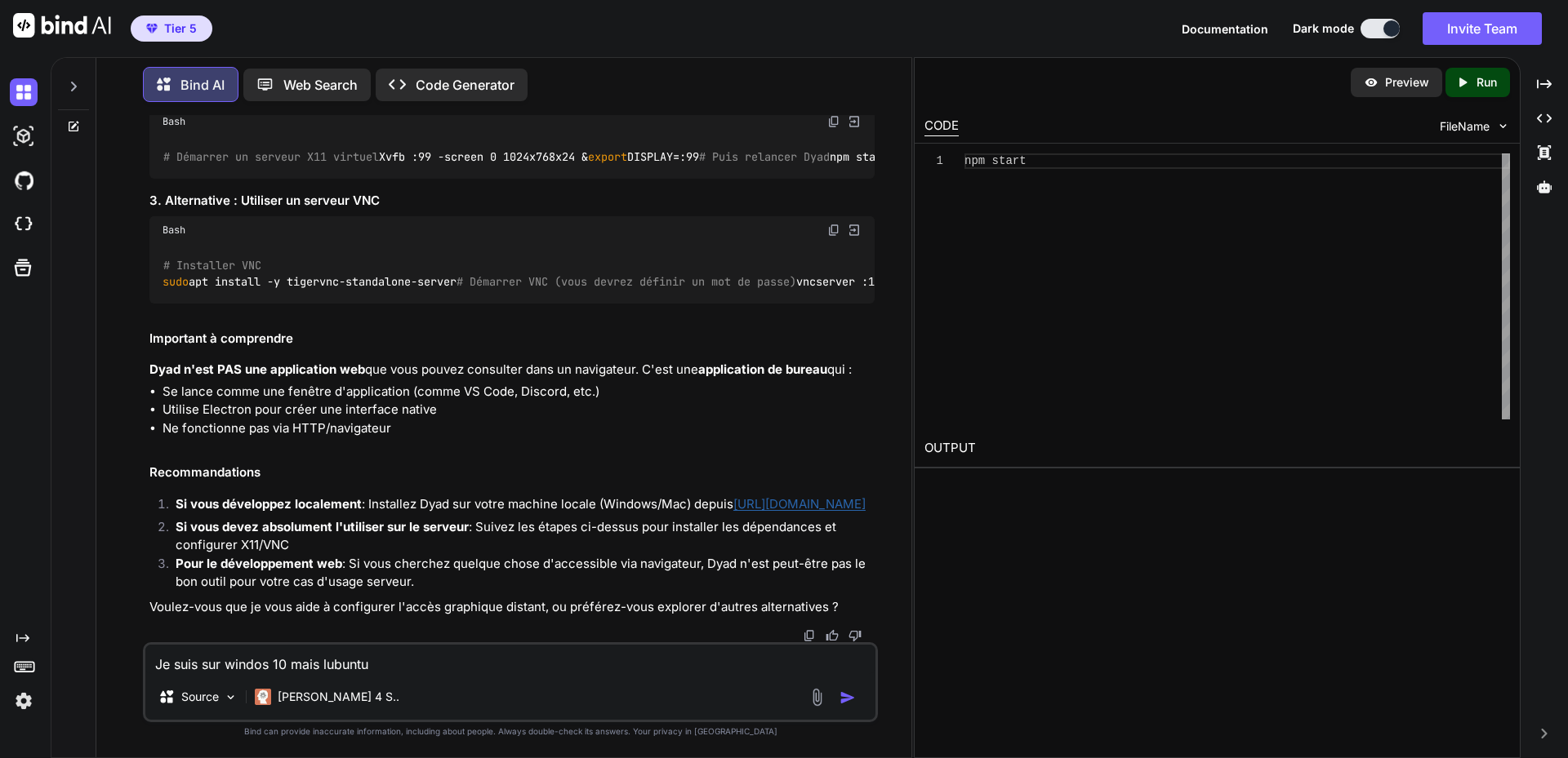
type textarea "x"
type textarea "Je suis sur windos 10 mais le ubuntu"
type textarea "x"
type textarea "Je suis sur windos 10 mais le subuntu"
type textarea "x"
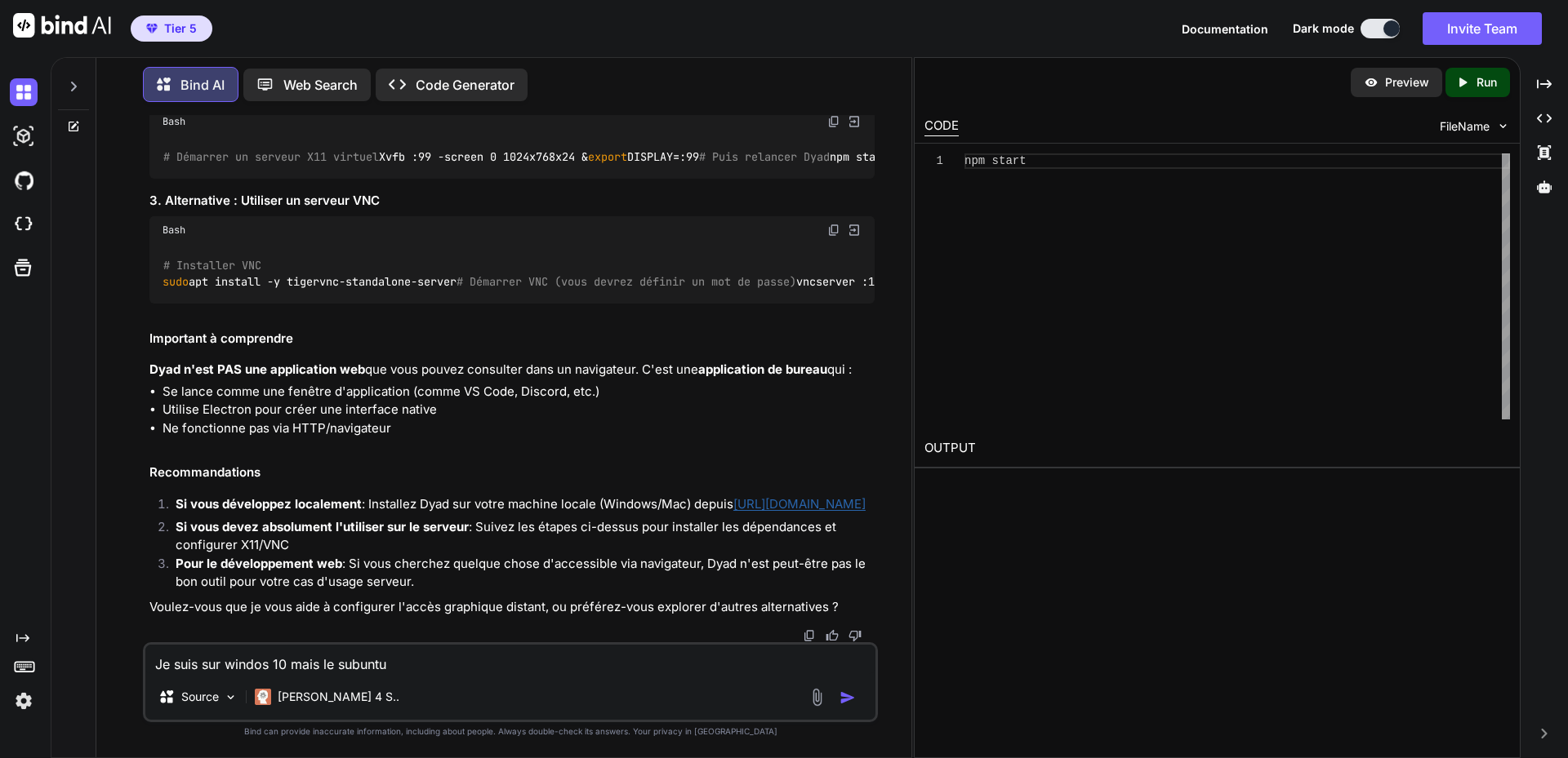
type textarea "Je suis sur windos 10 mais le seubuntu"
type textarea "x"
type textarea "Je suis sur windos 10 mais le serubuntu"
type textarea "x"
type textarea "Je suis sur windos 10 mais le servubuntu"
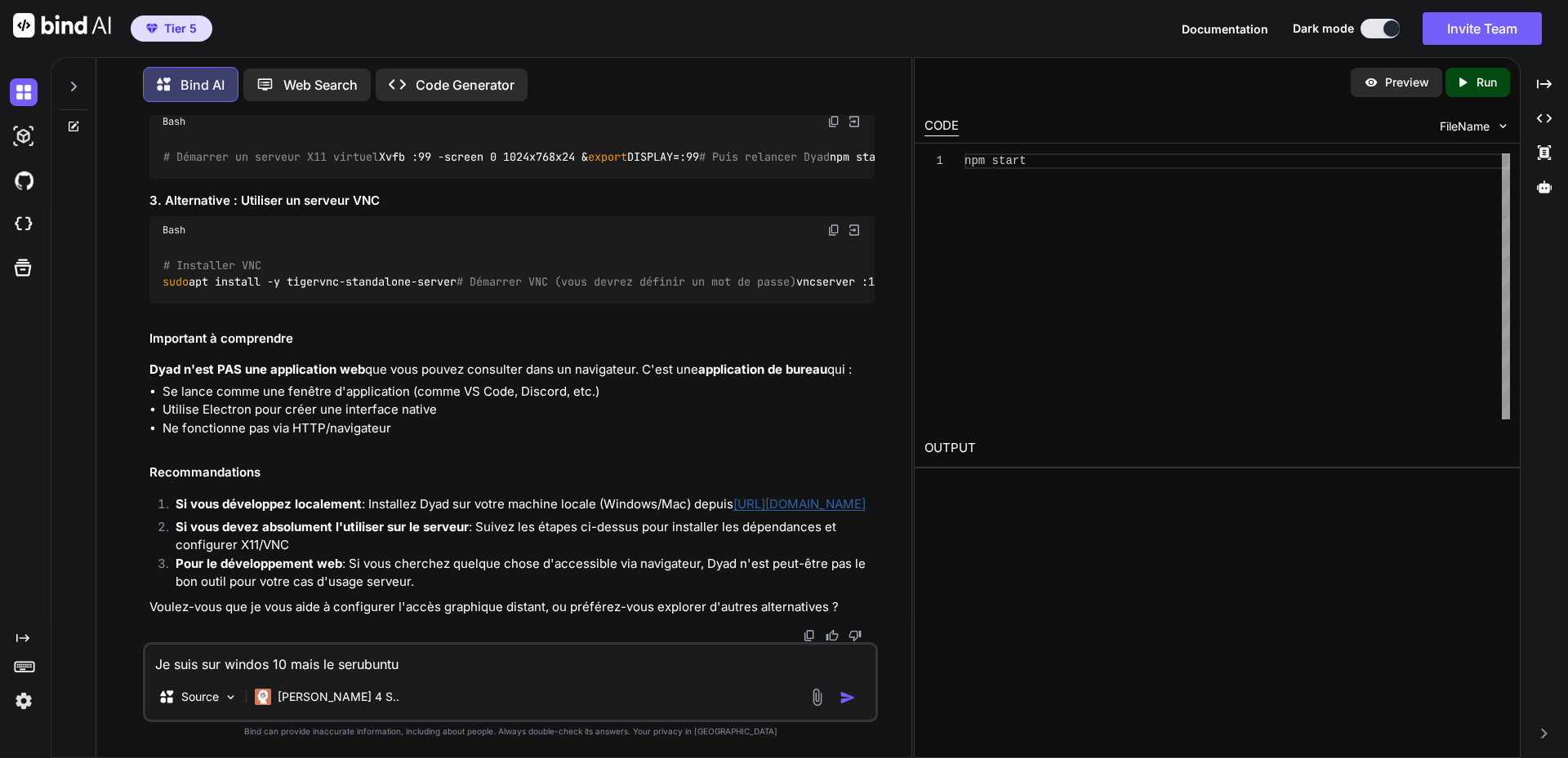
type textarea "x"
type textarea "Je suis sur windos 10 mais le serveubuntu"
type textarea "x"
type textarea "Je suis sur windos 10 mais le serverubuntu"
type textarea "x"
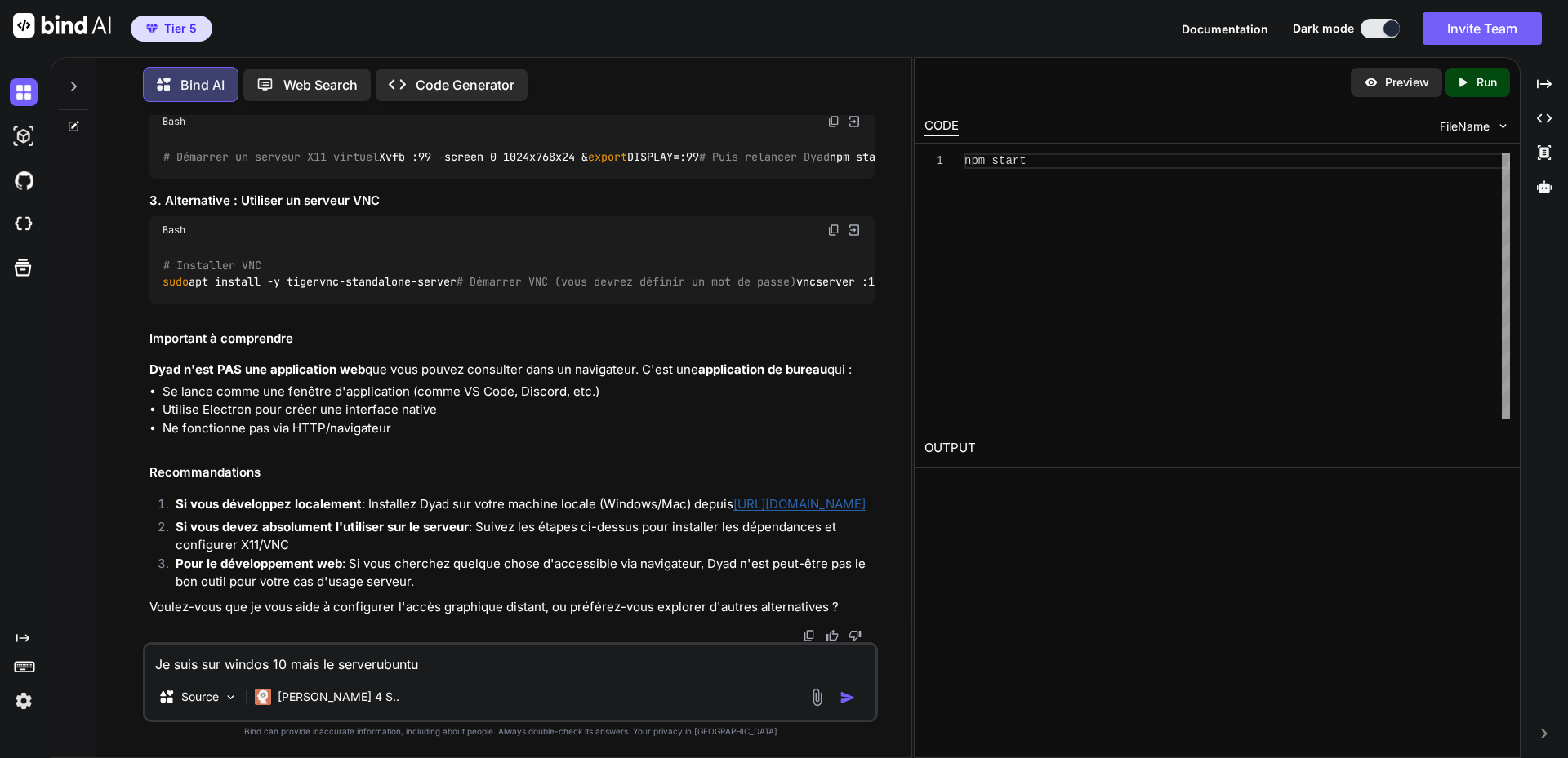
type textarea "Je suis sur windos 10 mais le serveruubuntu"
type textarea "x"
type textarea "Je suis sur windos 10 mais le serveru ubuntu"
type textarea "x"
type textarea "Je suis sur windos 10 mais le serveruubuntu"
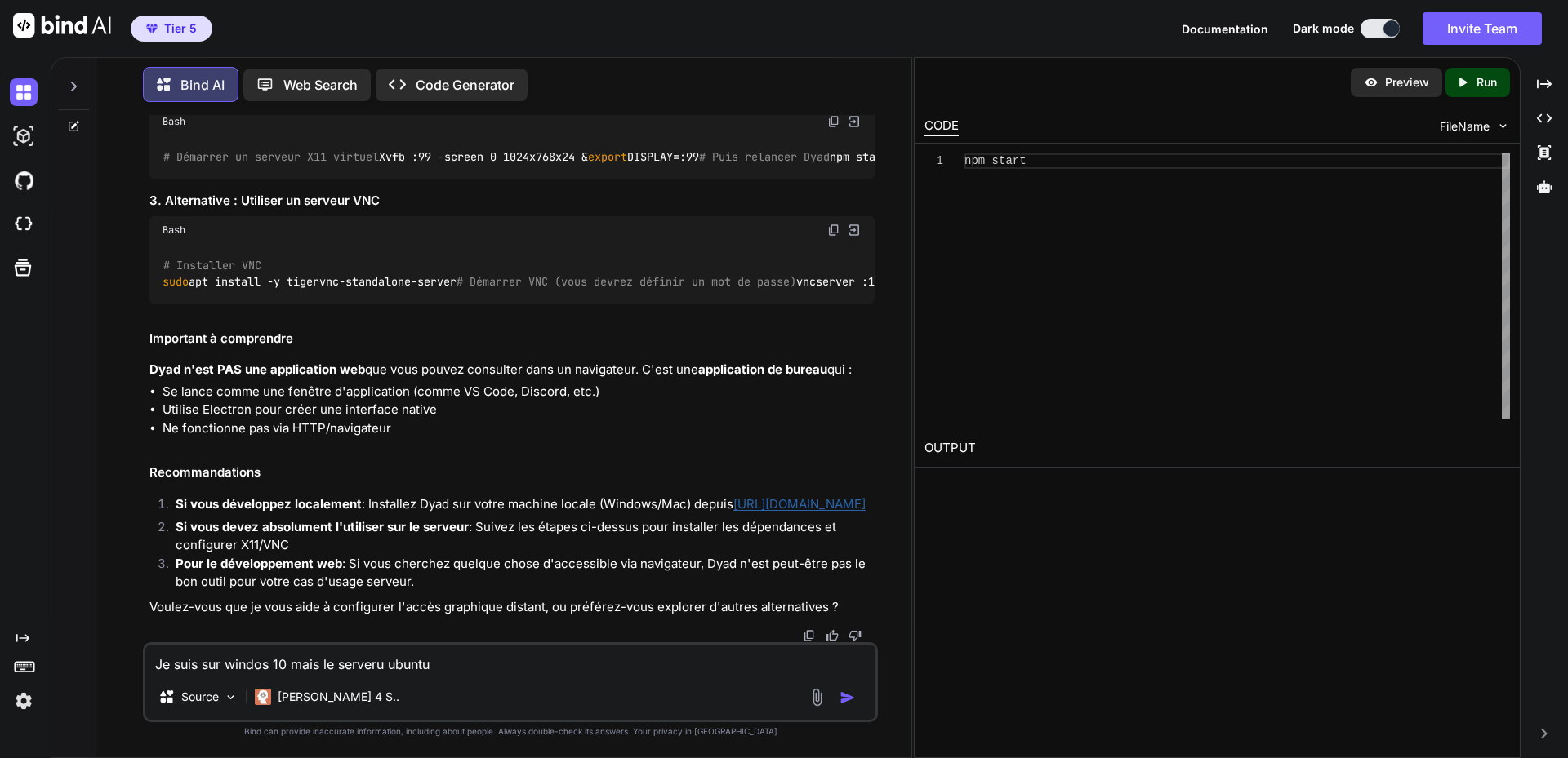
type textarea "x"
type textarea "Je suis sur windos 10 mais le serverubuntu"
type textarea "x"
type textarea "Je suis sur windos 10 mais le serveubuntu"
type textarea "x"
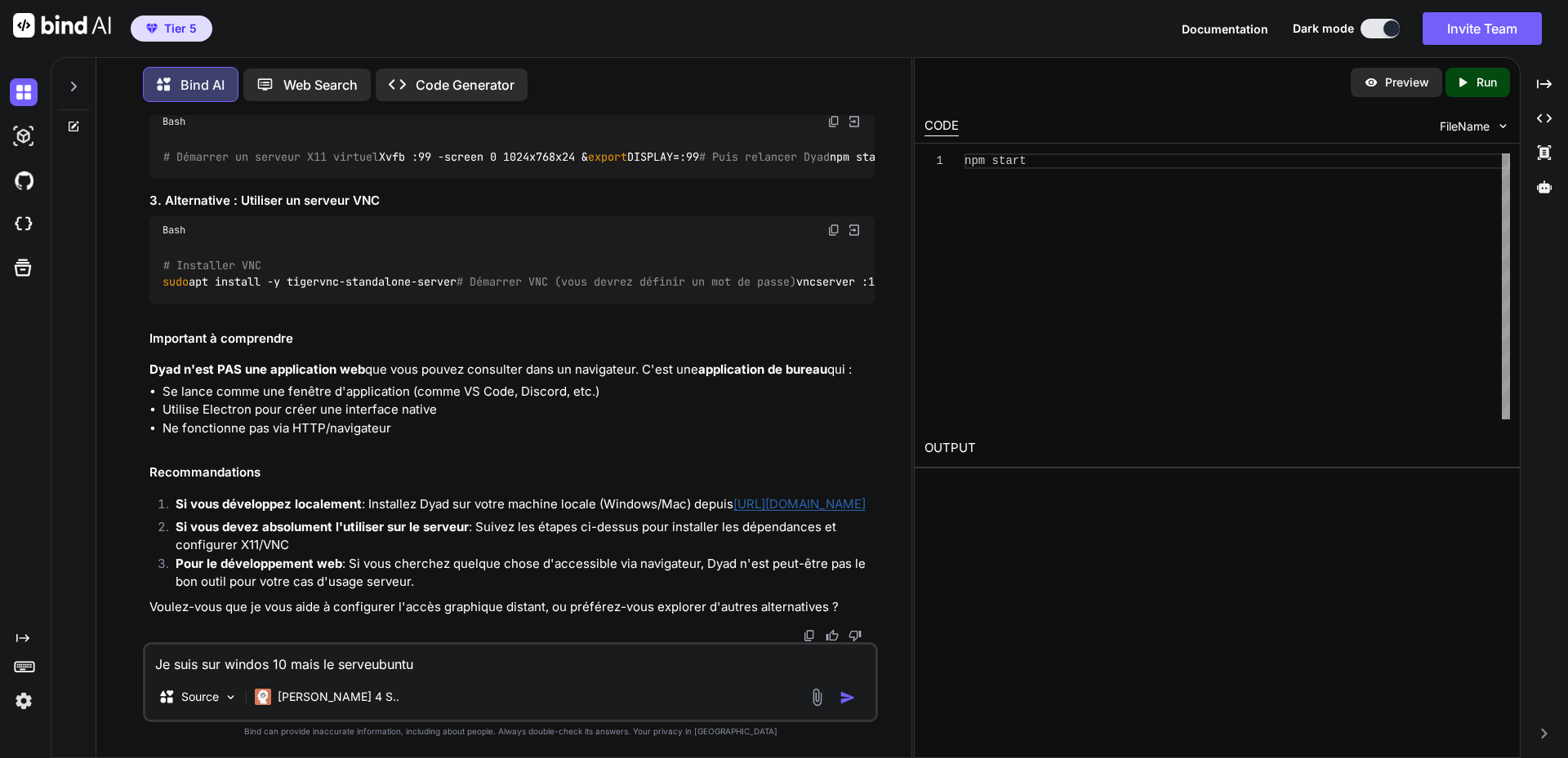
type textarea "Je suis sur windos 10 mais le serveuubuntu"
type textarea "x"
type textarea "Je suis sur windos 10 mais le serveurubuntu"
type textarea "x"
type textarea "Je suis sur windos 10 mais le serveur ubuntu"
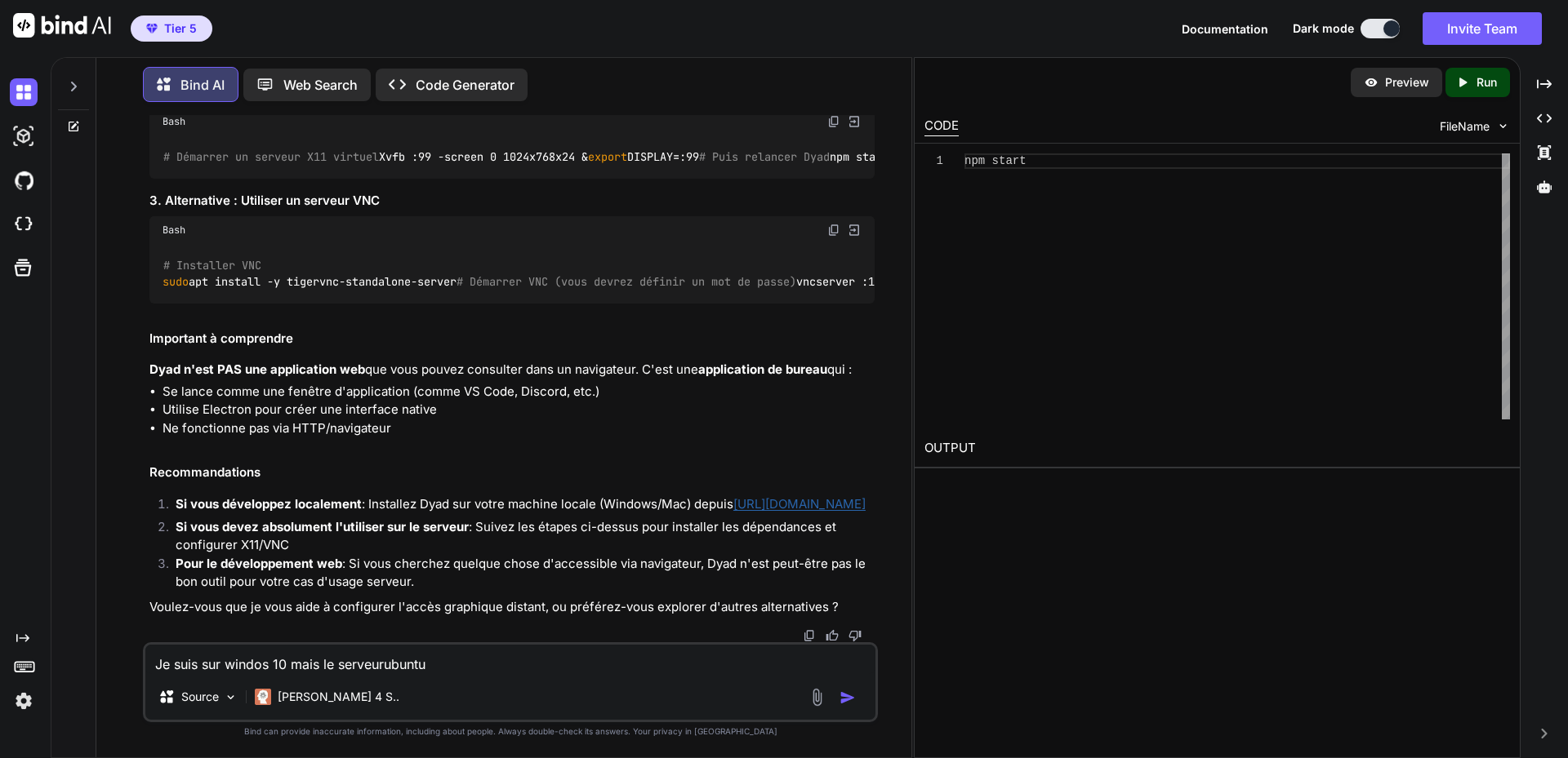
type textarea "x"
type textarea "Je suis sur windos 10 mais le serveur eubuntu"
type textarea "x"
type textarea "Je suis sur windos 10 mais le serveur esubuntu"
type textarea "x"
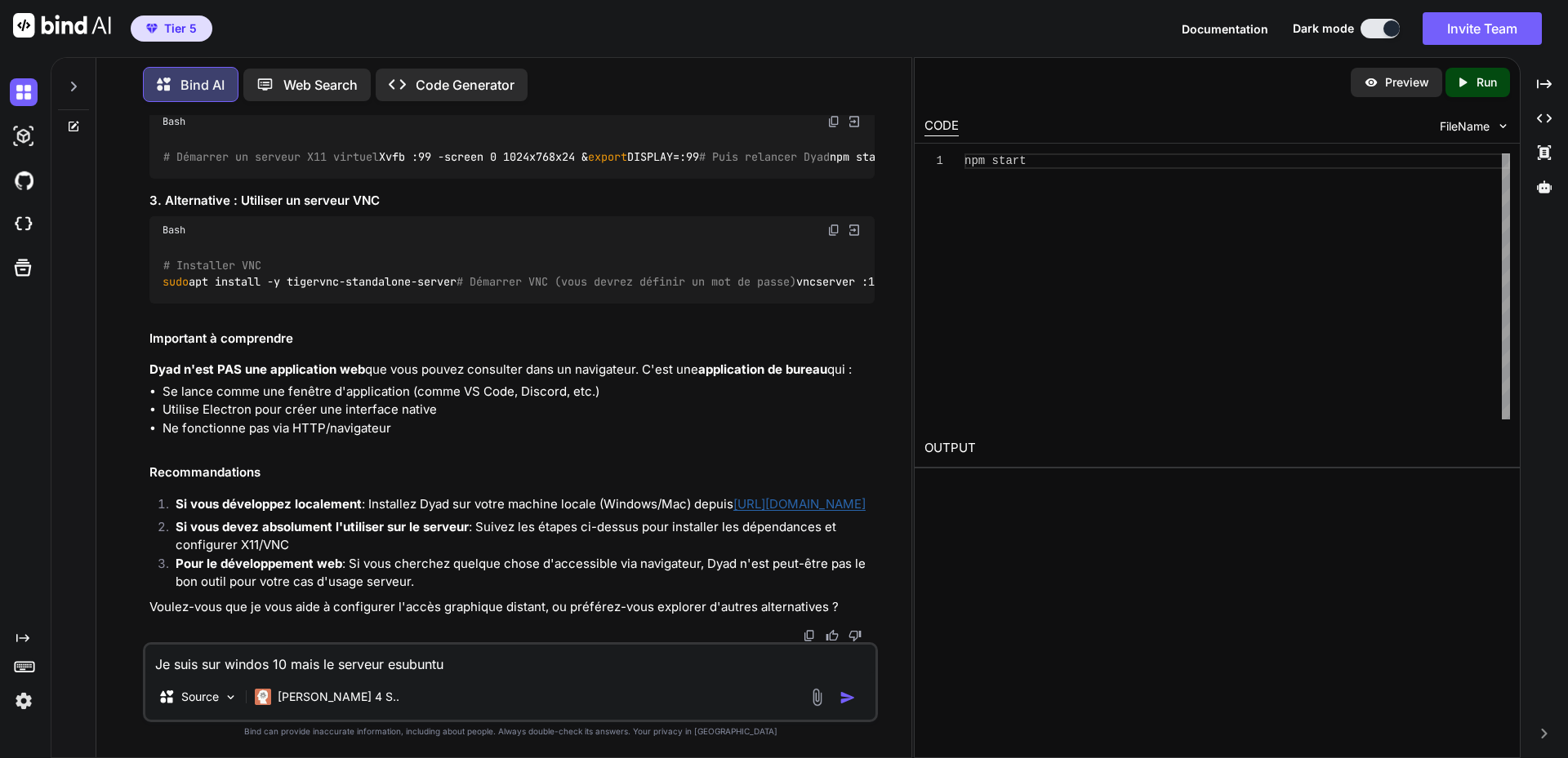
type textarea "Je suis sur windos 10 mais le serveur estubuntu"
type textarea "x"
click at [481, 660] on textarea "Je suis sur windos 10 mais le serveur est ubuntu" at bounding box center [510, 659] width 730 height 30
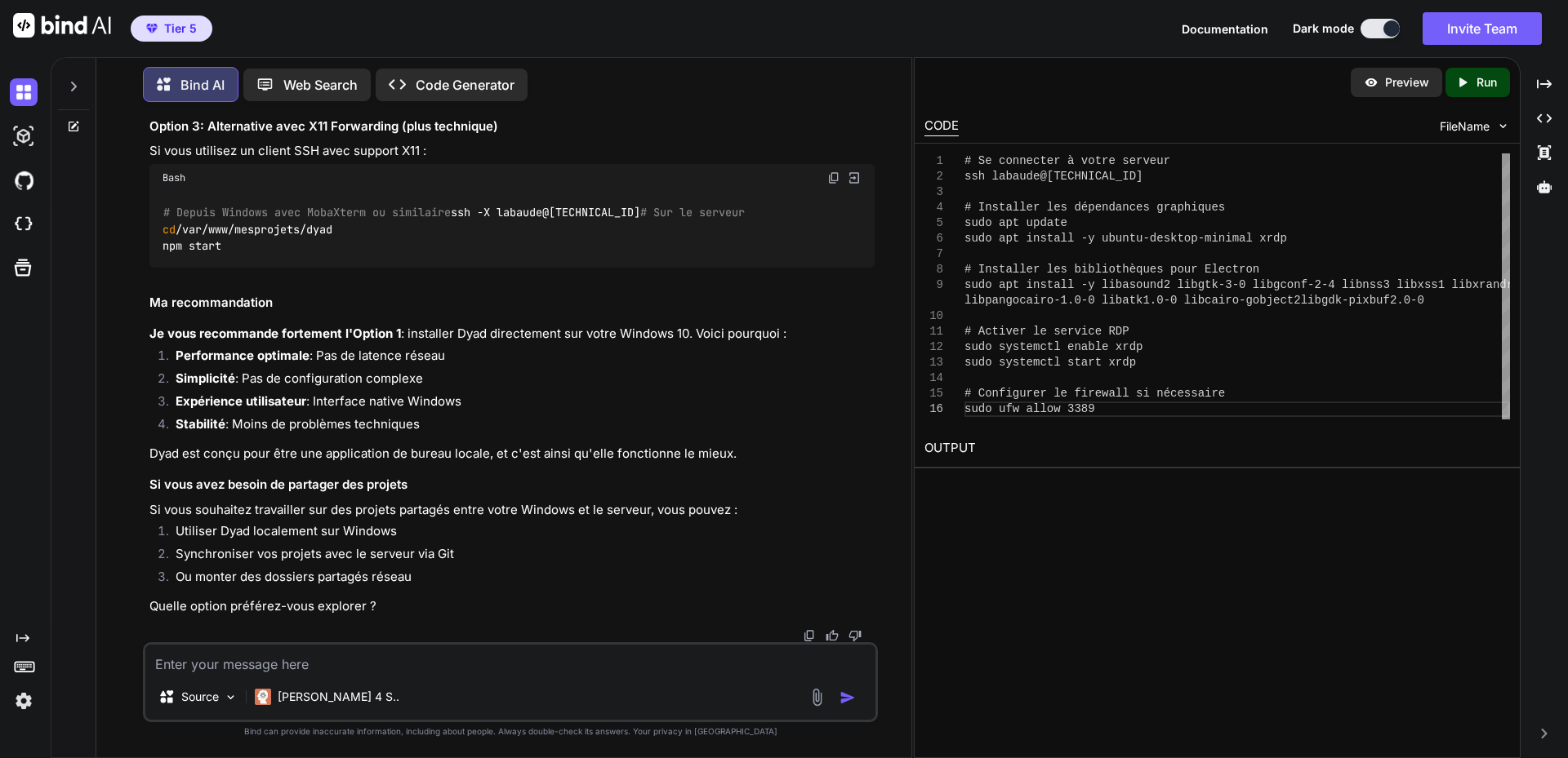
scroll to position [7235, 0]
